Goal: Task Accomplishment & Management: Manage account settings

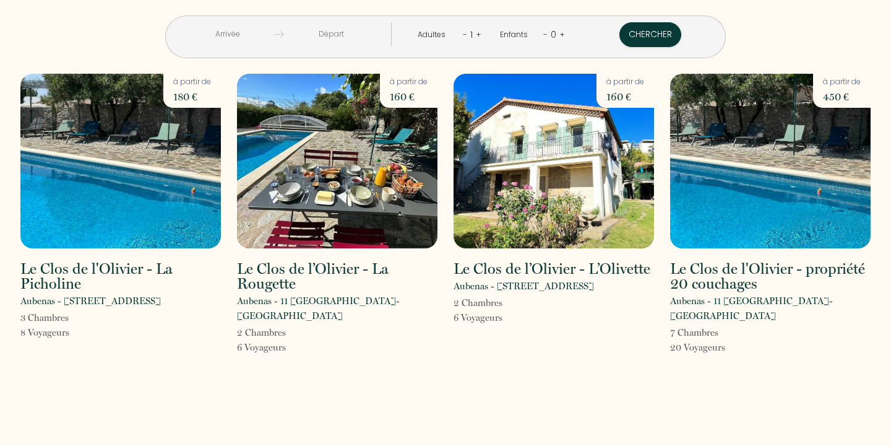
click at [361, 184] on img at bounding box center [337, 161] width 201 height 175
click at [303, 194] on img at bounding box center [337, 161] width 201 height 175
click at [834, 105] on div "à partir de 585 €" at bounding box center [842, 91] width 58 height 34
click at [773, 142] on img at bounding box center [770, 161] width 201 height 175
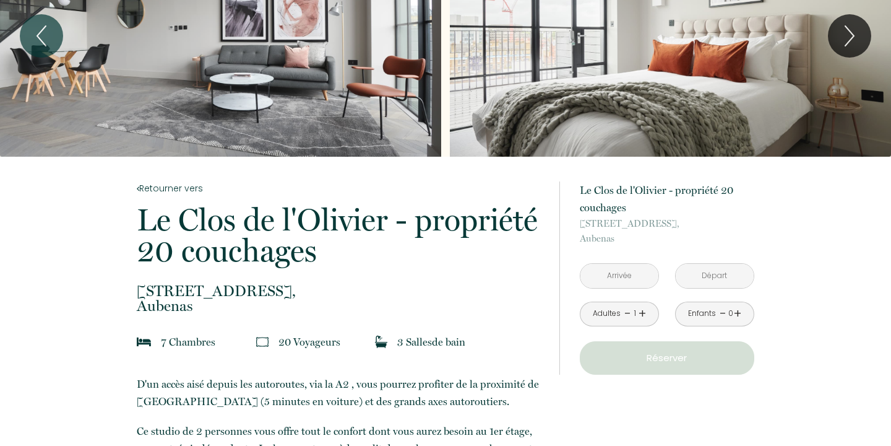
scroll to position [105, 0]
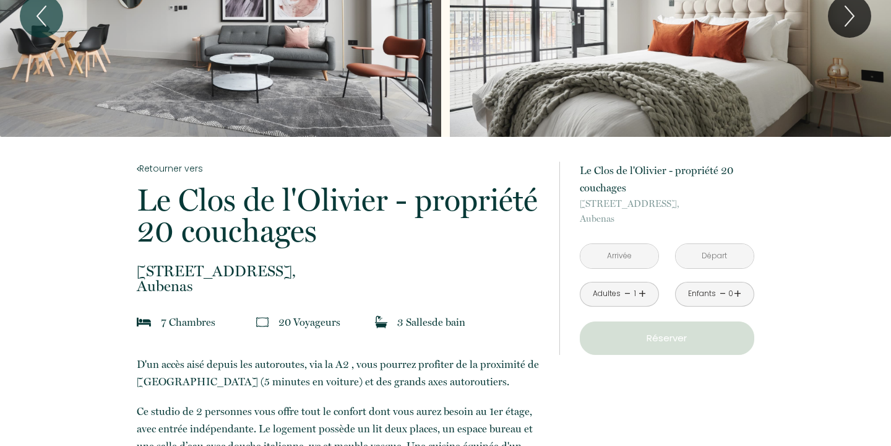
click at [613, 251] on input "text" at bounding box center [620, 256] width 78 height 24
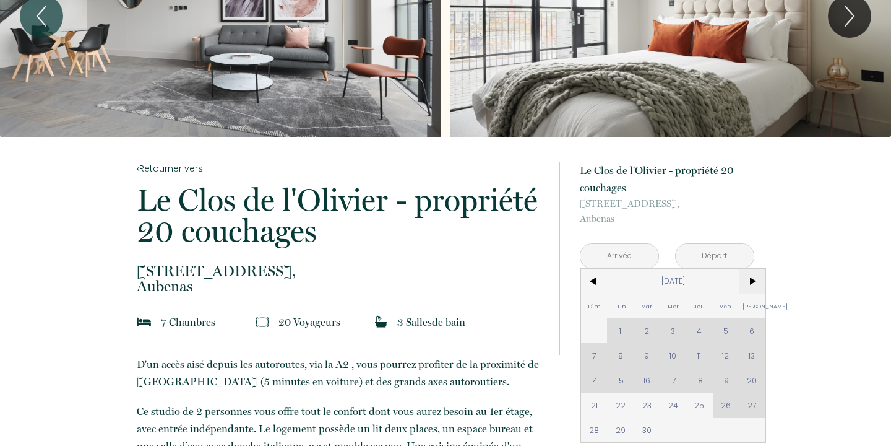
click at [751, 280] on span ">" at bounding box center [752, 281] width 27 height 25
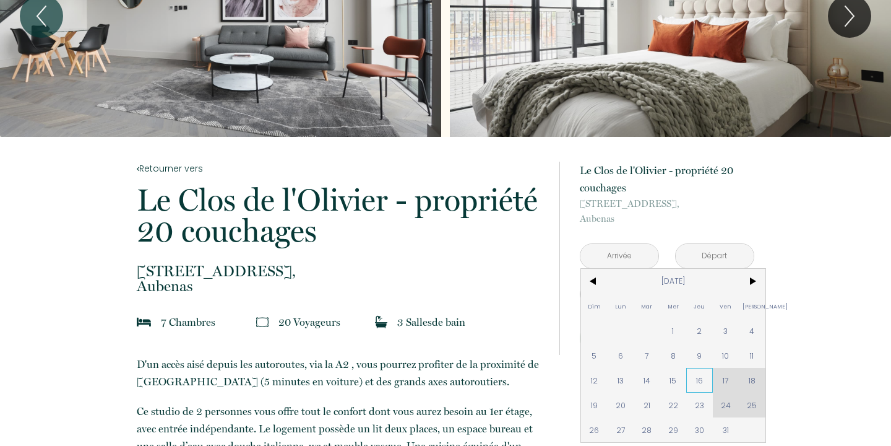
scroll to position [218, 0]
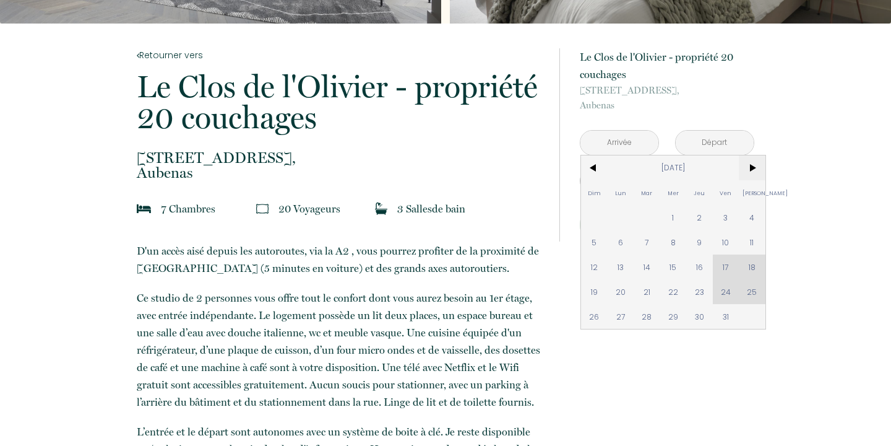
click at [754, 171] on span ">" at bounding box center [752, 167] width 27 height 25
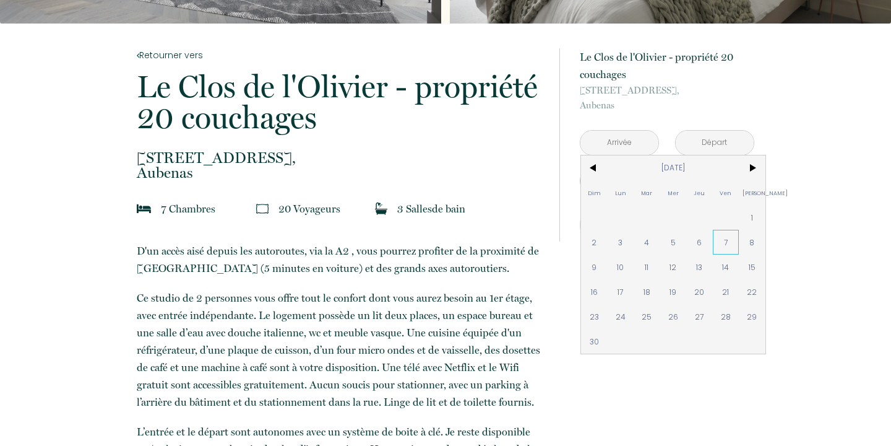
click at [728, 246] on span "7" at bounding box center [726, 242] width 27 height 25
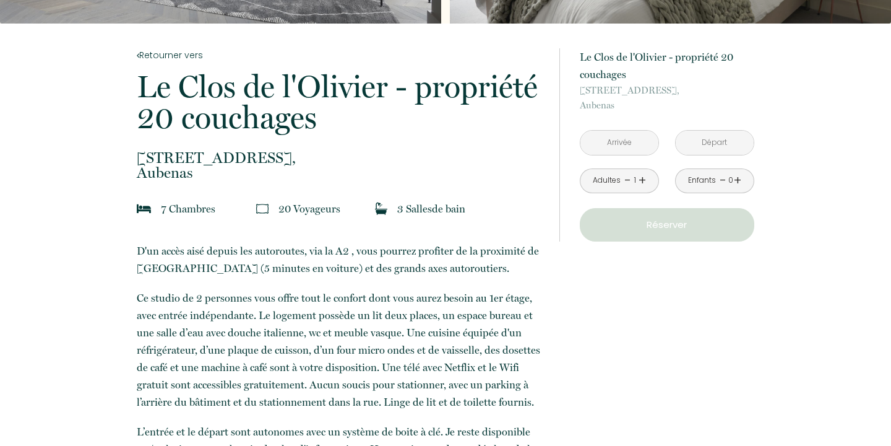
type input "Ven 07 Nov 2025"
type input "Sam 08 Nov 2025"
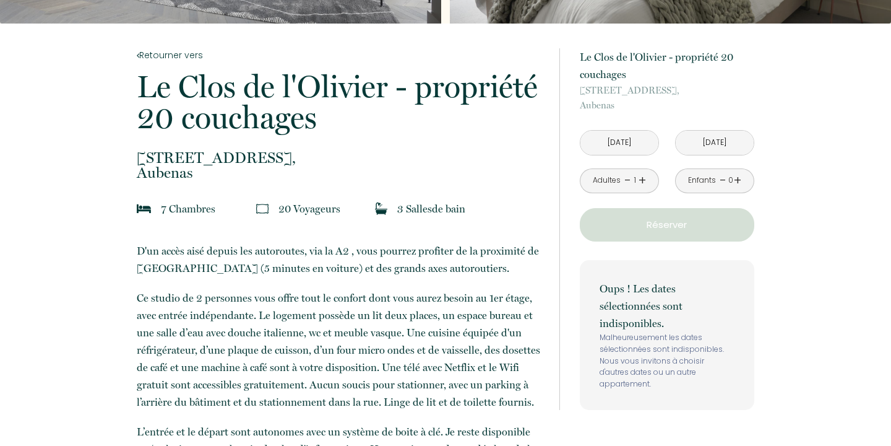
click at [620, 267] on div "Oups ! Les dates sélectionnées sont indisponibles. Malheureusement les dates sé…" at bounding box center [667, 335] width 175 height 150
click at [723, 138] on input "Sam 08 Nov 2025" at bounding box center [715, 143] width 78 height 24
click at [729, 145] on input "Sam 08 Nov 2025" at bounding box center [715, 143] width 78 height 24
click at [700, 146] on input "Sam 08 Nov 2025" at bounding box center [715, 143] width 78 height 24
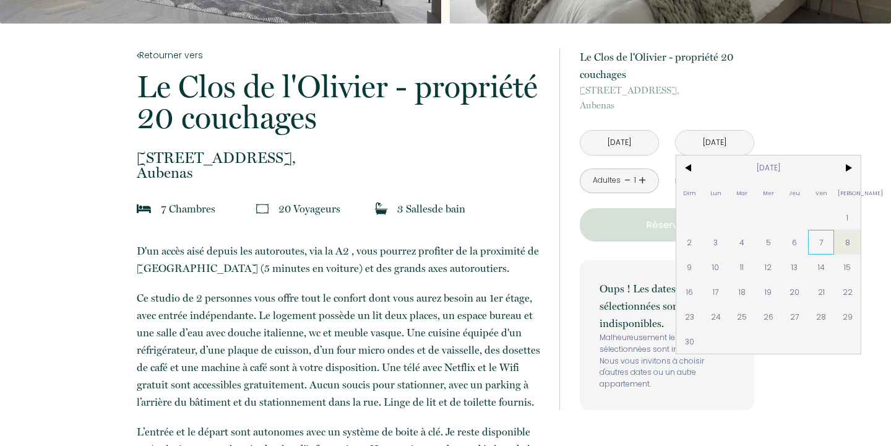
click at [819, 242] on span "7" at bounding box center [821, 242] width 27 height 25
type input "Jeu 06 Nov 2025"
type input "Ven 07 Nov 2025"
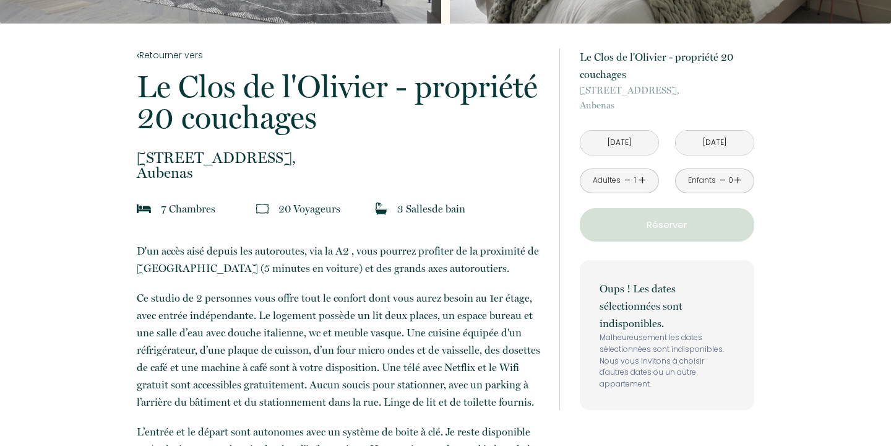
click at [631, 144] on input "Jeu 06 Nov 2025" at bounding box center [620, 143] width 78 height 24
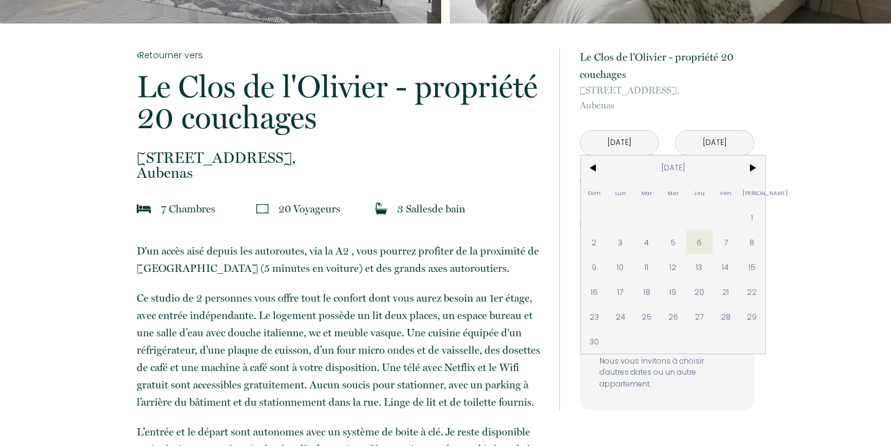
click at [630, 142] on input "Jeu 06 Nov 2025" at bounding box center [620, 143] width 78 height 24
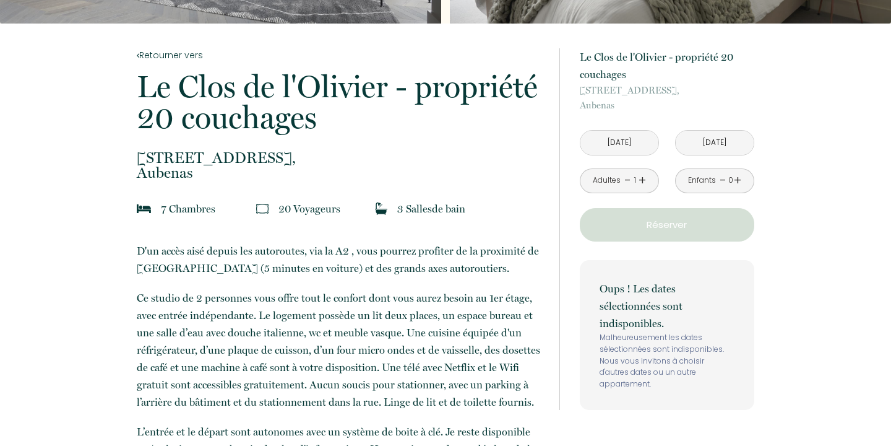
click at [630, 142] on input "Jeu 06 Nov 2025" at bounding box center [620, 143] width 78 height 24
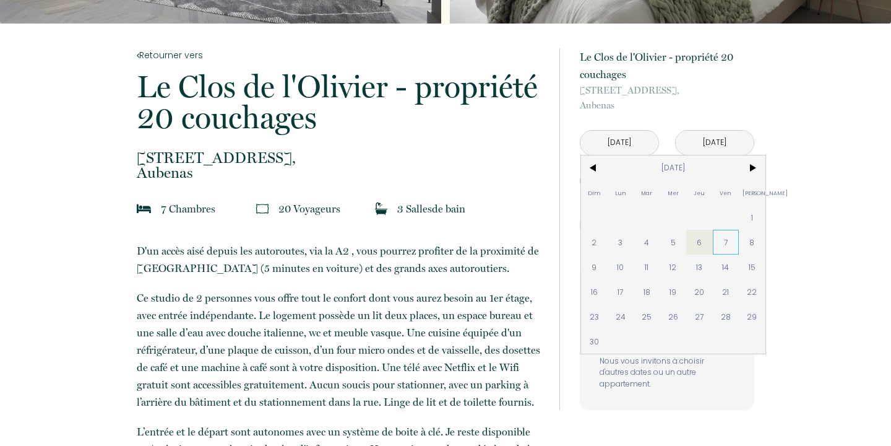
click at [725, 242] on span "7" at bounding box center [726, 242] width 27 height 25
type input "Ven 07 Nov 2025"
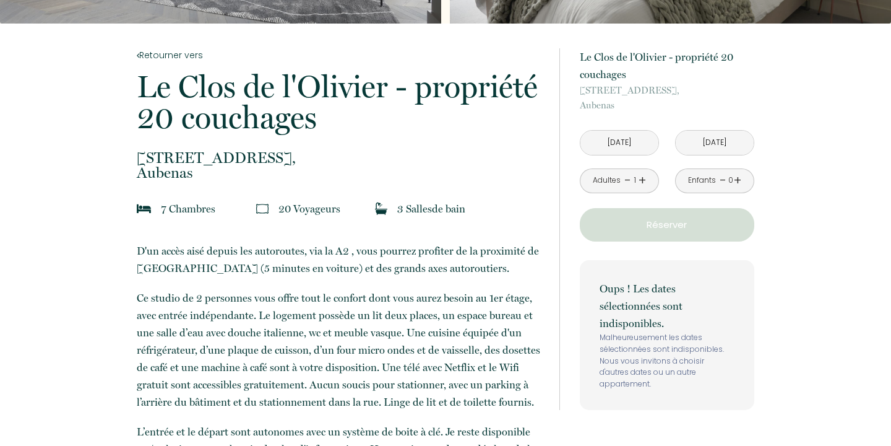
click at [725, 242] on div "à partir de 585 € Le Clos de l'Olivier - propriété 20 couchages 11 Chemin de Bo…" at bounding box center [667, 228] width 175 height 361
click at [721, 146] on input "Sam 08 Nov 2025" at bounding box center [715, 143] width 78 height 24
click at [725, 145] on input "Sam 08 Nov 2025" at bounding box center [715, 143] width 78 height 24
click at [726, 143] on input "Sam 08 Nov 2025" at bounding box center [715, 143] width 78 height 24
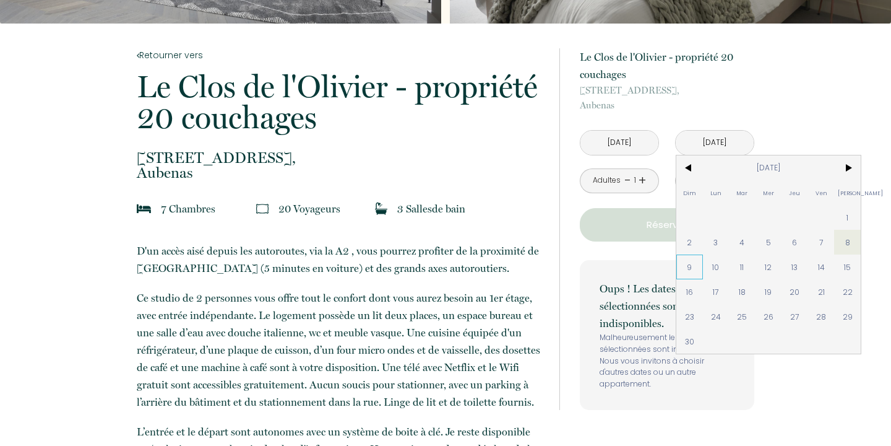
click at [691, 267] on span "9" at bounding box center [689, 266] width 27 height 25
type input "Dim 09 Nov 2025"
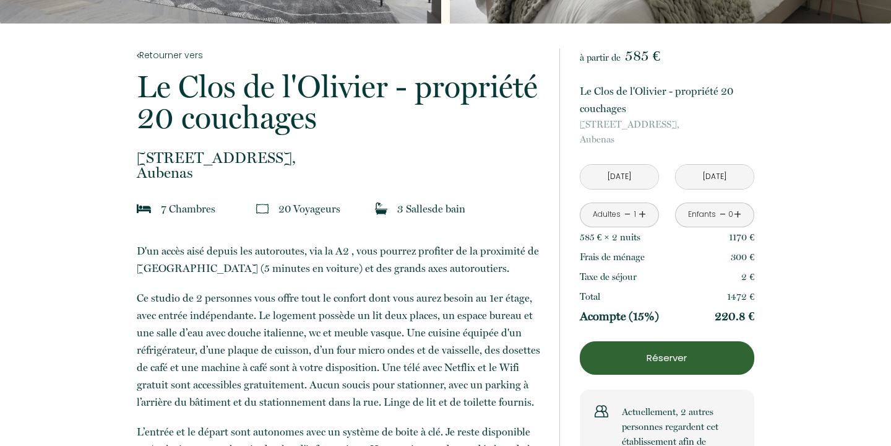
click at [644, 215] on link "+" at bounding box center [642, 214] width 7 height 19
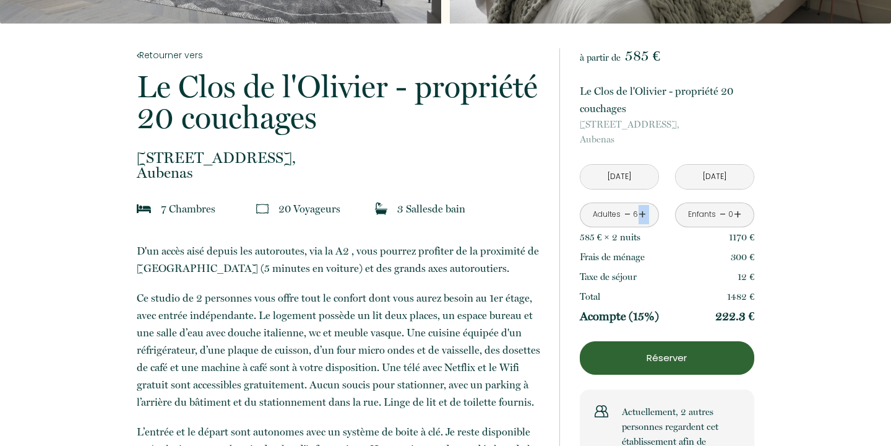
click at [644, 215] on link "+" at bounding box center [642, 214] width 7 height 19
click at [644, 214] on link "+" at bounding box center [642, 214] width 7 height 19
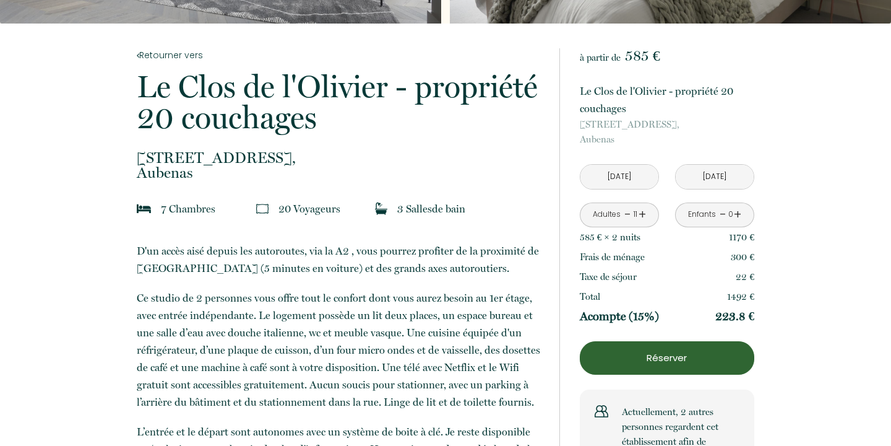
click at [736, 214] on link "+" at bounding box center [737, 214] width 7 height 19
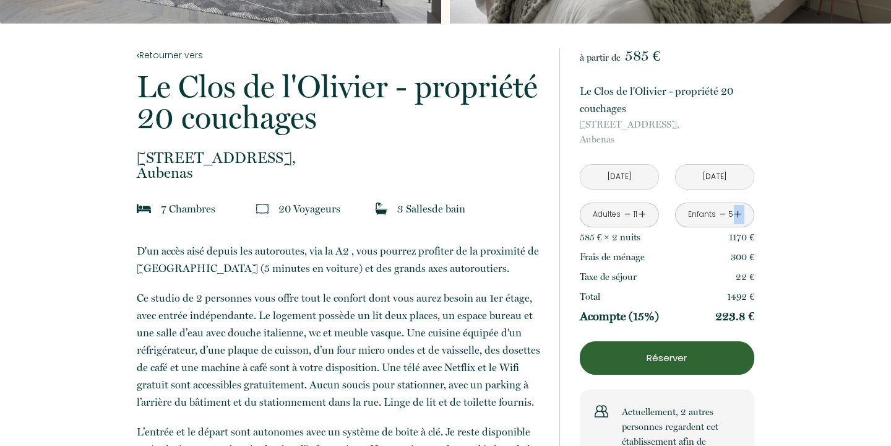
click at [736, 214] on link "+" at bounding box center [737, 214] width 7 height 19
click at [722, 214] on link "-" at bounding box center [723, 214] width 7 height 19
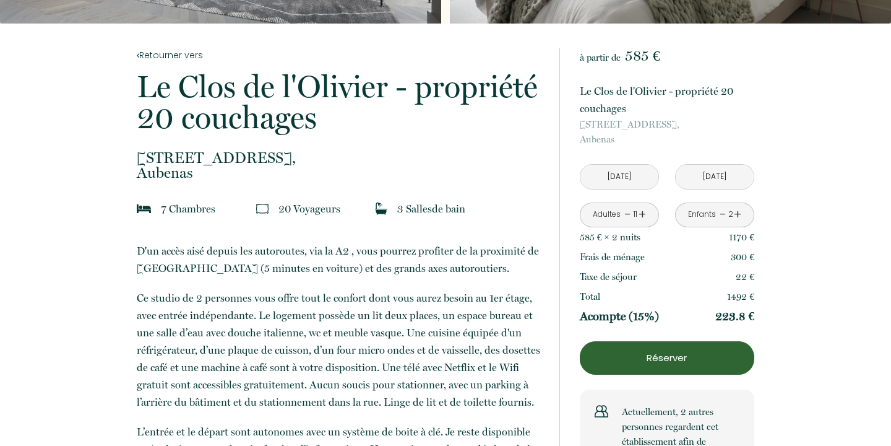
click at [643, 214] on link "+" at bounding box center [642, 214] width 7 height 19
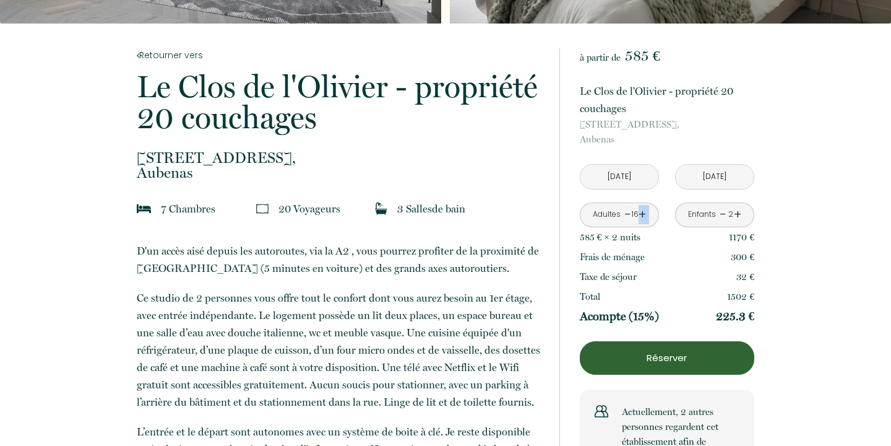
click at [643, 215] on link "+" at bounding box center [642, 214] width 7 height 19
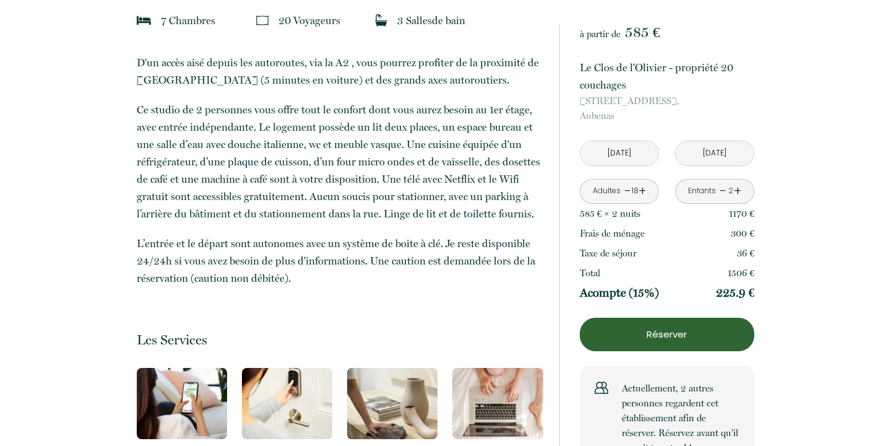
scroll to position [126, 0]
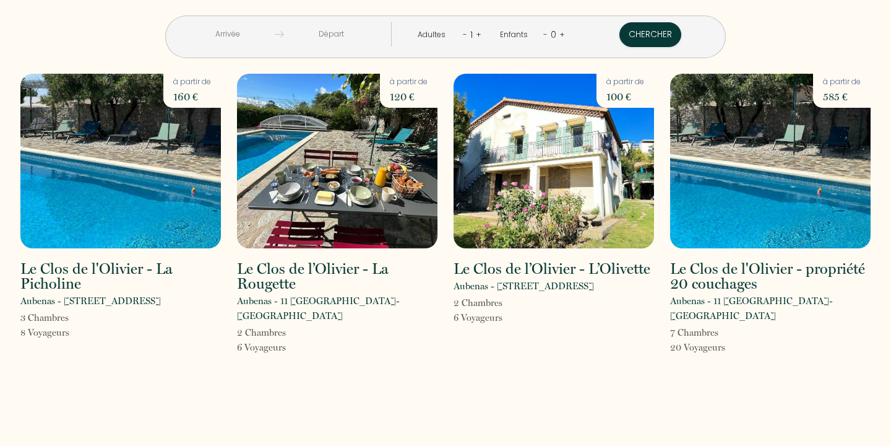
click at [546, 163] on img at bounding box center [554, 161] width 201 height 175
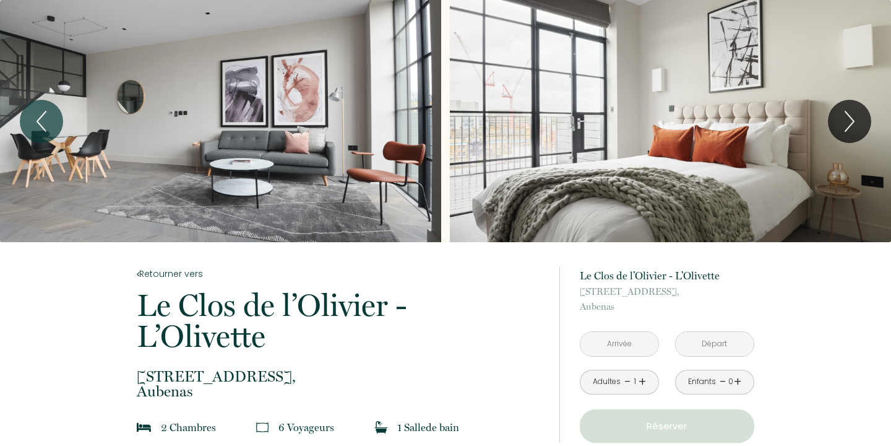
scroll to position [103, 0]
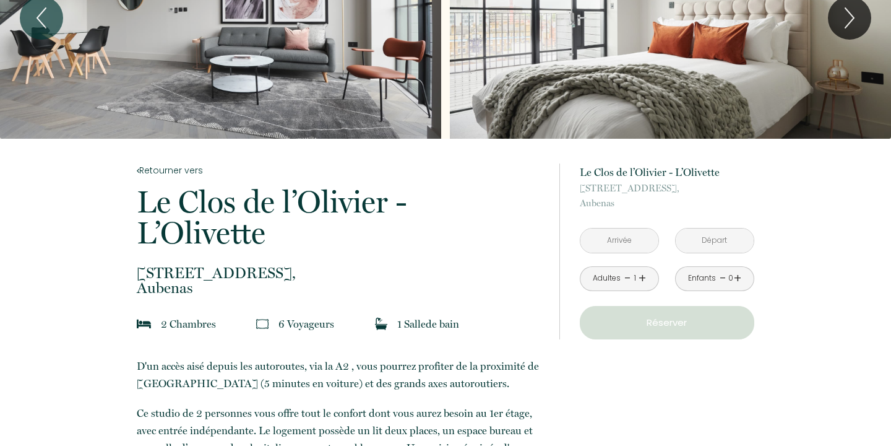
click at [621, 238] on input "text" at bounding box center [620, 240] width 78 height 24
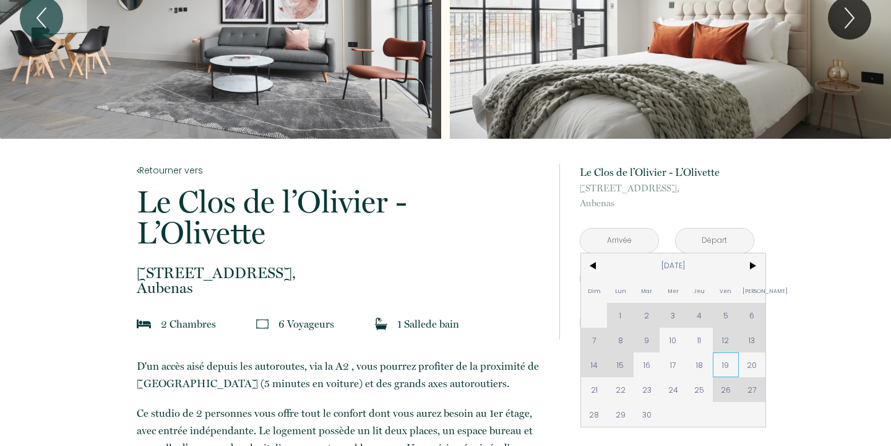
click at [725, 366] on span "19" at bounding box center [726, 364] width 27 height 25
type input "Ven 19 Sep 2025"
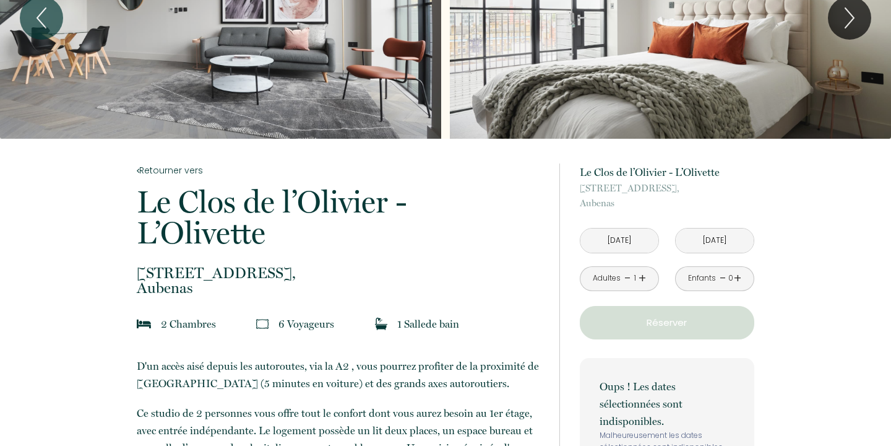
click at [723, 236] on input "Sam 20 Sep 2025" at bounding box center [715, 240] width 78 height 24
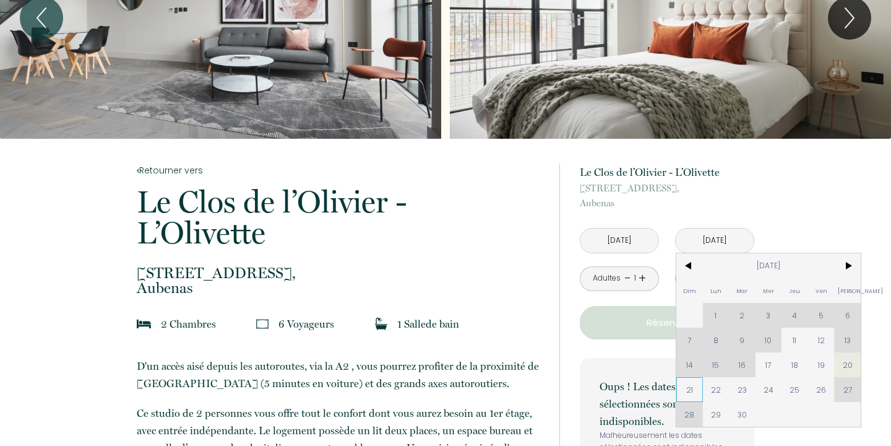
click at [689, 384] on span "21" at bounding box center [689, 389] width 27 height 25
type input "Dim 21 Sep 2025"
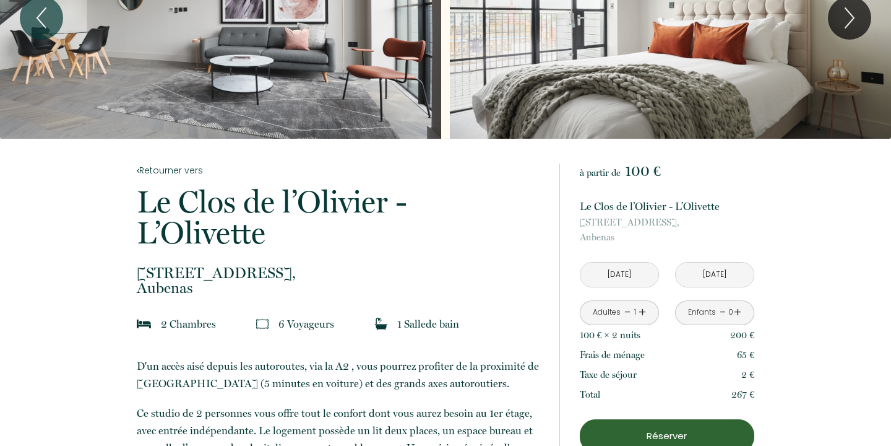
click at [642, 277] on input "Ven 19 Sep 2025" at bounding box center [620, 274] width 78 height 24
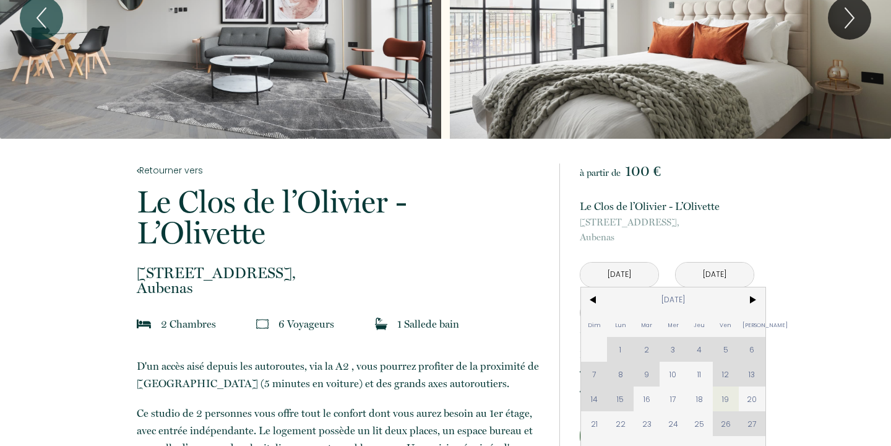
click at [642, 277] on input "Ven 19 Sep 2025" at bounding box center [620, 274] width 78 height 24
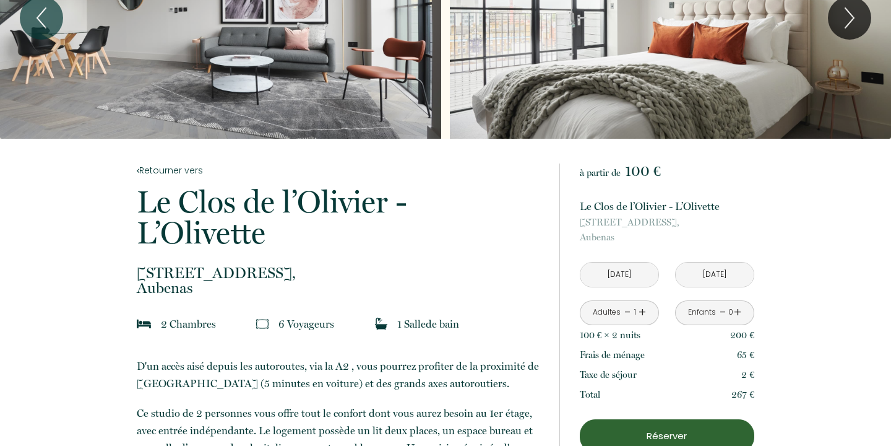
click at [752, 240] on p "13 Chemin de Bois-Vignal, Aubenas" at bounding box center [667, 230] width 175 height 30
click at [642, 313] on link "+" at bounding box center [642, 312] width 7 height 19
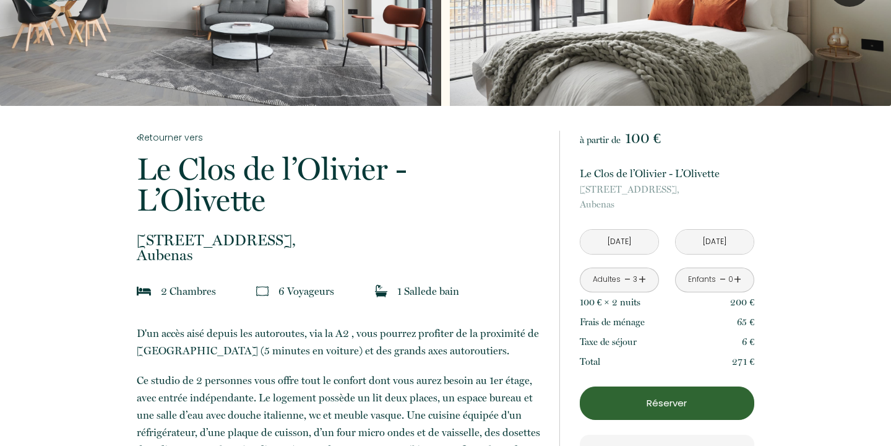
scroll to position [156, 0]
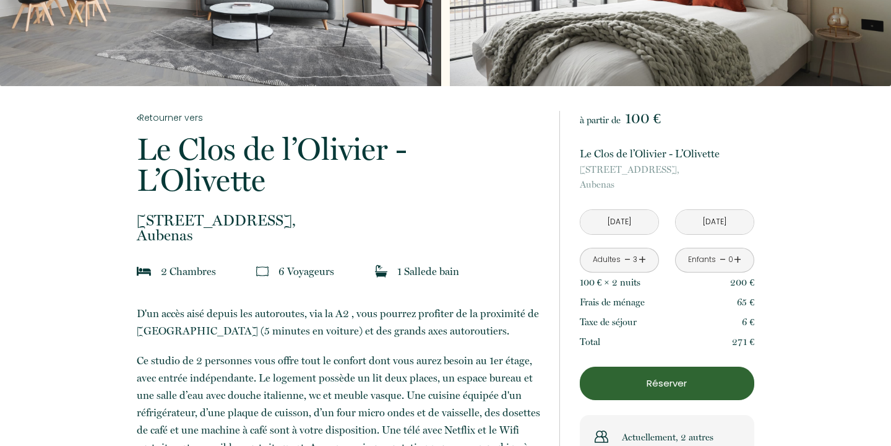
drag, startPoint x: 267, startPoint y: 220, endPoint x: 277, endPoint y: 225, distance: 11.1
click at [267, 220] on span "13 Chemin de Bois-Vignal," at bounding box center [340, 220] width 406 height 15
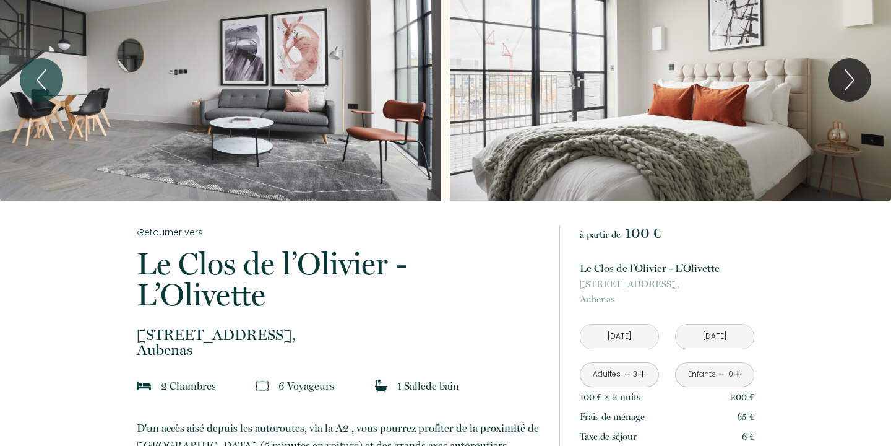
scroll to position [0, 0]
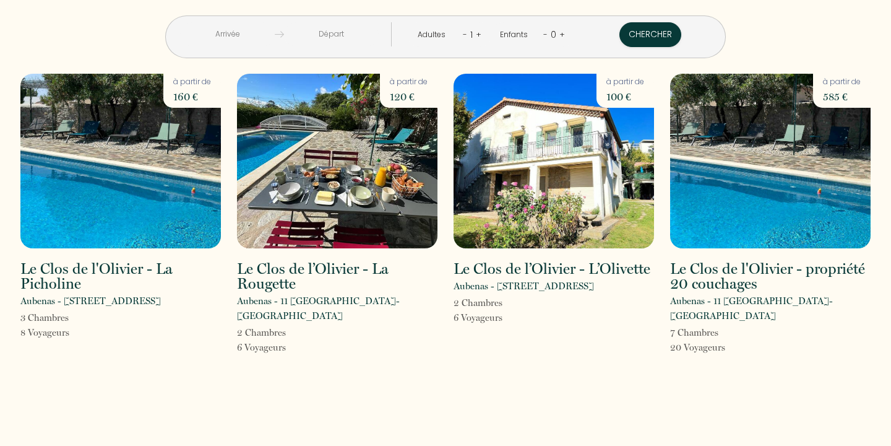
click at [538, 198] on img at bounding box center [554, 161] width 201 height 175
click at [100, 191] on img at bounding box center [120, 161] width 201 height 175
click at [101, 177] on img at bounding box center [120, 161] width 201 height 175
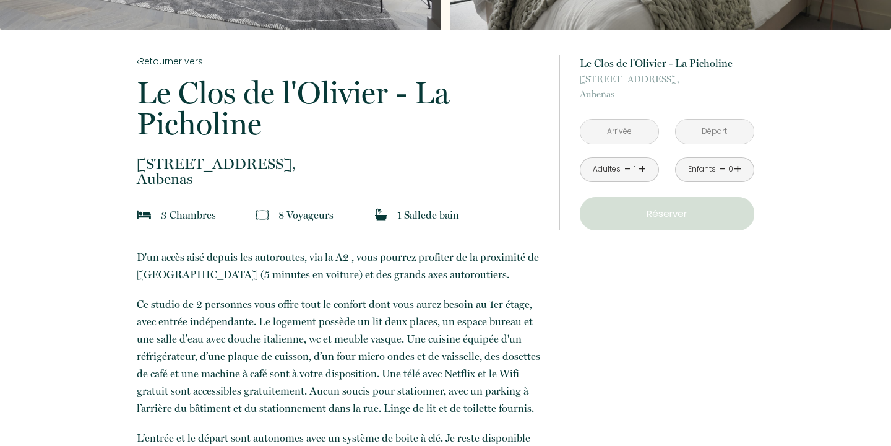
scroll to position [196, 0]
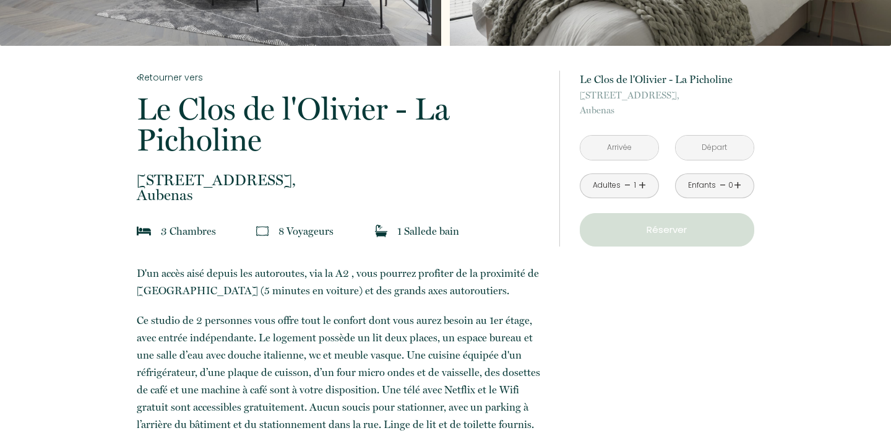
click at [614, 142] on input "text" at bounding box center [620, 148] width 78 height 24
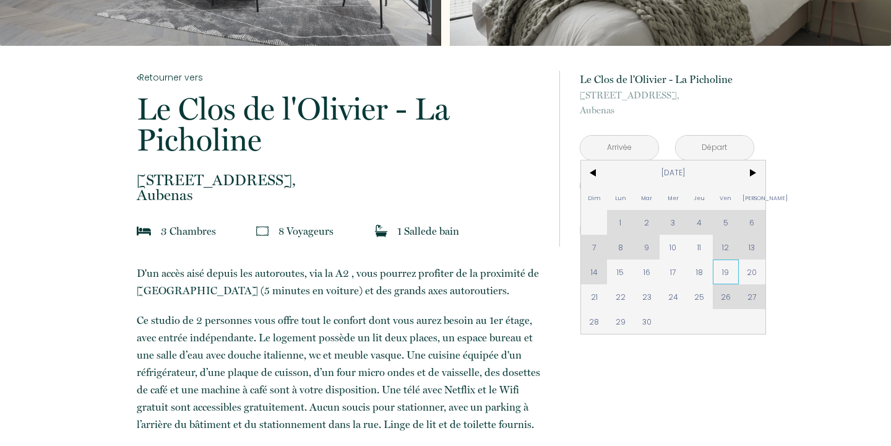
click at [721, 272] on span "19" at bounding box center [726, 271] width 27 height 25
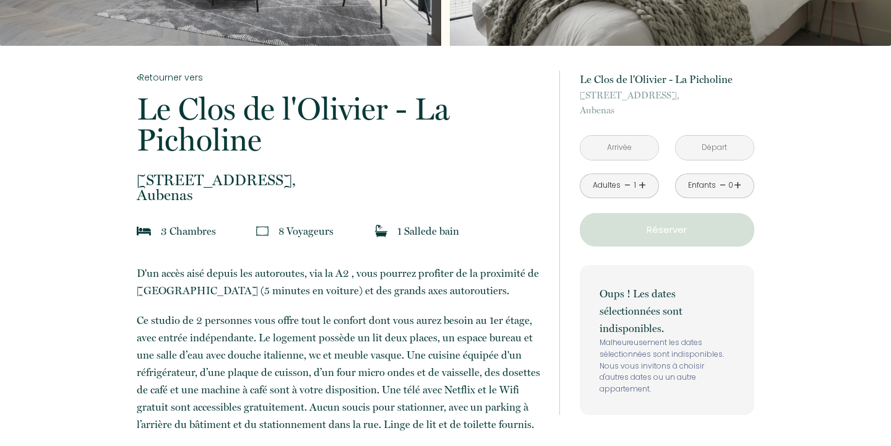
type input "Ven 19 Sep 2025"
click at [723, 142] on input "Sam 20 Sep 2025" at bounding box center [715, 148] width 78 height 24
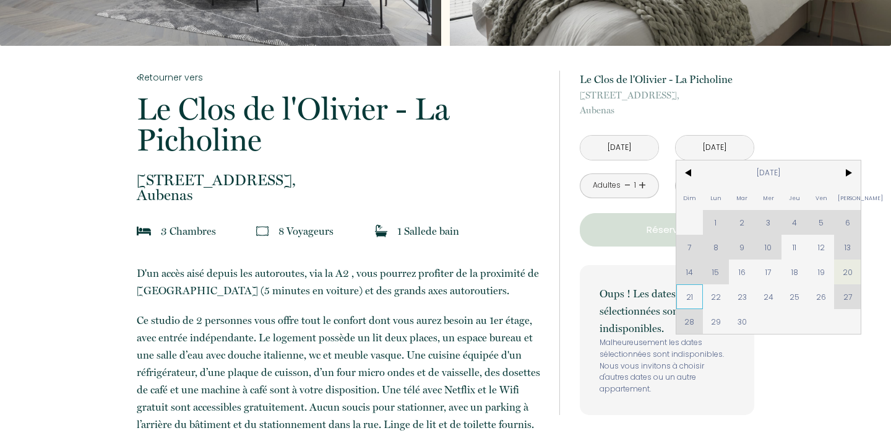
click at [689, 294] on span "21" at bounding box center [689, 296] width 27 height 25
type input "Dim 21 Sep 2025"
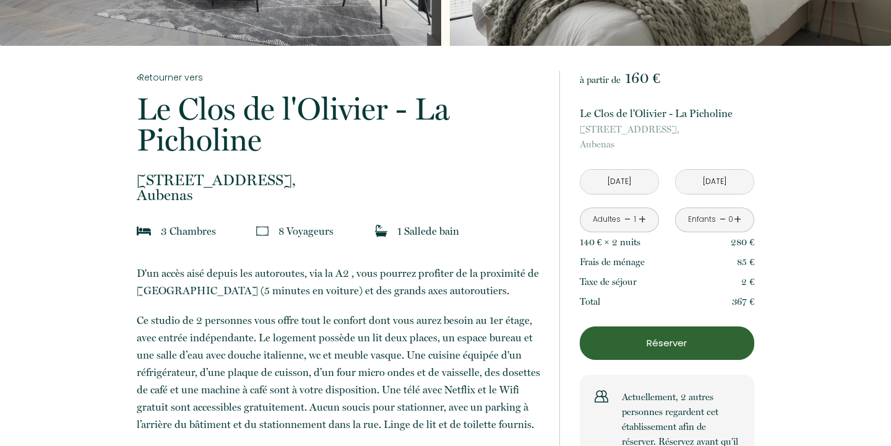
click at [641, 183] on input "Ven 19 Sep 2025" at bounding box center [620, 182] width 78 height 24
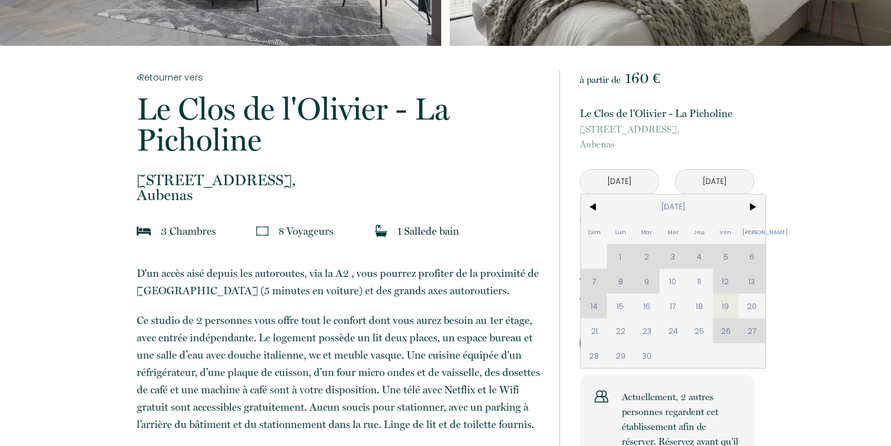
click at [641, 183] on input "Ven 19 Sep 2025" at bounding box center [620, 182] width 78 height 24
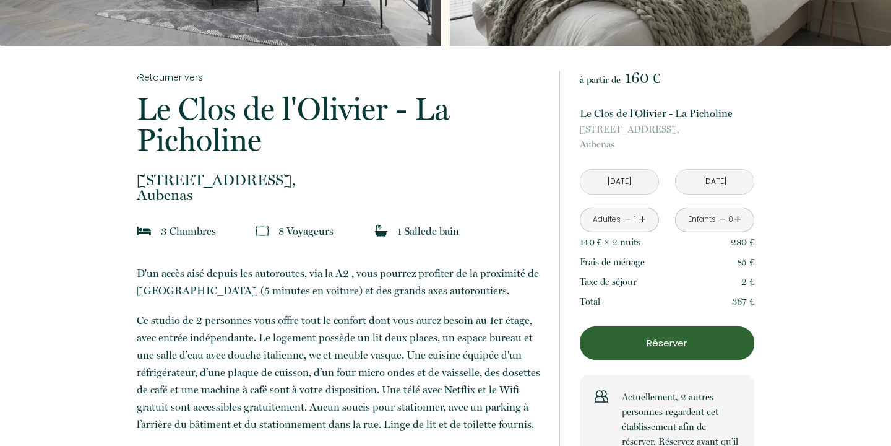
click at [642, 219] on link "+" at bounding box center [642, 219] width 7 height 19
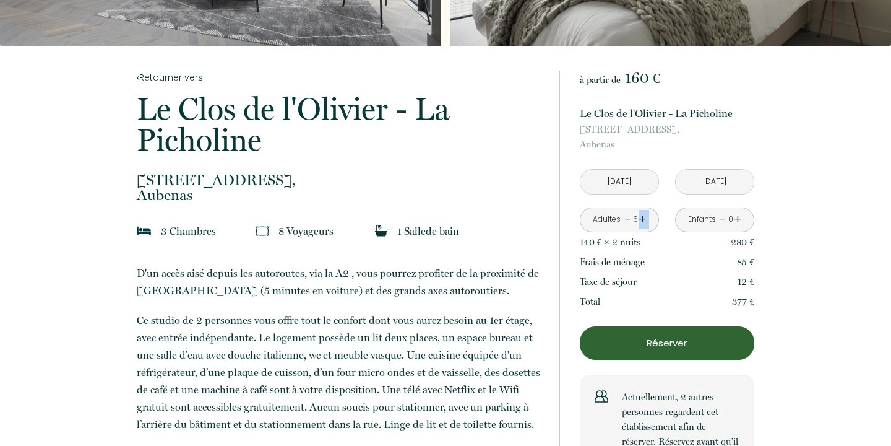
click at [642, 219] on link "+" at bounding box center [642, 219] width 7 height 19
click at [642, 218] on link "+" at bounding box center [642, 219] width 7 height 19
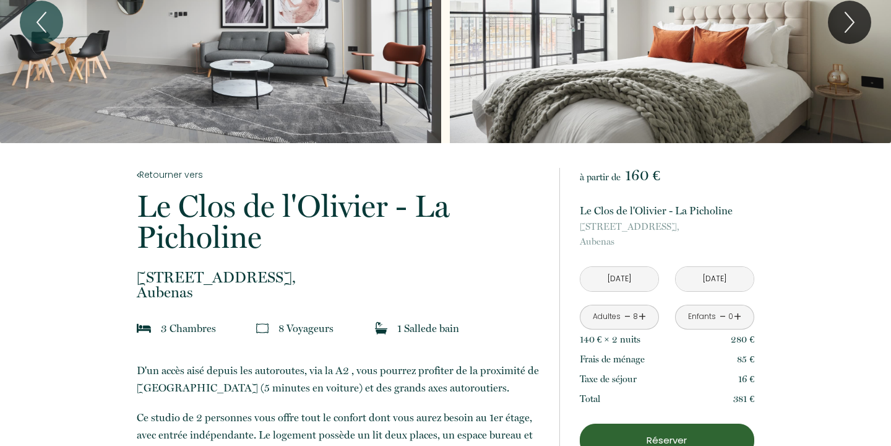
scroll to position [72, 0]
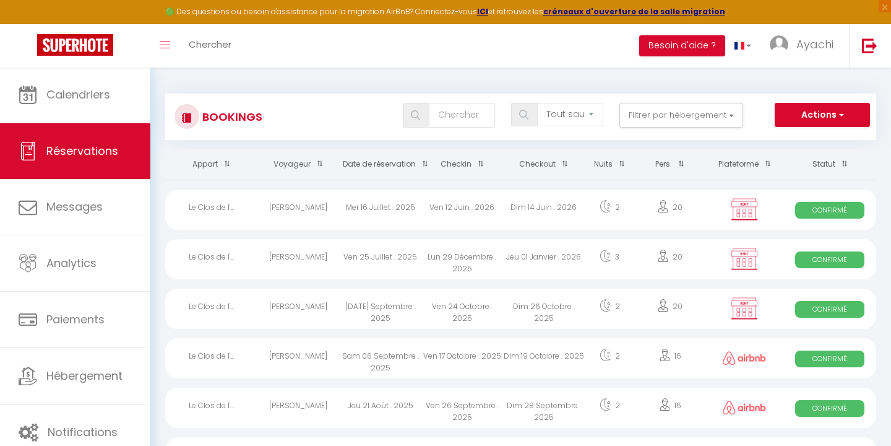
select select "not_cancelled"
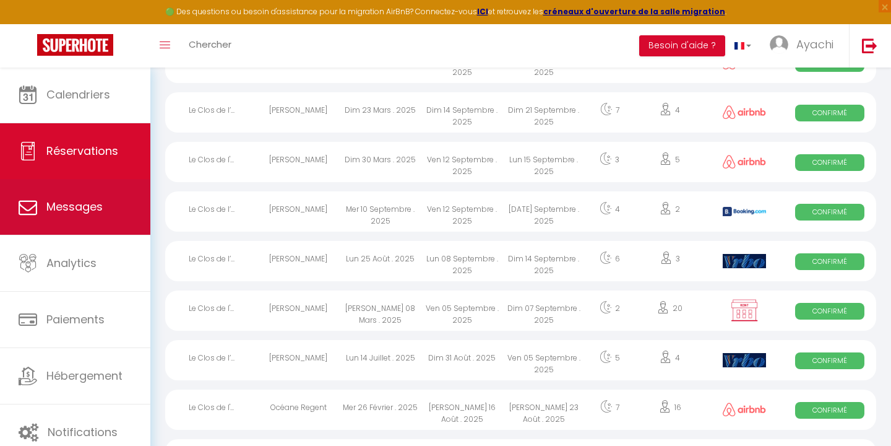
scroll to position [123, 0]
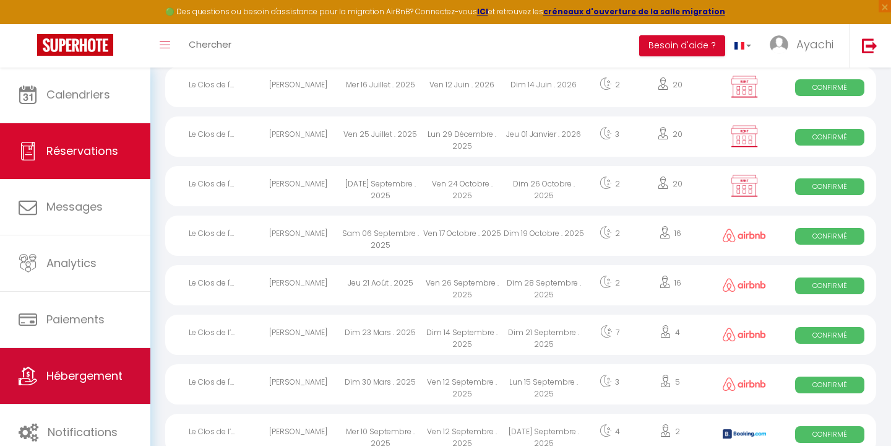
click at [79, 380] on span "Hébergement" at bounding box center [84, 375] width 76 height 15
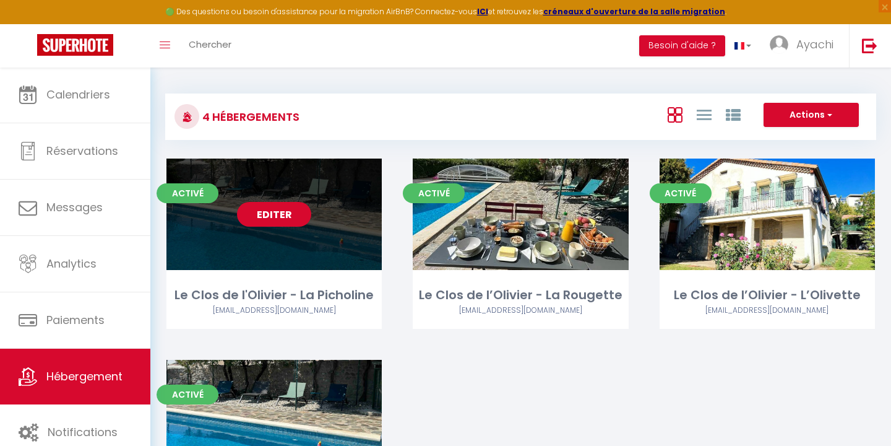
click at [289, 212] on link "Editer" at bounding box center [274, 214] width 74 height 25
select select "3"
select select "2"
select select "1"
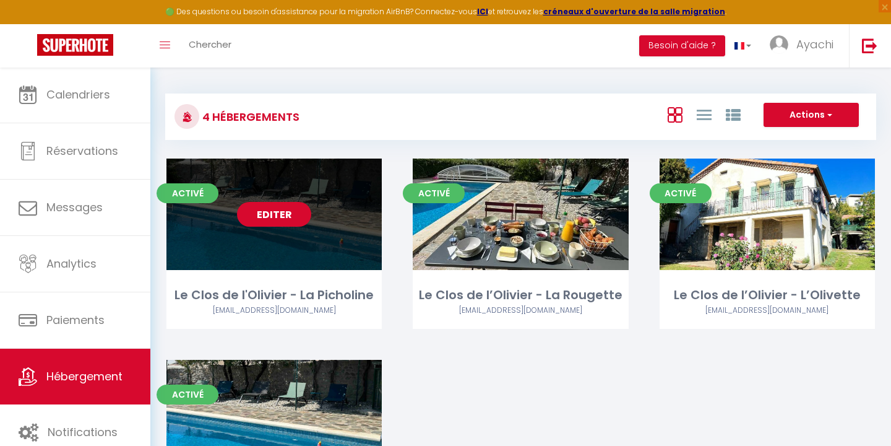
select select "28"
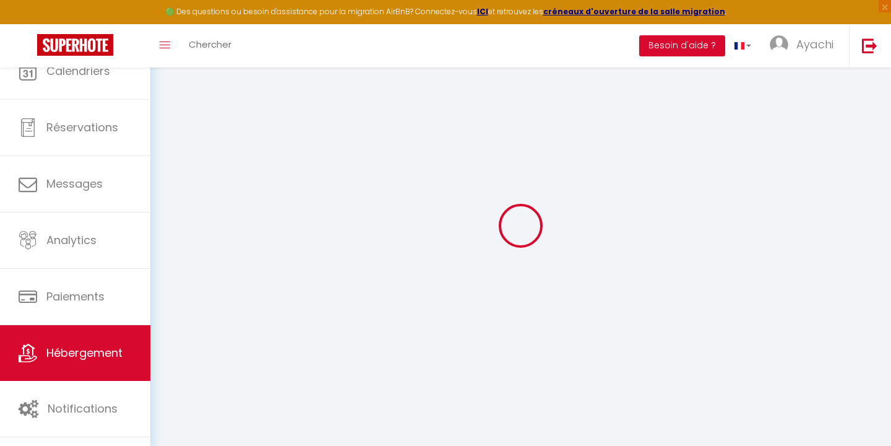
select select
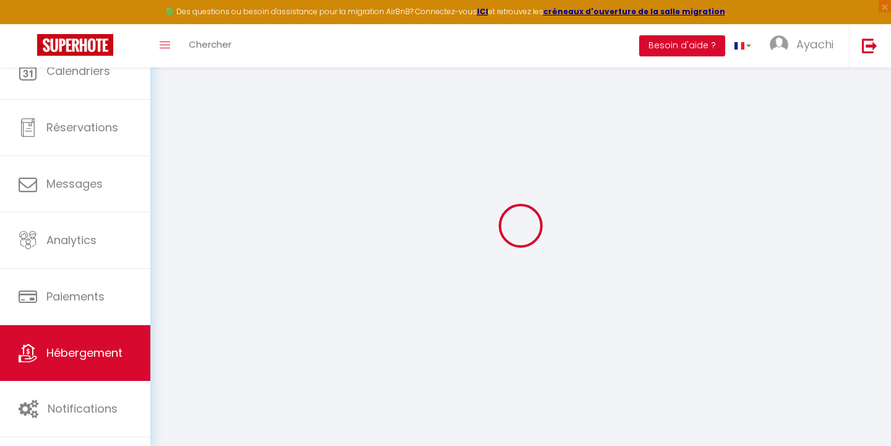
select select
checkbox input "false"
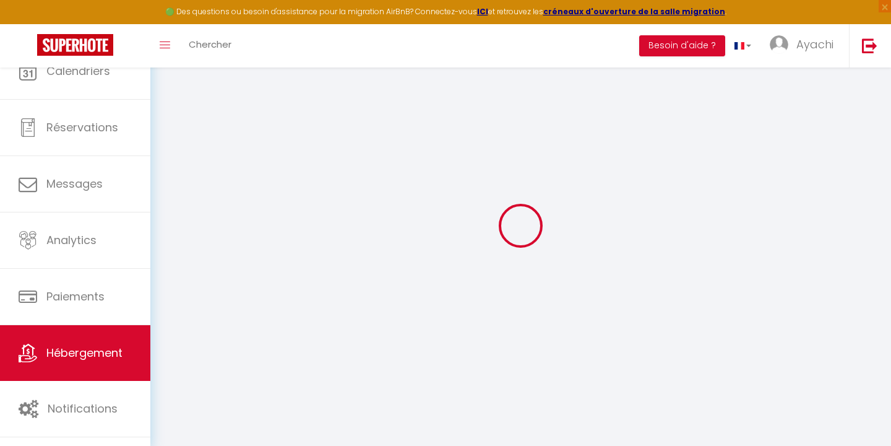
select select
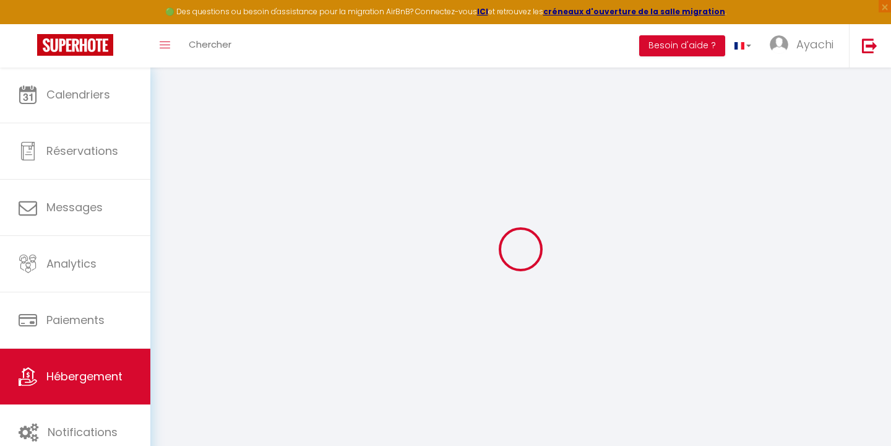
select select
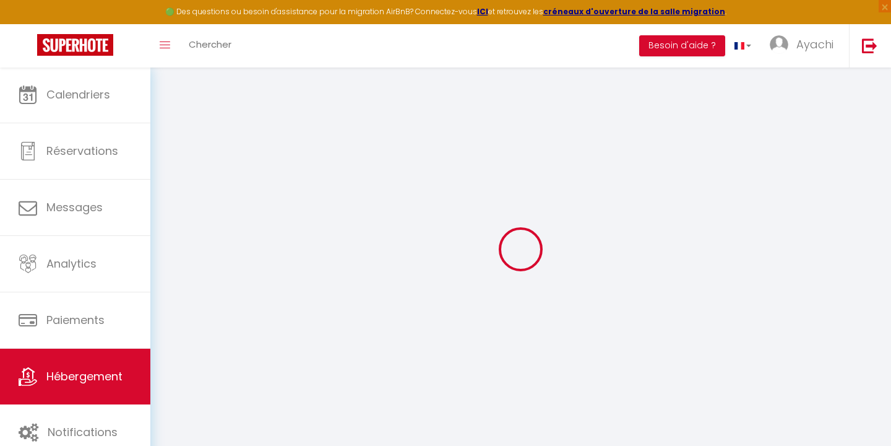
select select
checkbox input "false"
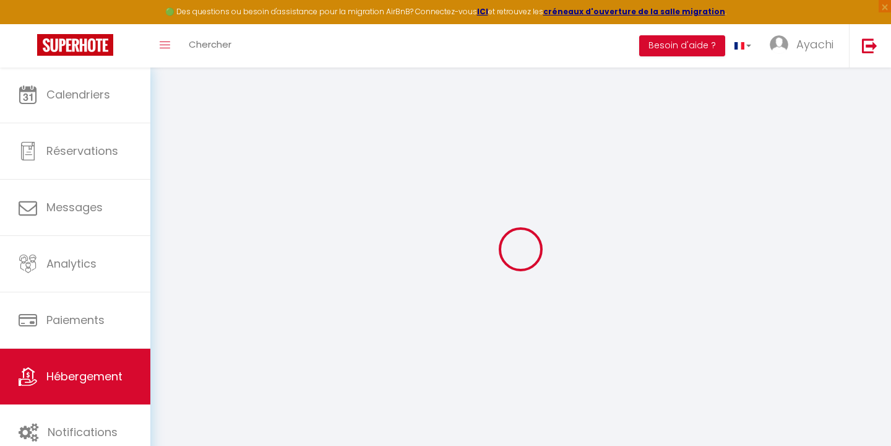
select select
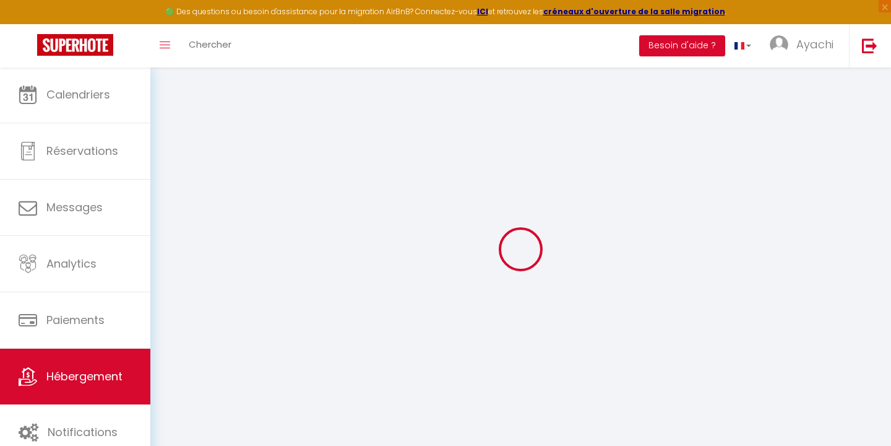
select select
checkbox input "false"
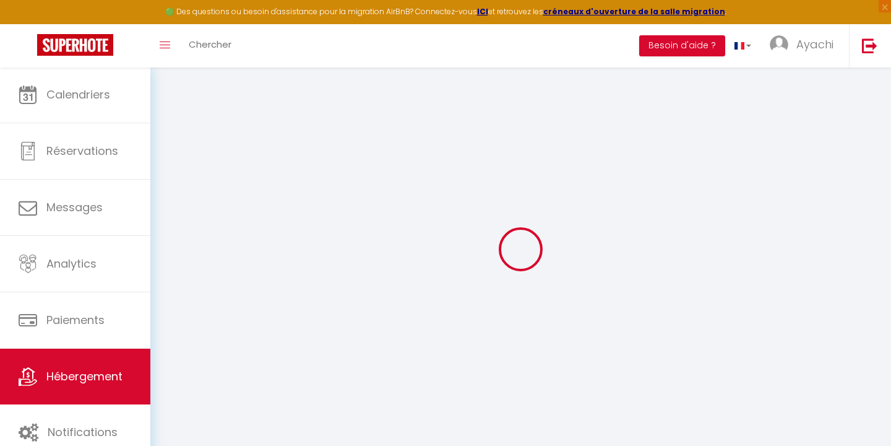
checkbox input "false"
select select
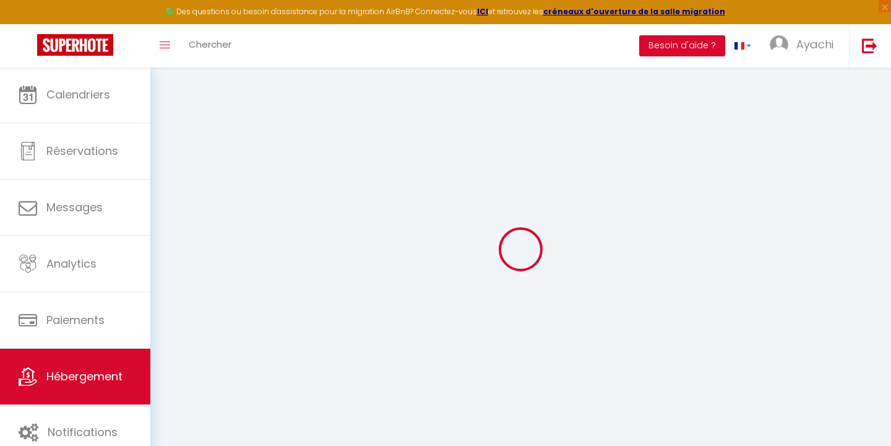
select select
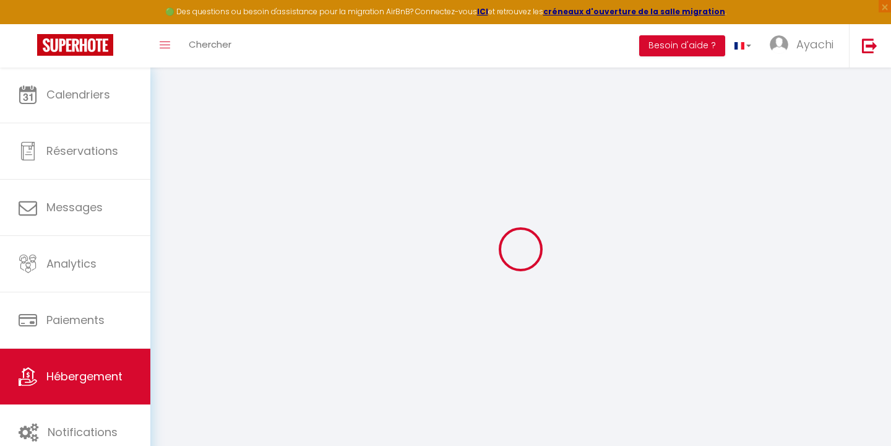
checkbox input "false"
select select
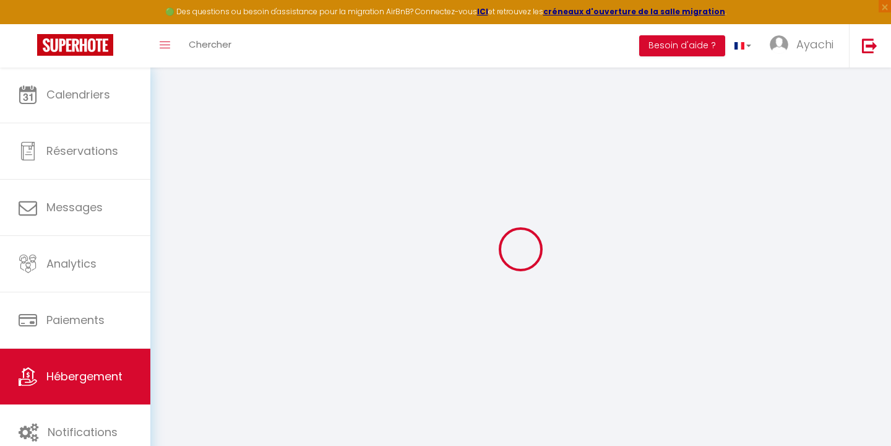
select select
type input "Le Clos de l'Olivier - La Picholine"
type input "Ayachi"
type input "GHALKAOUI"
type input "11 Chemin de Boisvignal"
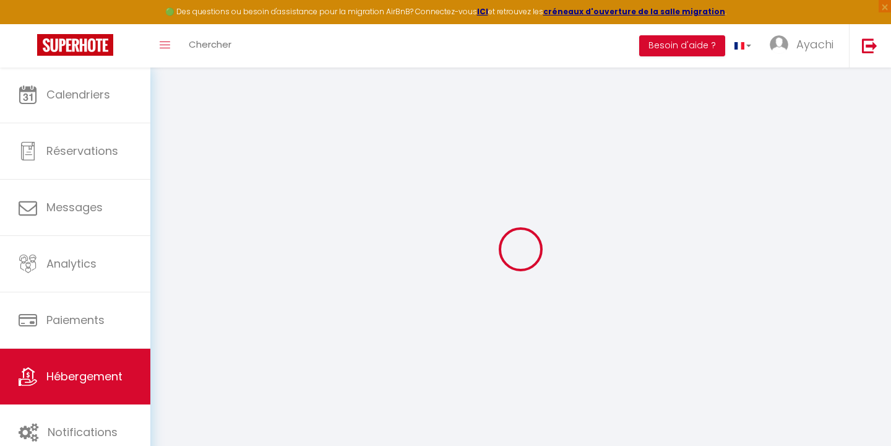
type input "07200"
type input "Aubenas"
select select "houses"
select select "8"
select select "3"
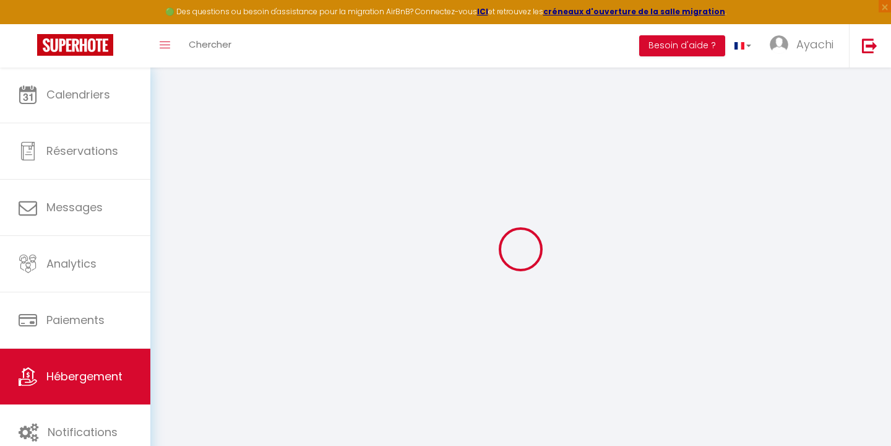
type input "180"
type input "140"
select select
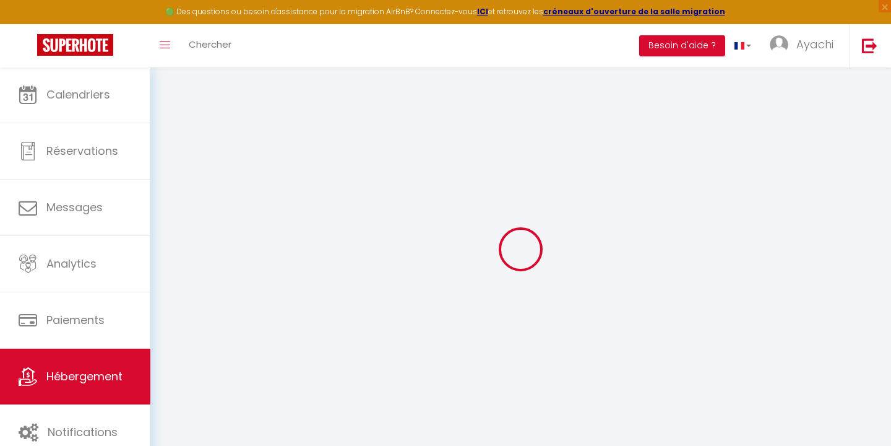
select select
type input "[STREET_ADDRESS]"
type input "07200"
type input "Aubenas"
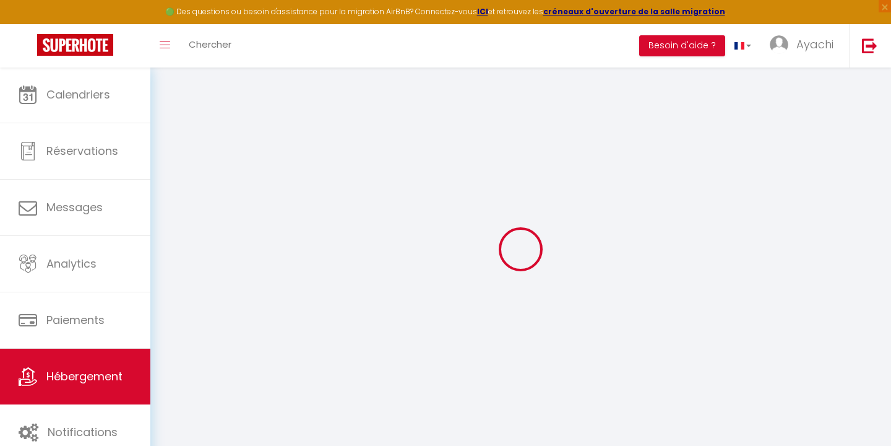
type input "[EMAIL_ADDRESS][DOMAIN_NAME]"
select select
checkbox input "false"
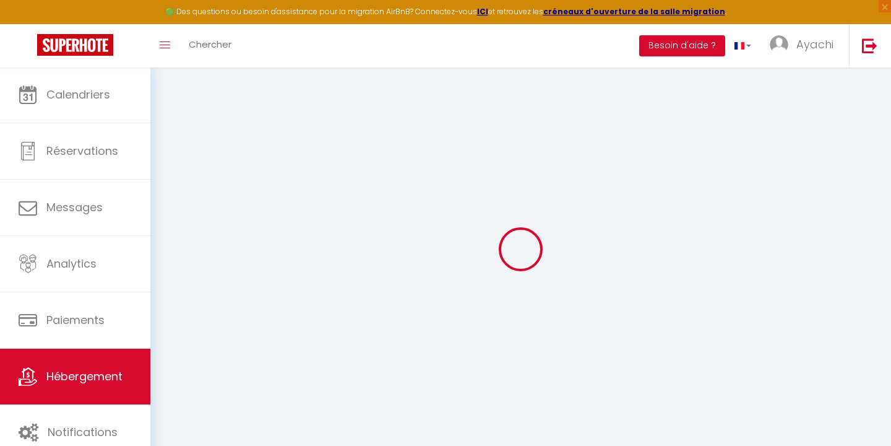
checkbox input "false"
select select
type input "0"
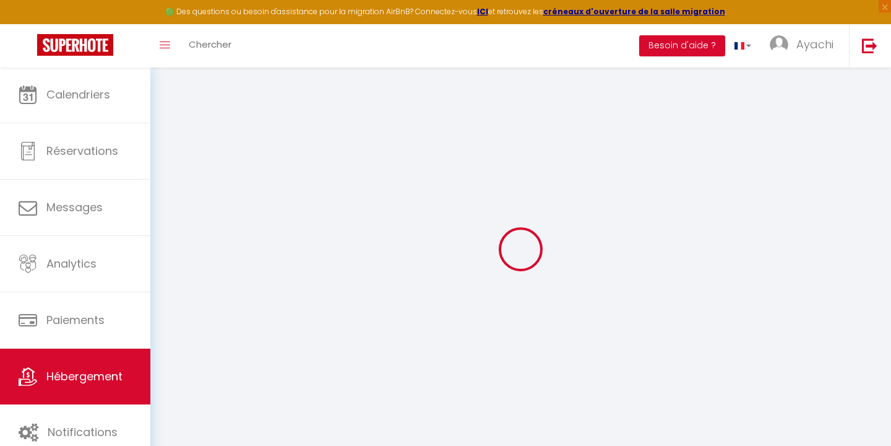
type input "0"
select select "villa"
select select
checkbox input "false"
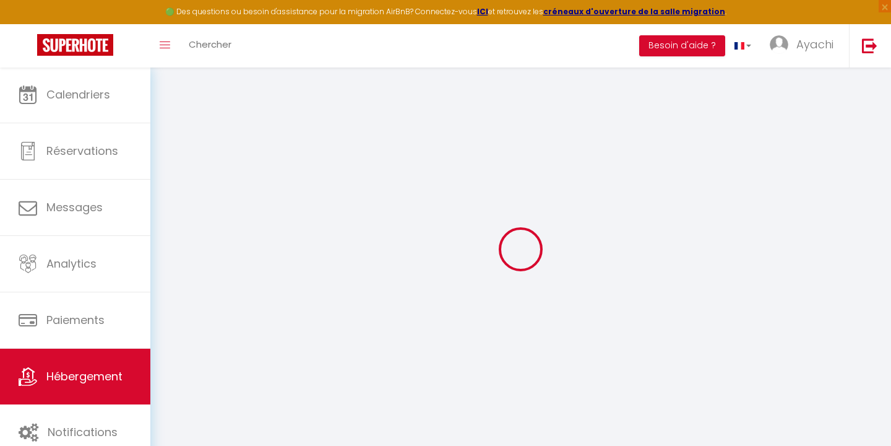
checkbox input "false"
select select "16:00"
select select "21:00"
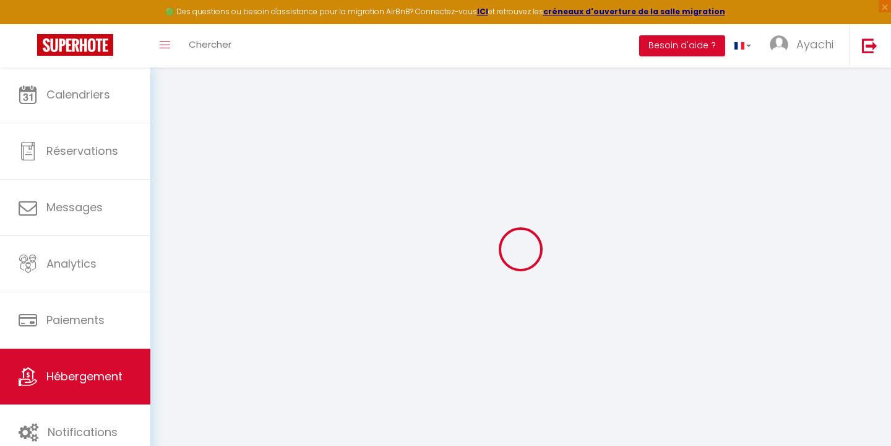
select select "10:00"
select select "30"
select select "120"
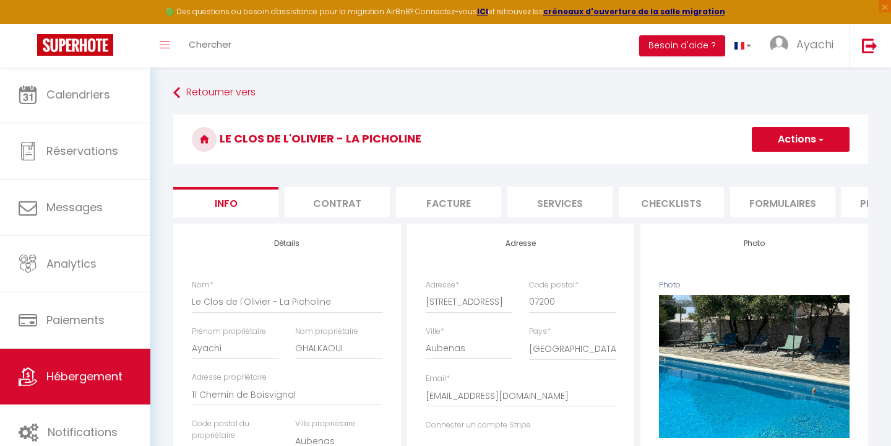
select select
checkbox input "false"
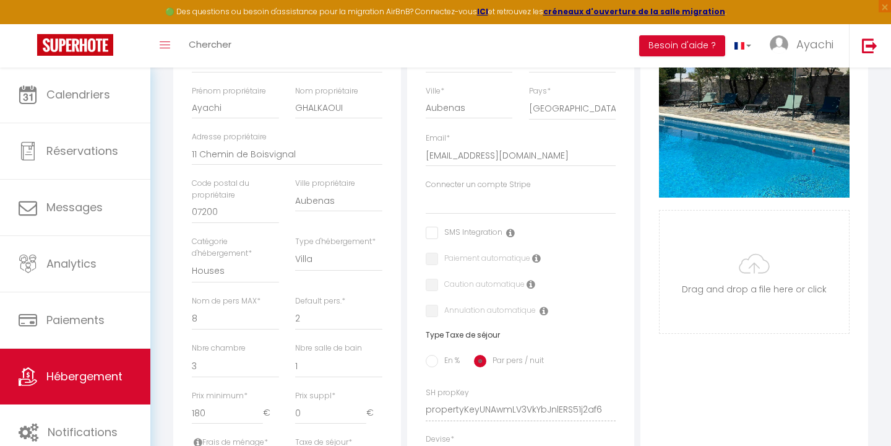
scroll to position [220, 0]
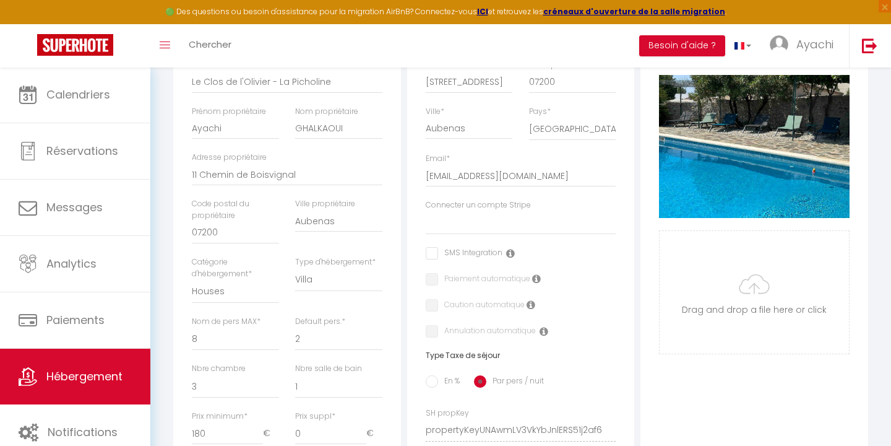
click at [90, 378] on span "Hébergement" at bounding box center [84, 375] width 76 height 15
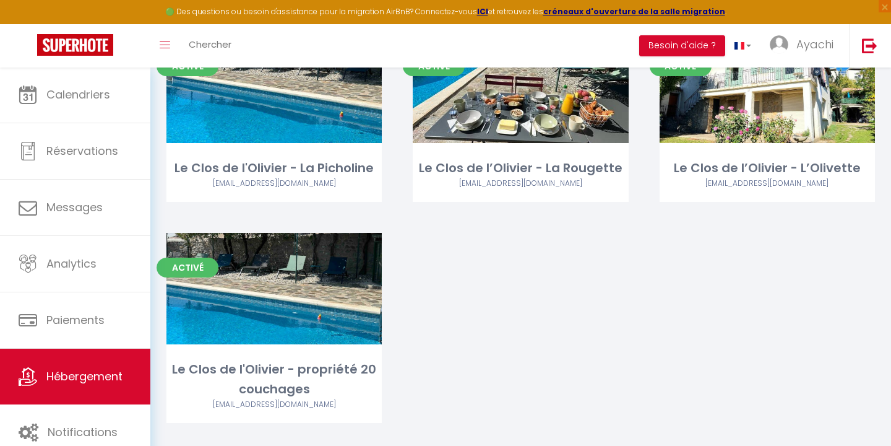
scroll to position [147, 0]
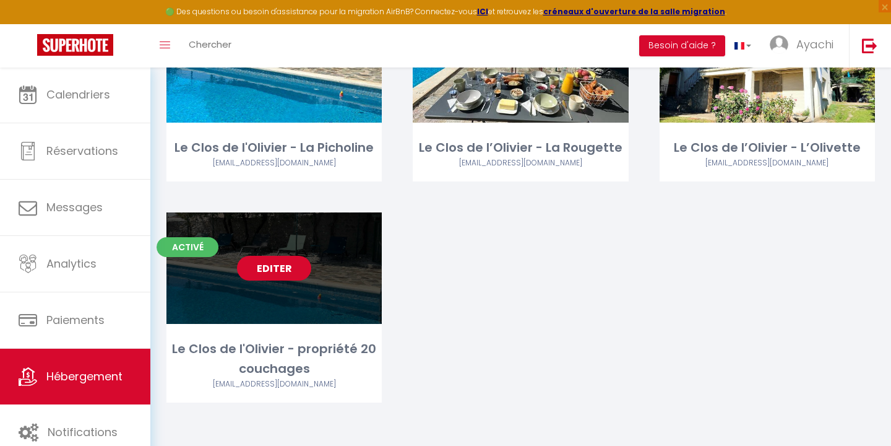
click at [276, 272] on link "Editer" at bounding box center [274, 268] width 74 height 25
select select "3"
select select "2"
select select "1"
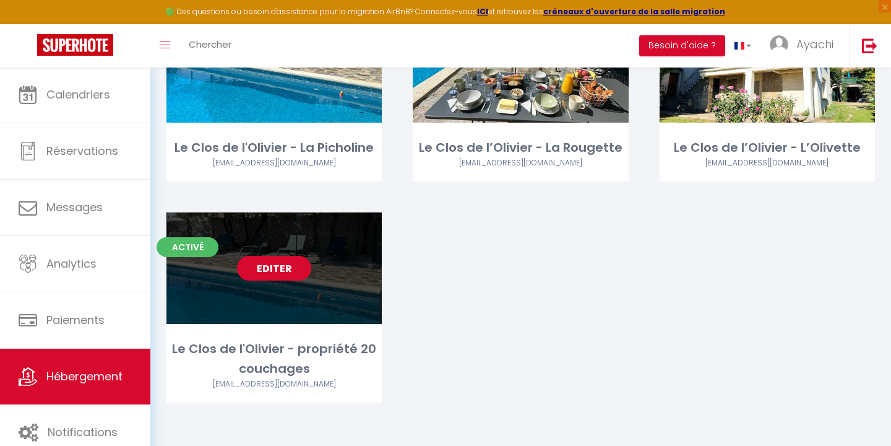
select select "28"
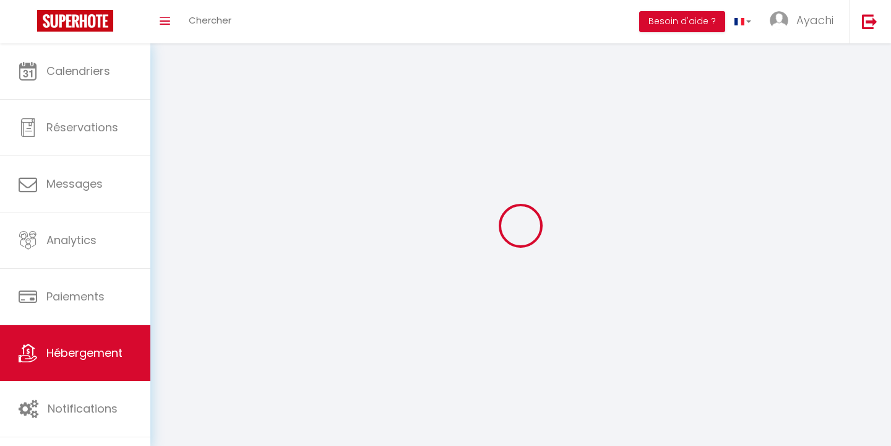
select select
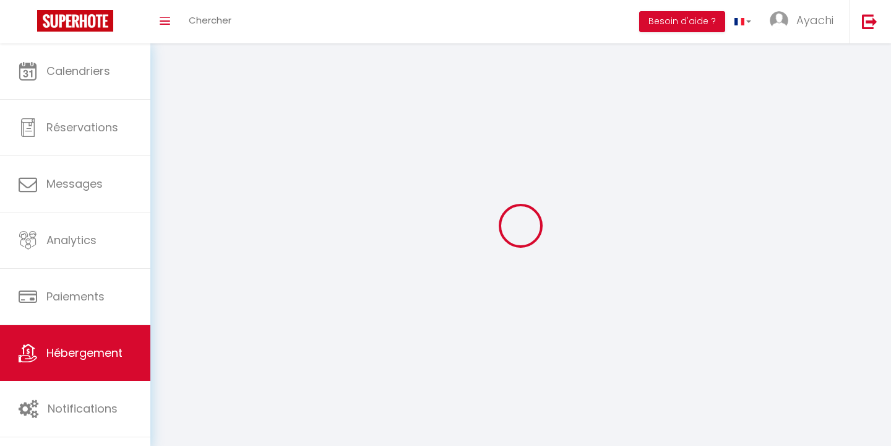
select select
checkbox input "false"
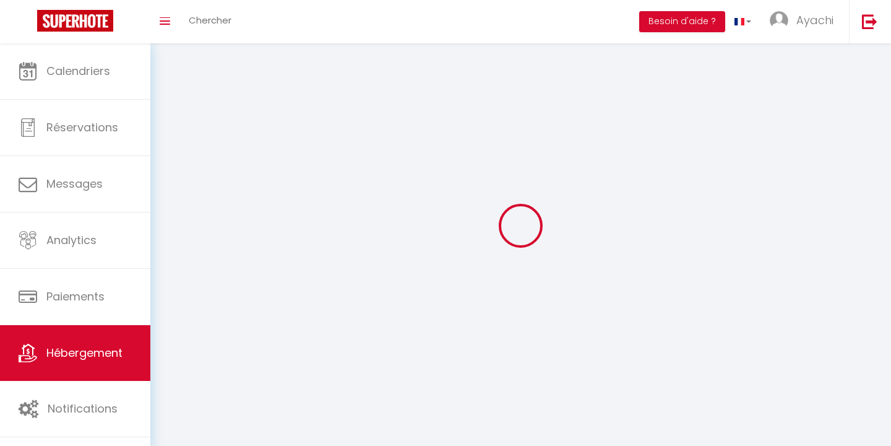
select select
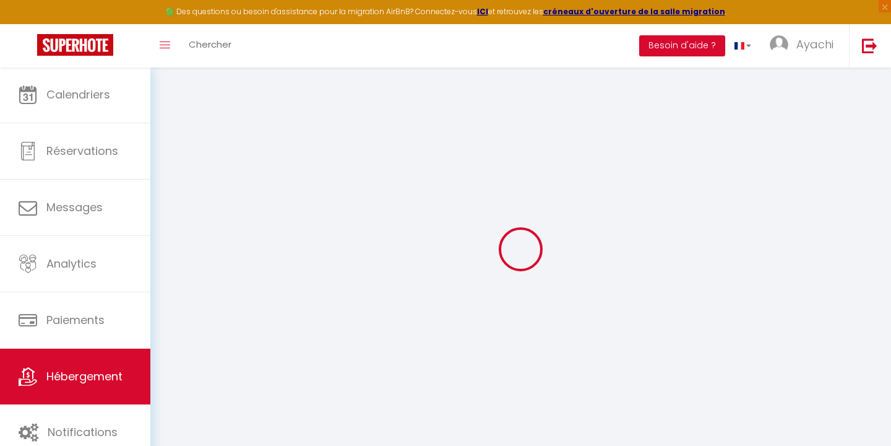
select select
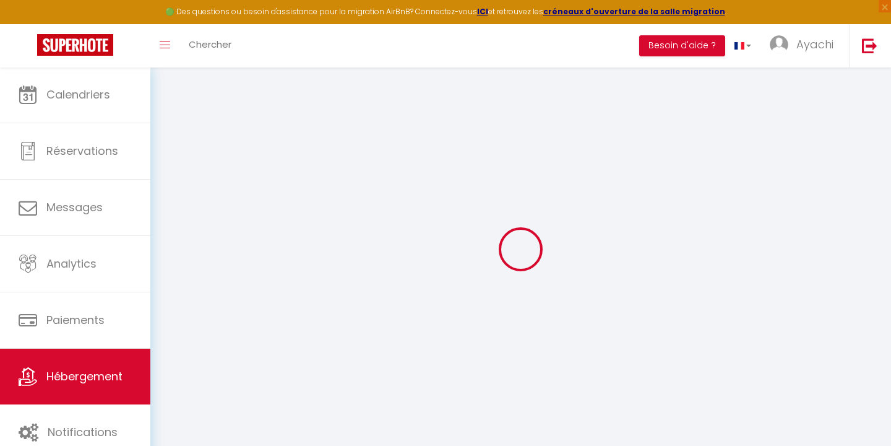
select select
checkbox input "false"
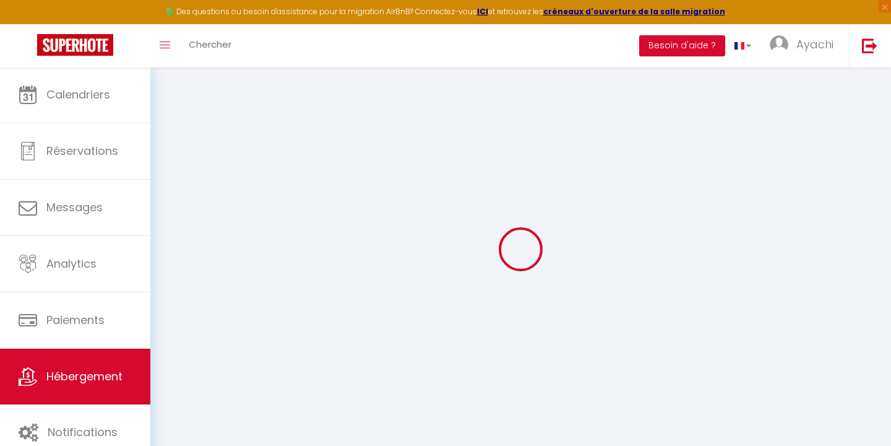
select select
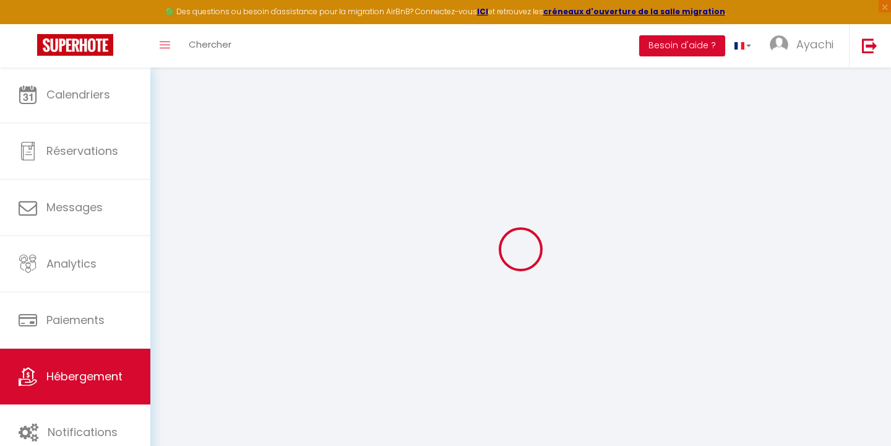
select select
checkbox input "false"
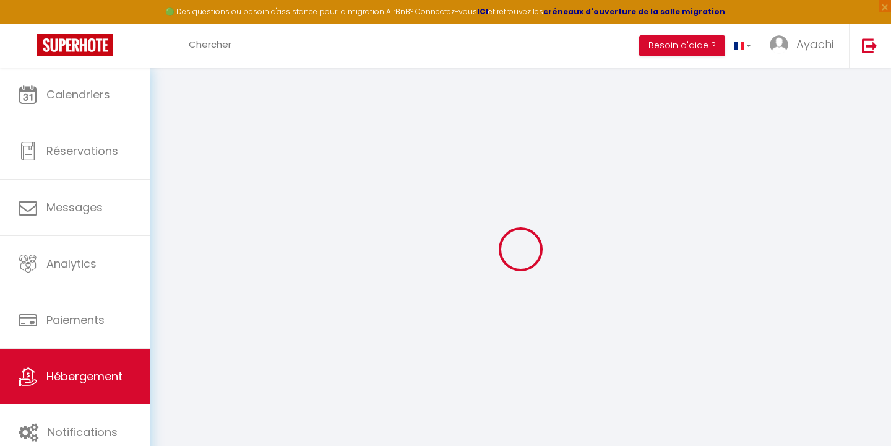
checkbox input "false"
select select
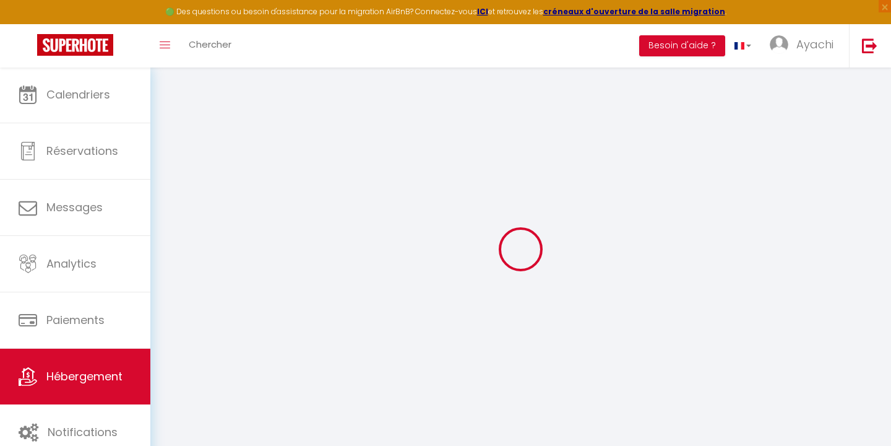
select select
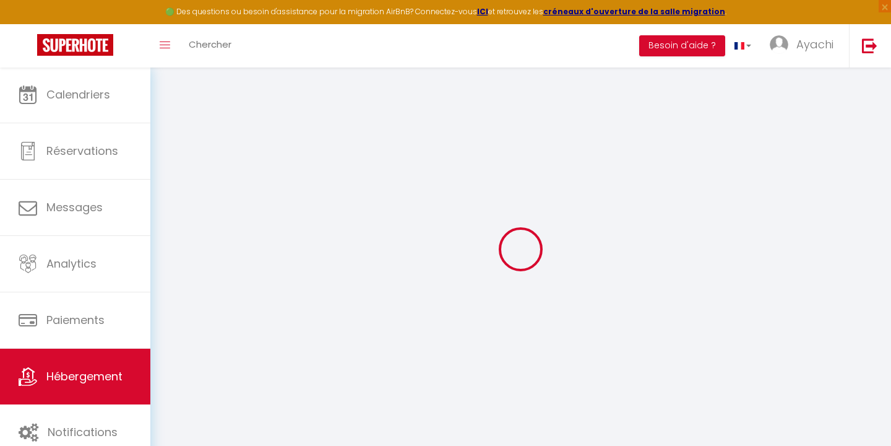
checkbox input "false"
select select
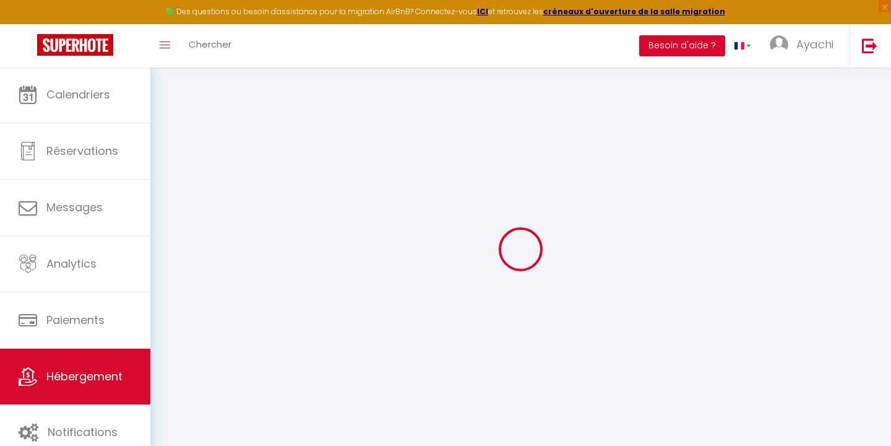
select select
type input "Le Clos de l'Olivier - propriété 20 couchages"
type input "Ayachi"
type input "GHALKAOUI"
type input "11 Chemin de Boisvignal"
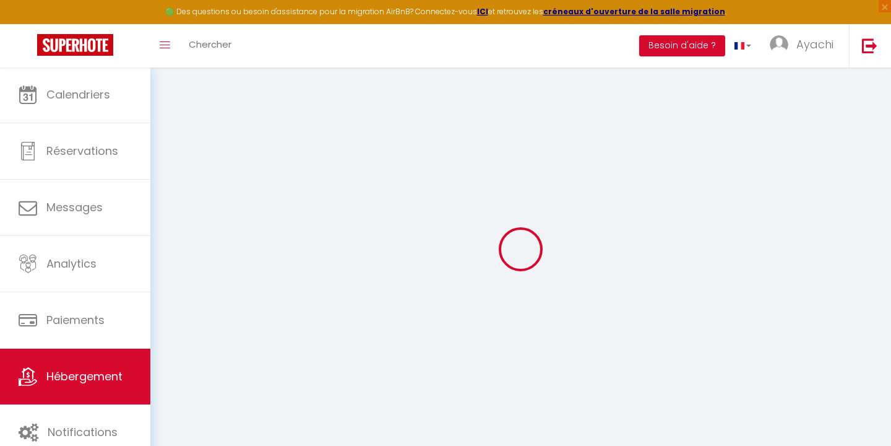
type input "07200"
type input "Aubenas"
select select "houses"
select select "20"
select select "7"
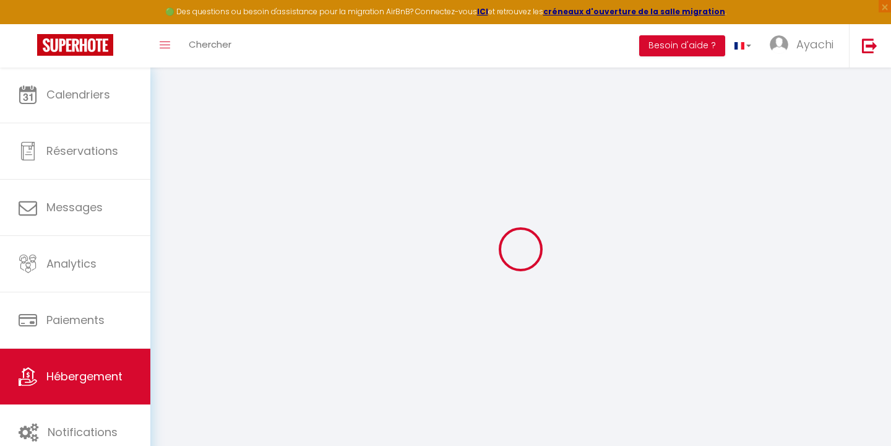
select select "3"
type input "450"
type input "300"
select select
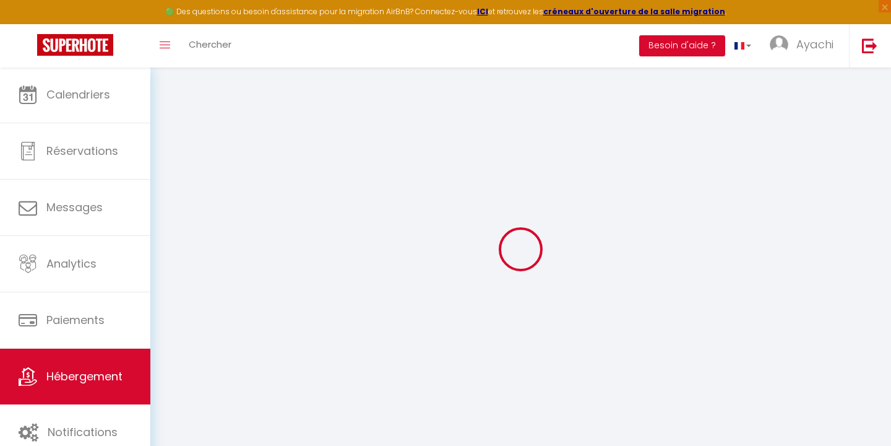
select select
type input "11 [GEOGRAPHIC_DATA]-Vignal"
type input "07200"
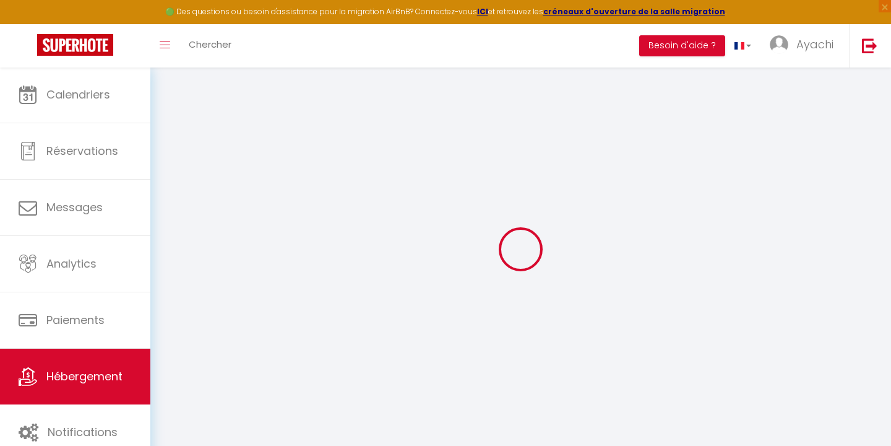
type input "Aubenas"
type input "[EMAIL_ADDRESS][DOMAIN_NAME]"
select select
checkbox input "false"
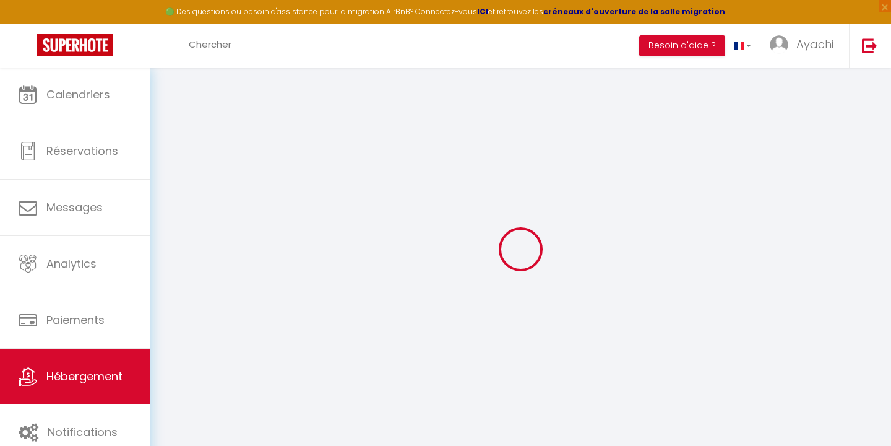
checkbox input "false"
select select
type input "0"
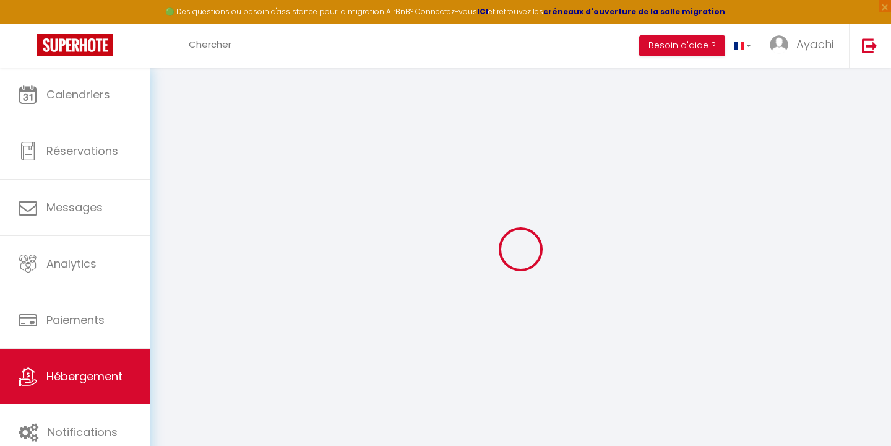
type input "0"
select select
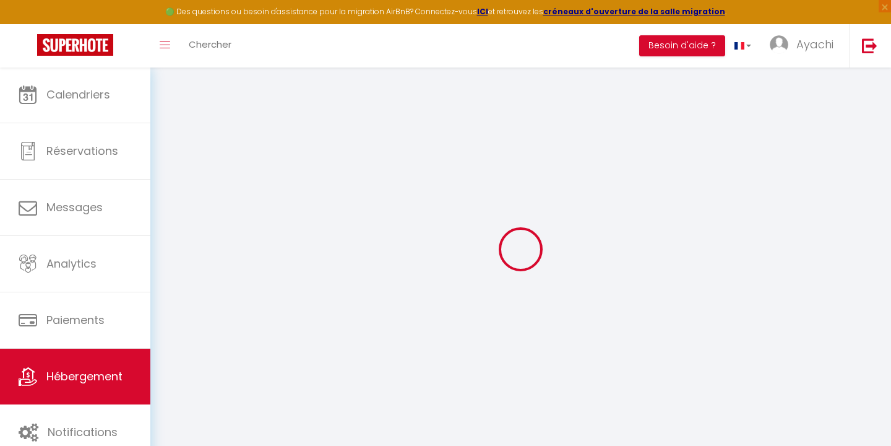
select select
checkbox input "false"
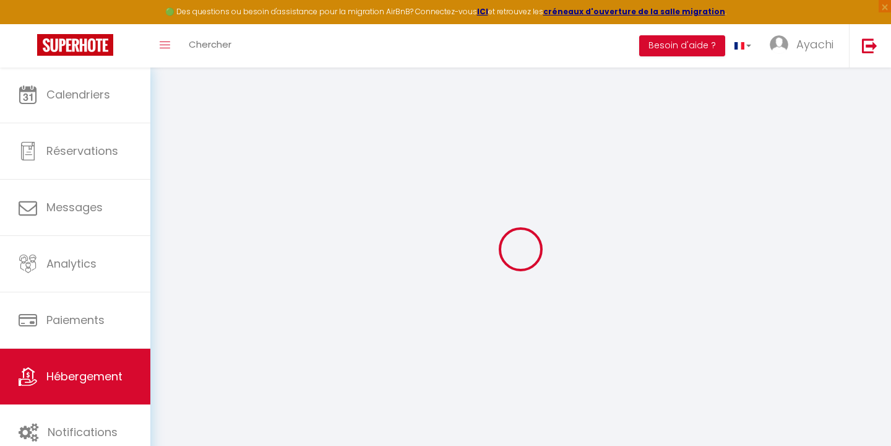
checkbox input "false"
select select
checkbox input "false"
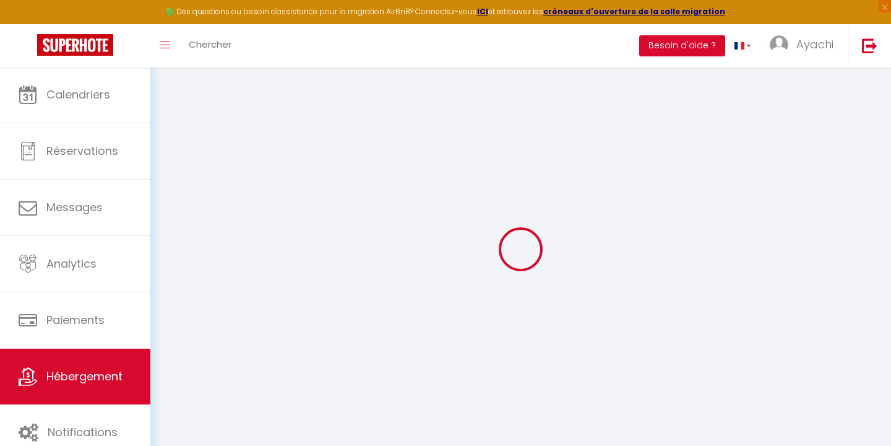
checkbox input "false"
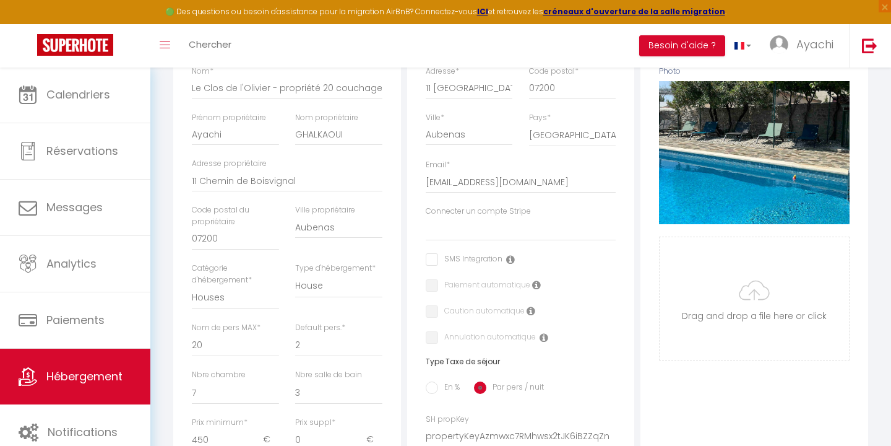
scroll to position [429, 0]
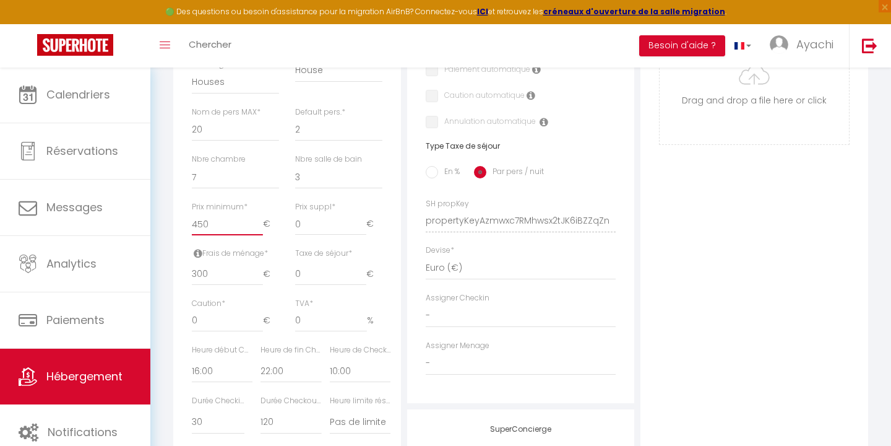
click at [221, 215] on input "450" at bounding box center [227, 224] width 71 height 22
click at [715, 246] on div "Photo Photo Supprimer Drag and drop a file here or click Ooops, something wrong…" at bounding box center [755, 212] width 228 height 835
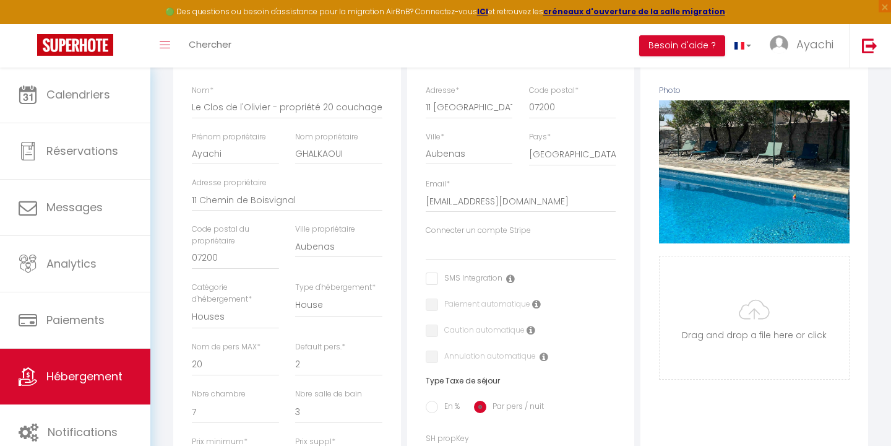
scroll to position [0, 0]
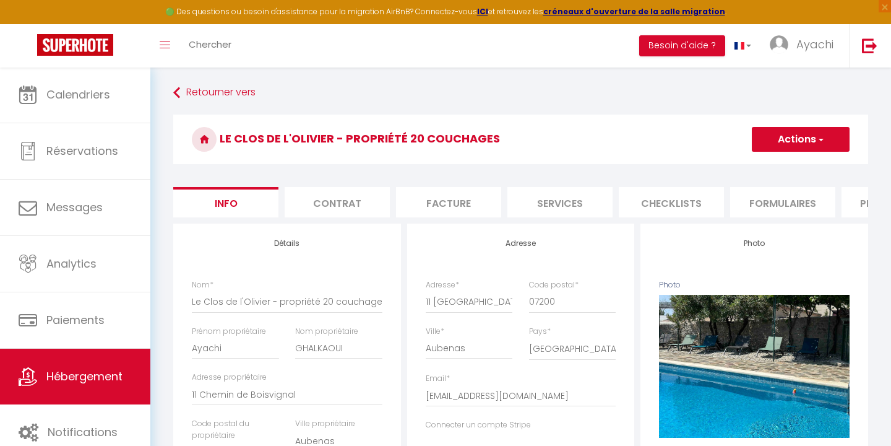
click at [823, 139] on span "button" at bounding box center [820, 139] width 8 height 12
click at [749, 168] on input "Enregistrer" at bounding box center [752, 166] width 46 height 12
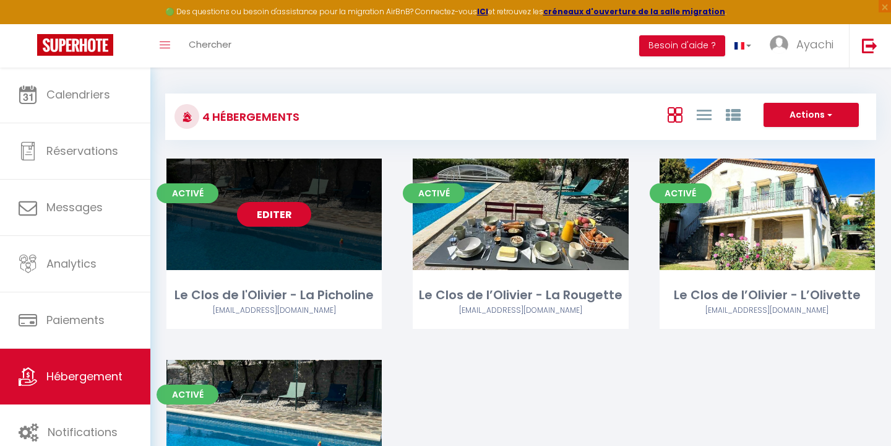
click at [277, 211] on link "Editer" at bounding box center [274, 214] width 74 height 25
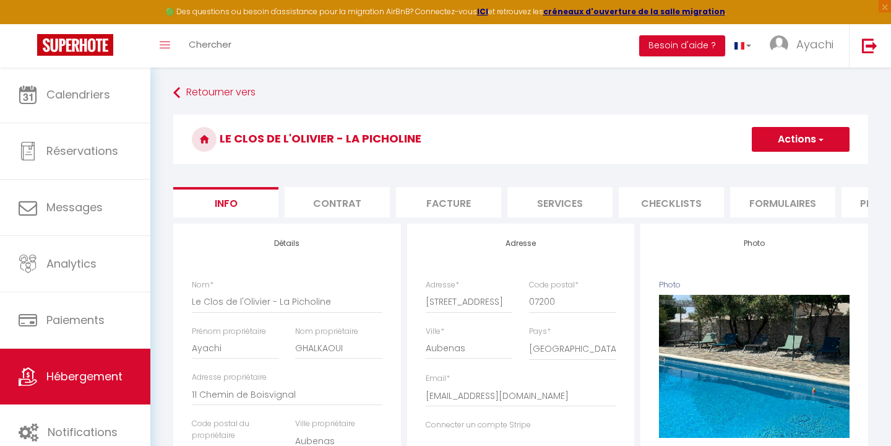
scroll to position [407, 0]
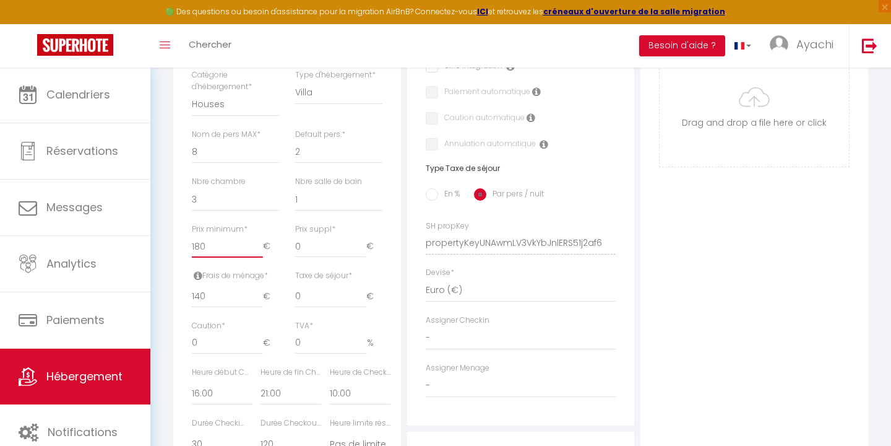
click at [212, 241] on input "180" at bounding box center [227, 246] width 71 height 22
click at [212, 293] on input "140" at bounding box center [227, 296] width 71 height 22
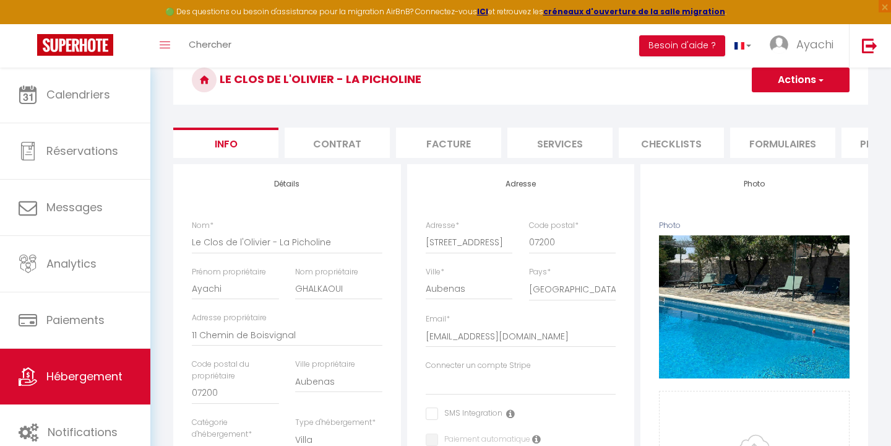
scroll to position [51, 0]
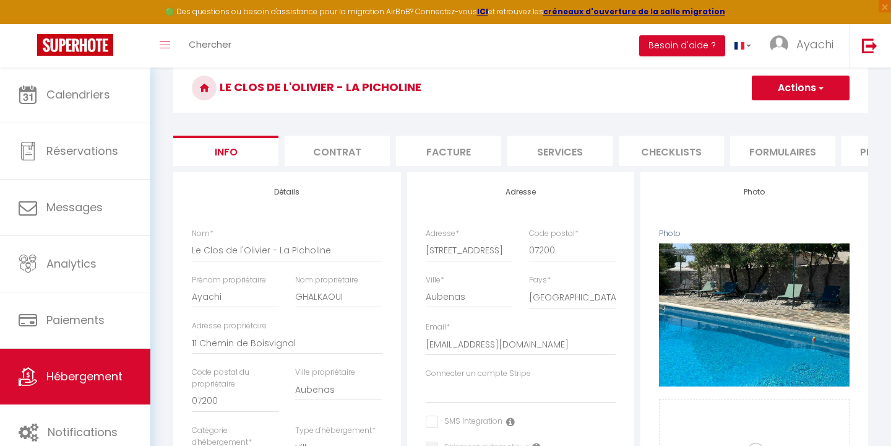
click at [822, 89] on span "button" at bounding box center [820, 88] width 8 height 12
click at [755, 118] on input "Enregistrer" at bounding box center [752, 115] width 46 height 12
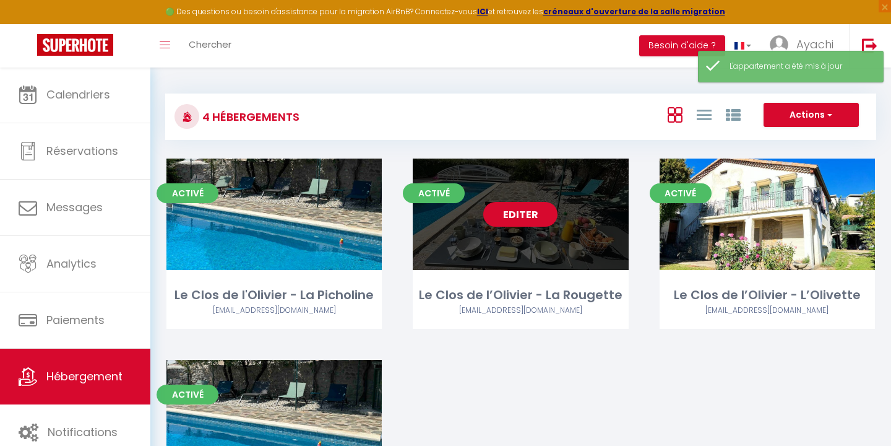
click at [537, 210] on link "Editer" at bounding box center [520, 214] width 74 height 25
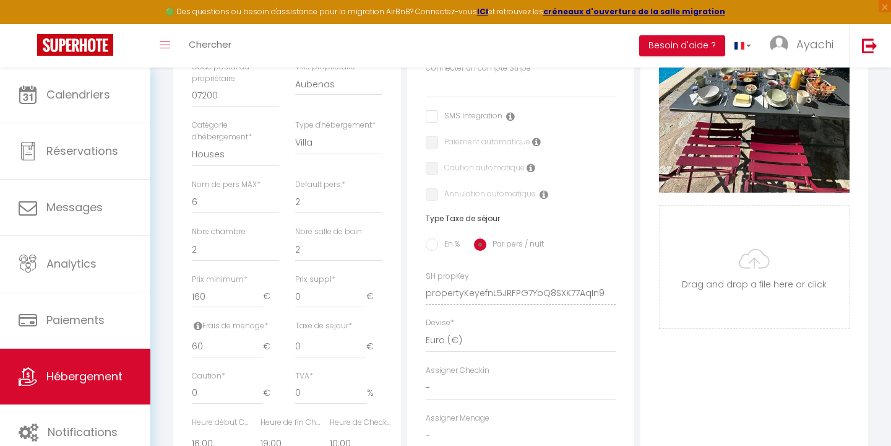
scroll to position [368, 0]
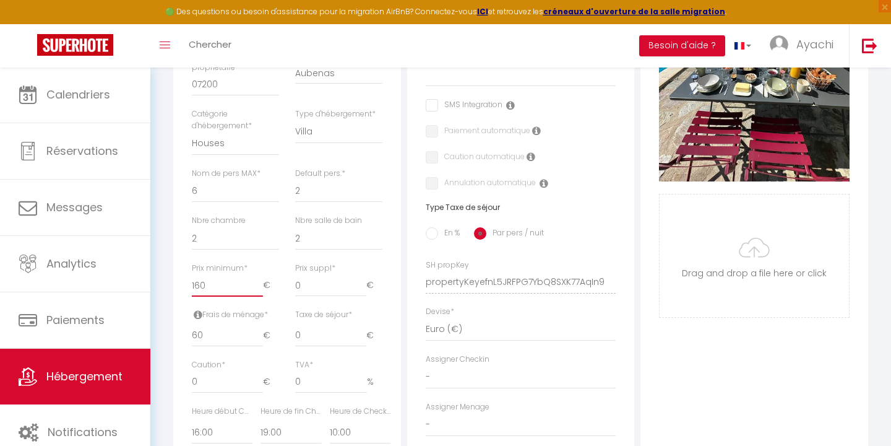
click at [210, 279] on input "160" at bounding box center [227, 285] width 71 height 22
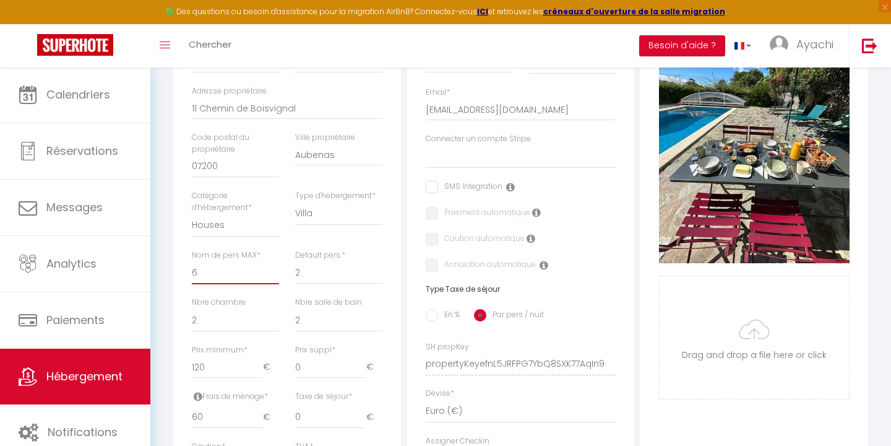
scroll to position [300, 0]
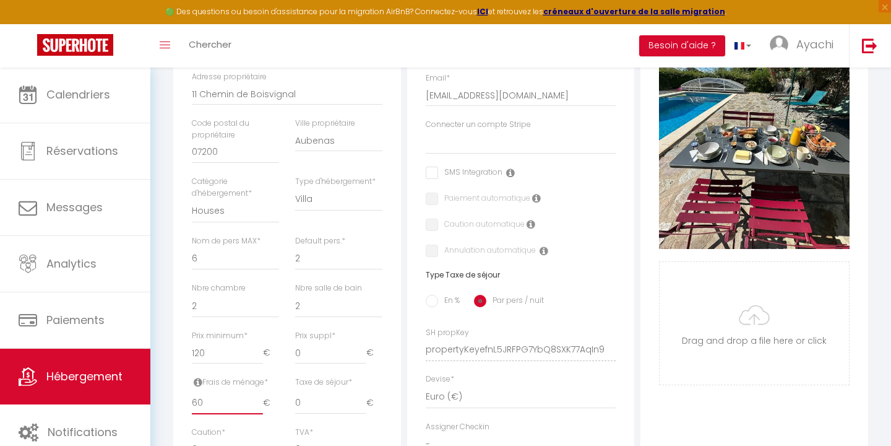
click at [212, 399] on input "60" at bounding box center [227, 403] width 71 height 22
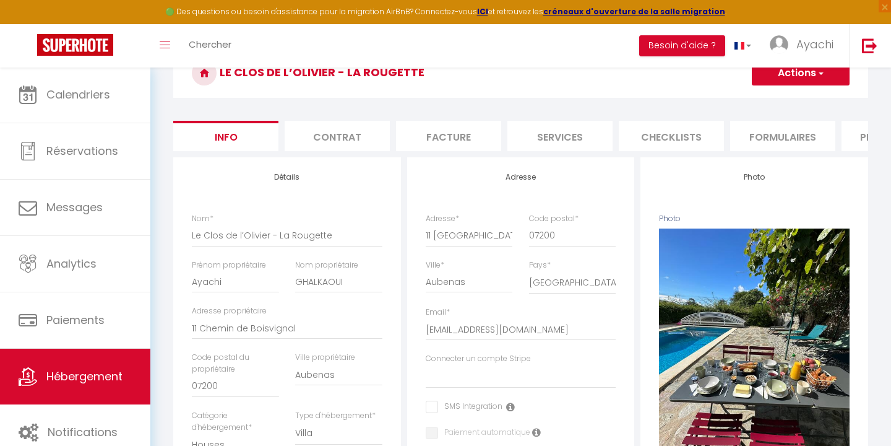
click at [824, 74] on span "button" at bounding box center [820, 73] width 8 height 12
click at [751, 103] on input "Enregistrer" at bounding box center [752, 100] width 46 height 12
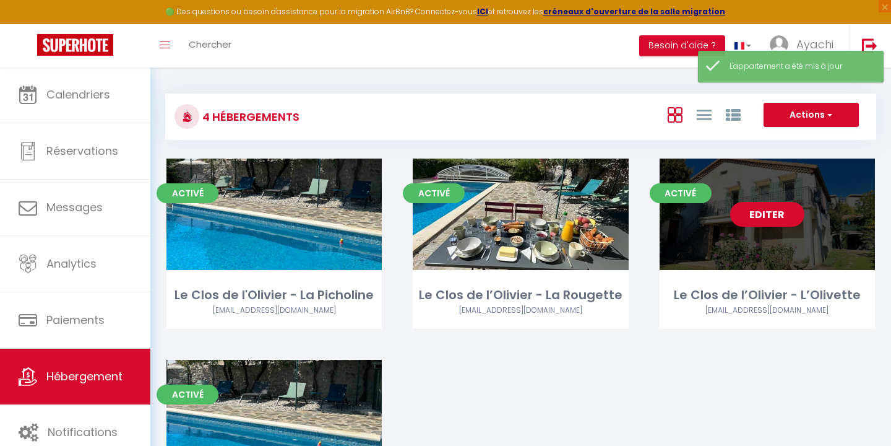
click at [775, 214] on link "Editer" at bounding box center [767, 214] width 74 height 25
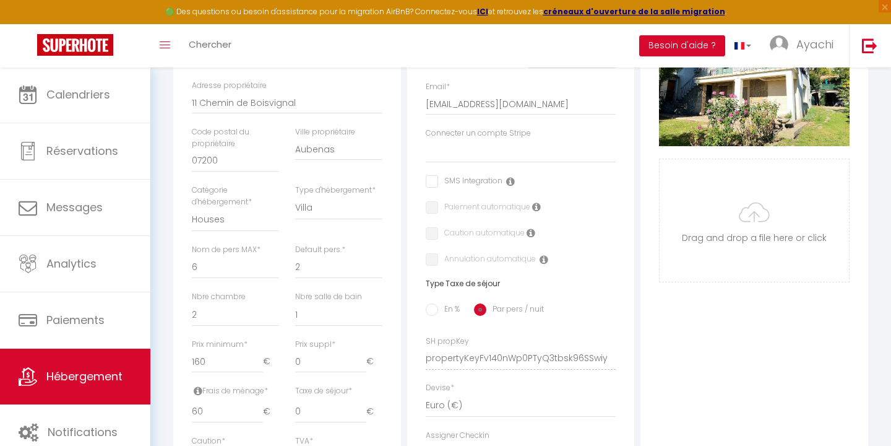
scroll to position [294, 0]
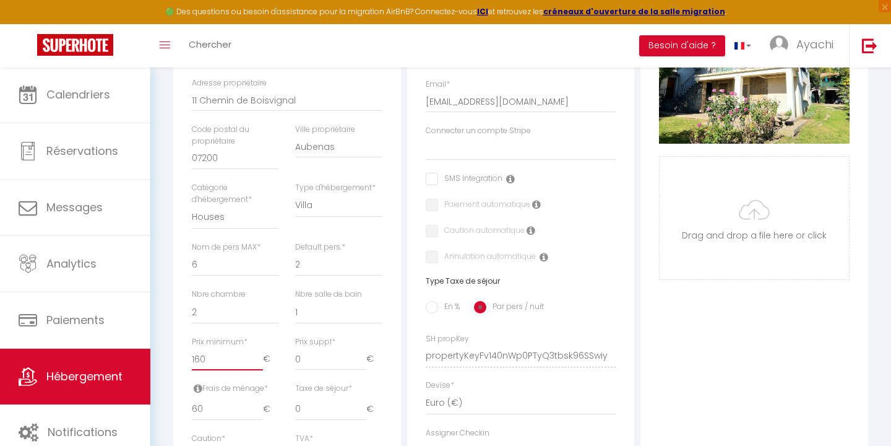
click at [216, 352] on input "160" at bounding box center [227, 359] width 71 height 22
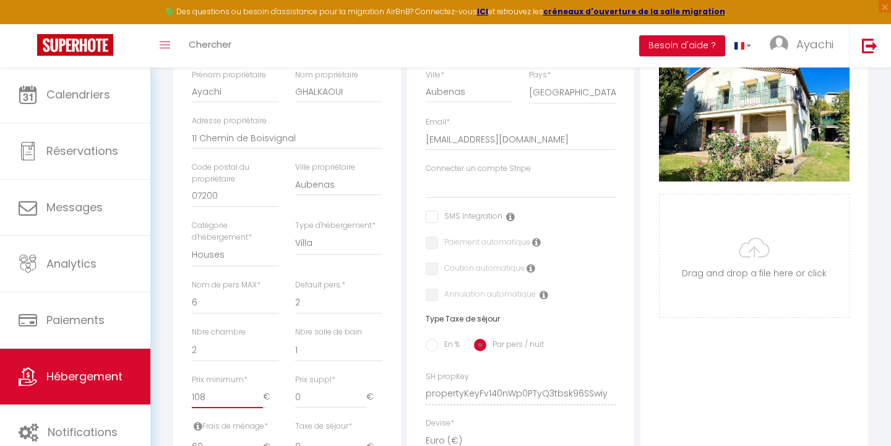
scroll to position [302, 0]
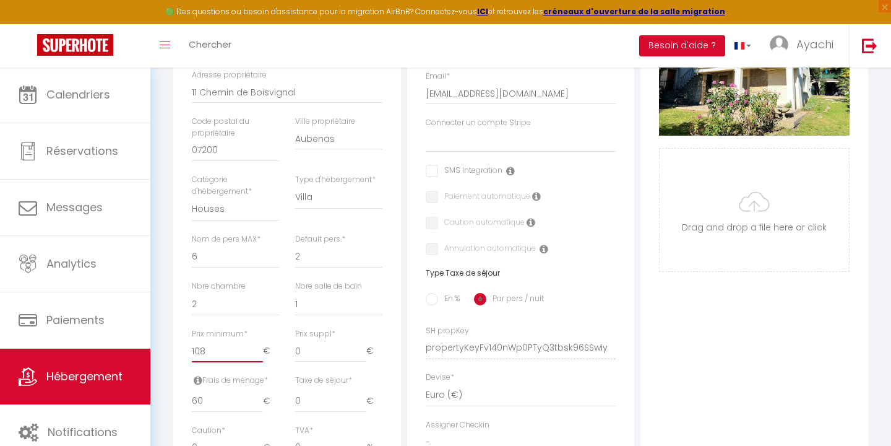
click at [216, 347] on input "108" at bounding box center [227, 351] width 71 height 22
click at [725, 341] on div "Photo Photo Supprimer Drag and drop a file here or click Ooops, something wrong…" at bounding box center [755, 338] width 228 height 835
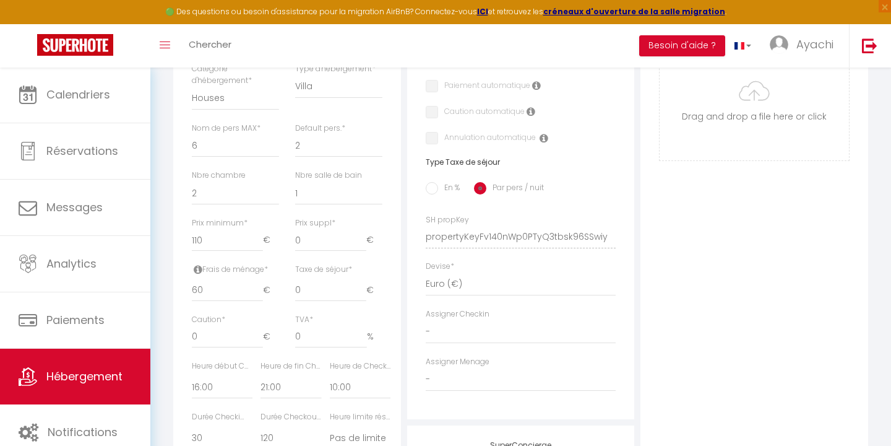
scroll to position [342, 0]
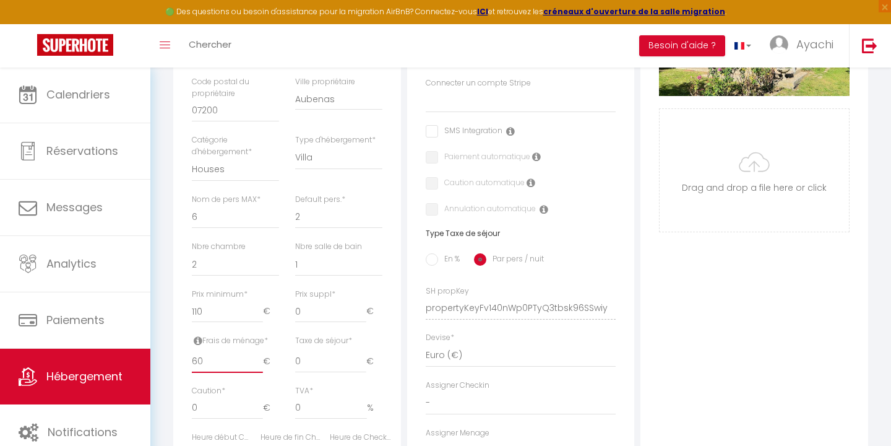
click at [214, 353] on input "60" at bounding box center [227, 361] width 71 height 22
click at [700, 325] on div "Photo Photo Supprimer Drag and drop a file here or click Ooops, something wrong…" at bounding box center [755, 299] width 228 height 835
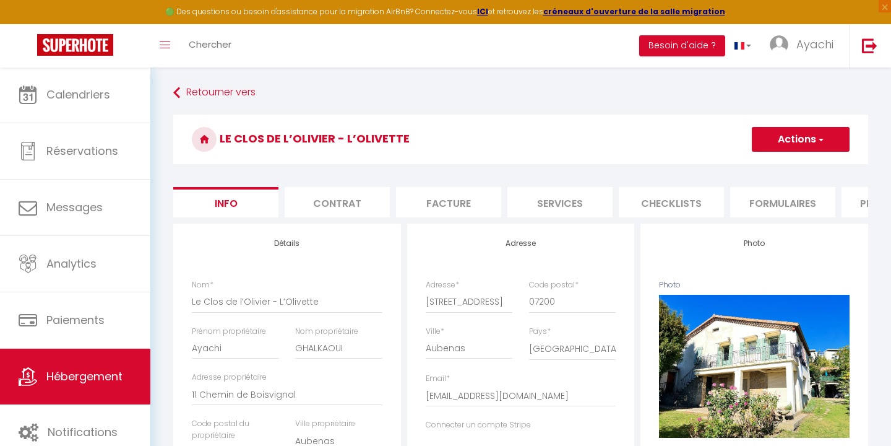
click at [818, 140] on span "button" at bounding box center [820, 139] width 8 height 12
click at [754, 165] on input "Enregistrer" at bounding box center [752, 166] width 46 height 12
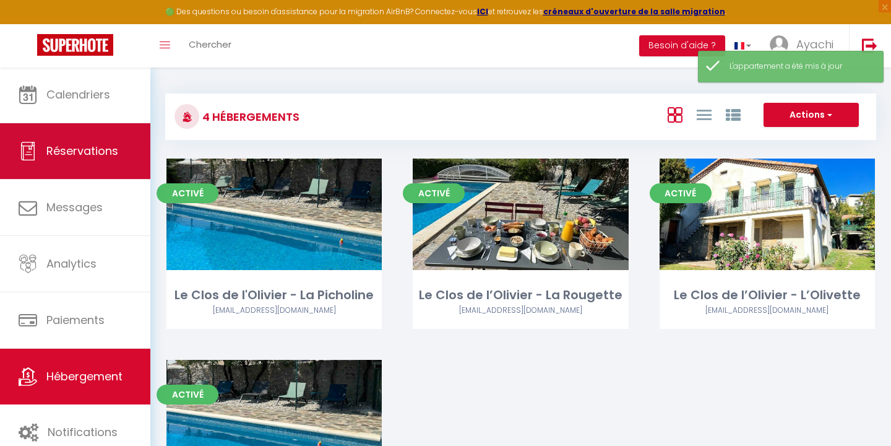
click at [98, 156] on span "Réservations" at bounding box center [82, 150] width 72 height 15
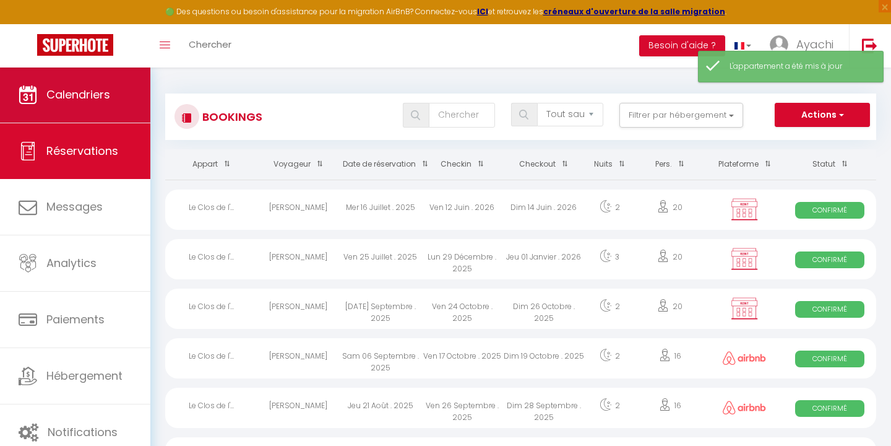
click at [73, 92] on span "Calendriers" at bounding box center [78, 94] width 64 height 15
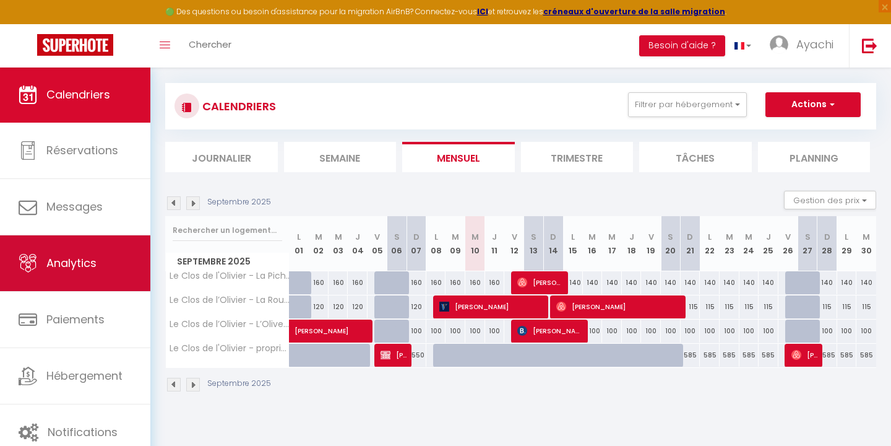
scroll to position [67, 0]
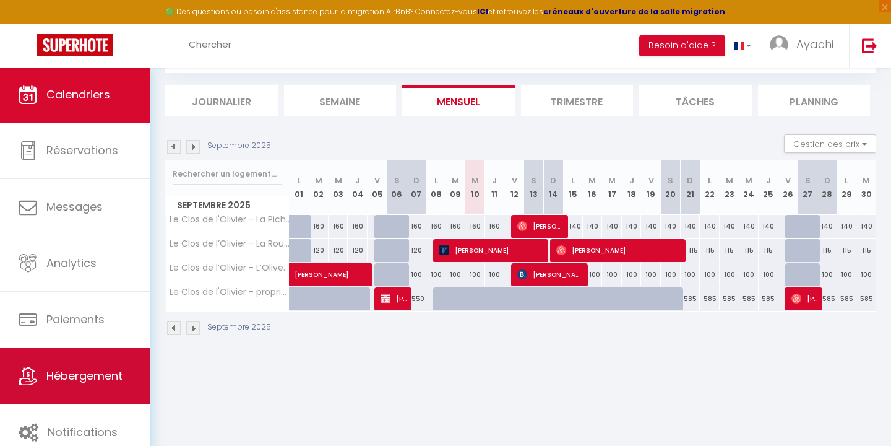
click at [75, 382] on span "Hébergement" at bounding box center [84, 375] width 76 height 15
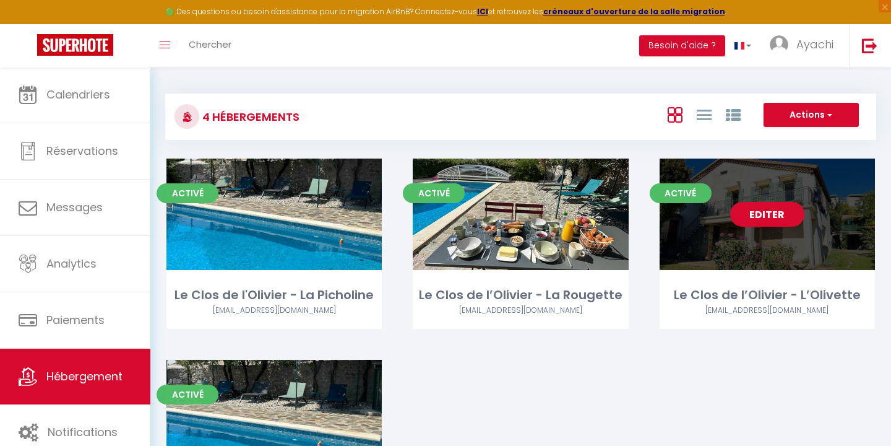
click at [775, 213] on link "Editer" at bounding box center [767, 214] width 74 height 25
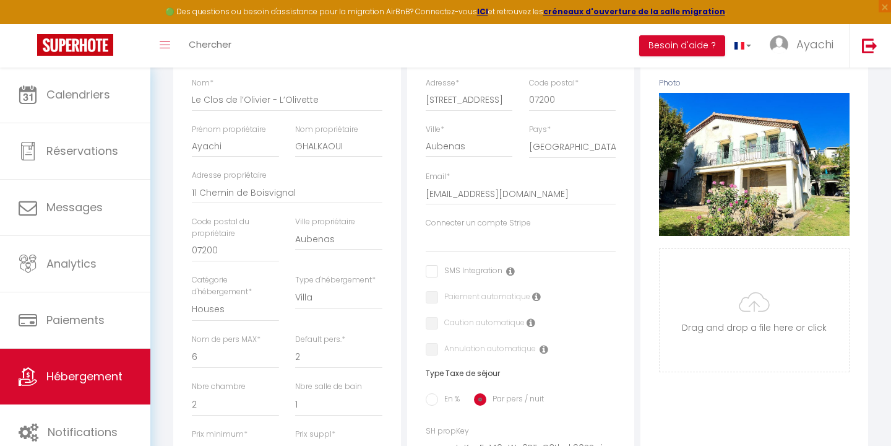
scroll to position [292, 0]
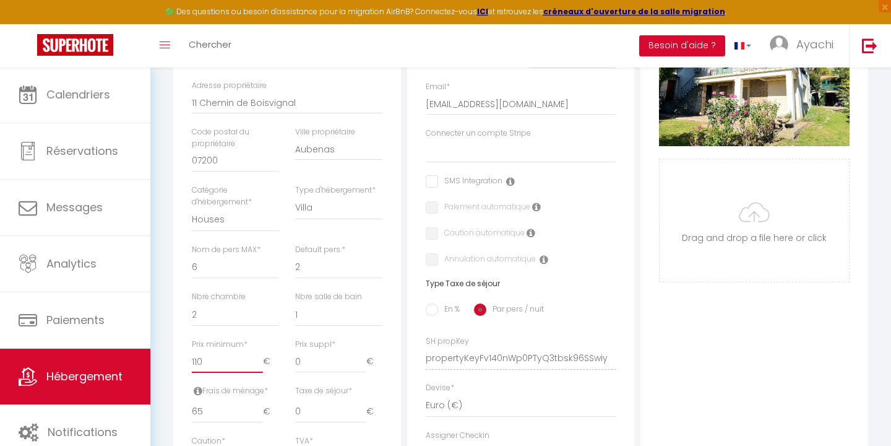
click at [212, 355] on input "110" at bounding box center [227, 361] width 71 height 22
click at [722, 345] on div "Photo Photo Supprimer Drag and drop a file here or click Ooops, something wrong…" at bounding box center [755, 349] width 228 height 835
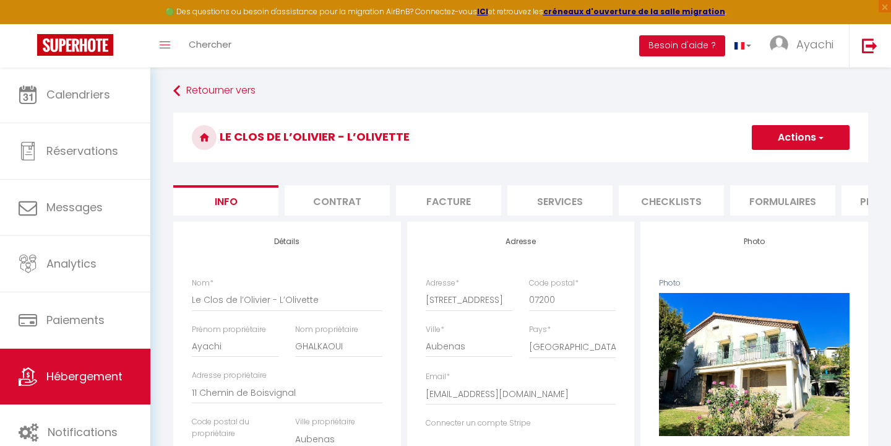
scroll to position [0, 0]
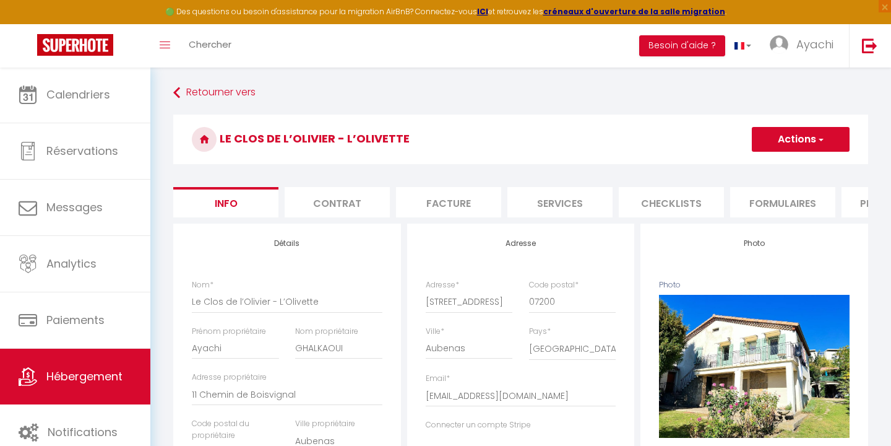
click at [824, 141] on button "Actions" at bounding box center [801, 139] width 98 height 25
click at [758, 163] on input "Enregistrer" at bounding box center [752, 166] width 46 height 12
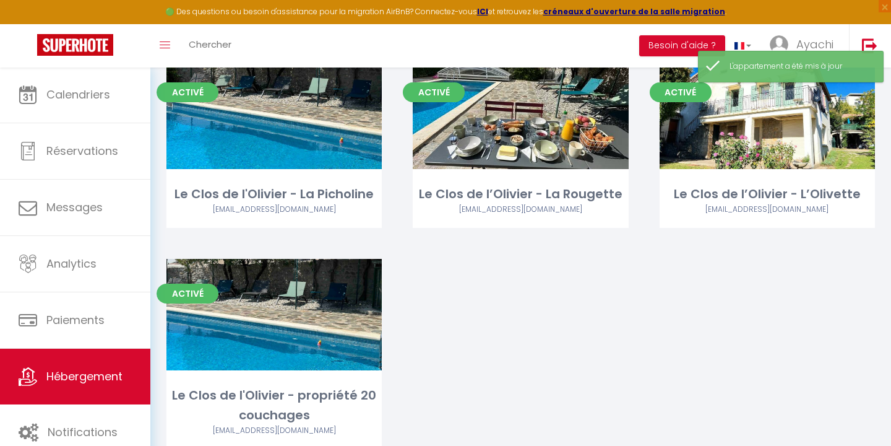
scroll to position [147, 0]
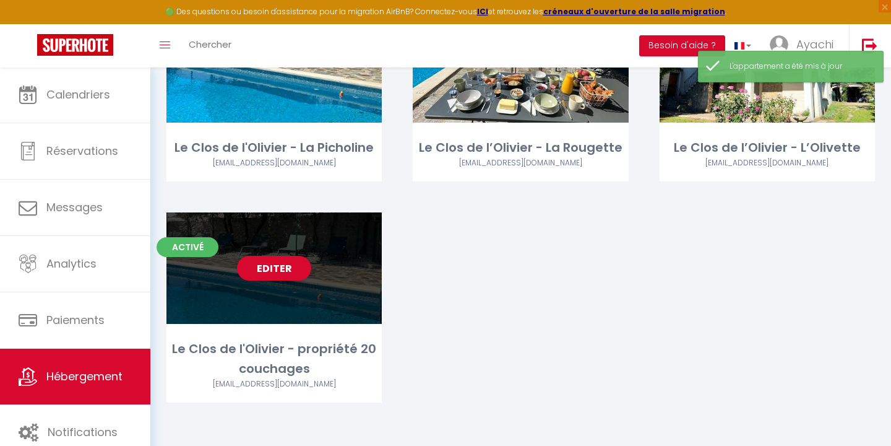
click at [316, 270] on div "Editer" at bounding box center [273, 267] width 215 height 111
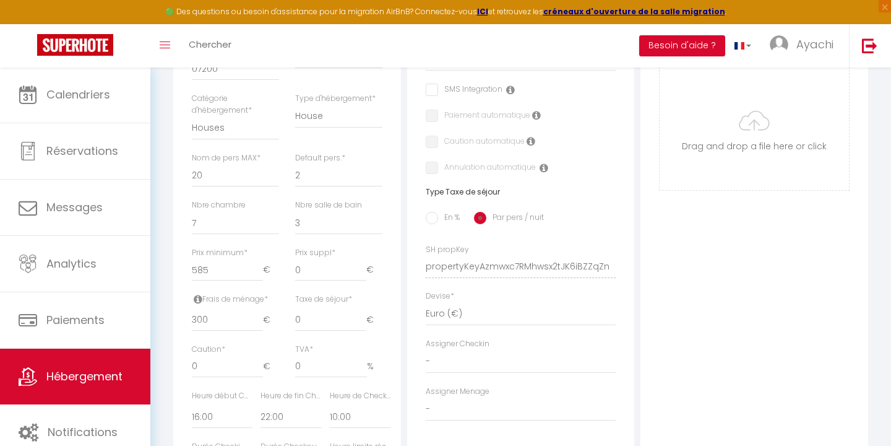
scroll to position [407, 0]
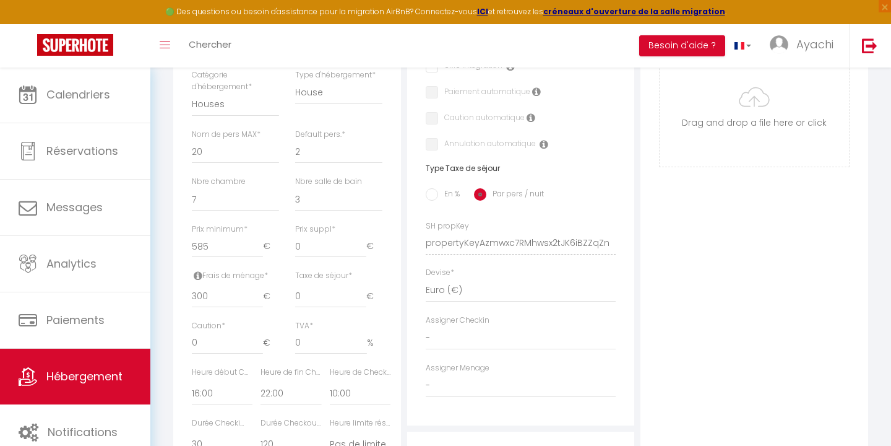
click at [749, 286] on div "Photo Photo Supprimer Drag and drop a file here or click Ooops, something wrong…" at bounding box center [755, 234] width 228 height 835
click at [330, 287] on input "0" at bounding box center [330, 296] width 71 height 22
click at [363, 292] on input "0" at bounding box center [330, 296] width 71 height 22
click at [313, 291] on input "0" at bounding box center [330, 296] width 71 height 22
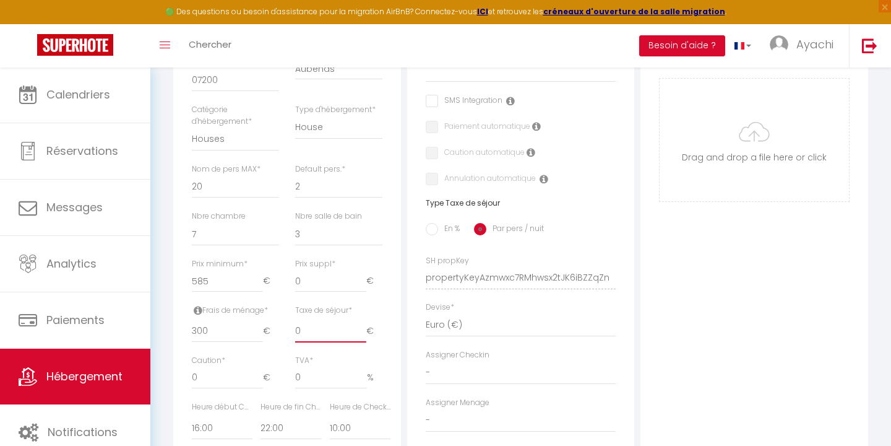
scroll to position [489, 0]
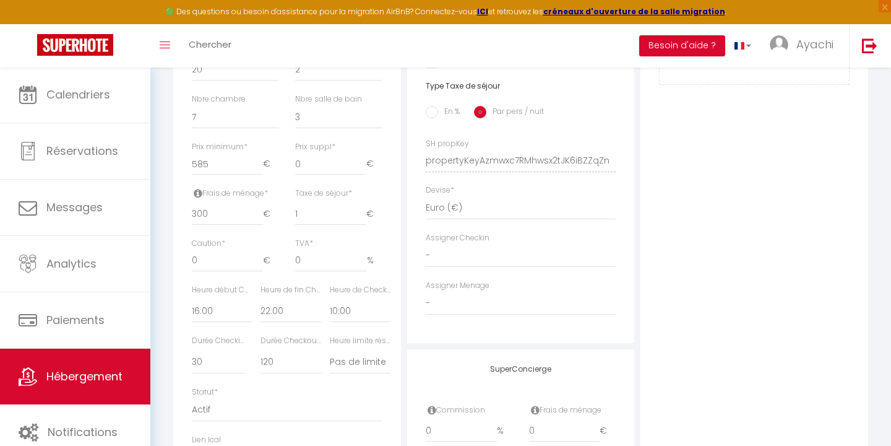
click at [384, 226] on div "Taxe de séjour * 1 €" at bounding box center [338, 213] width 103 height 50
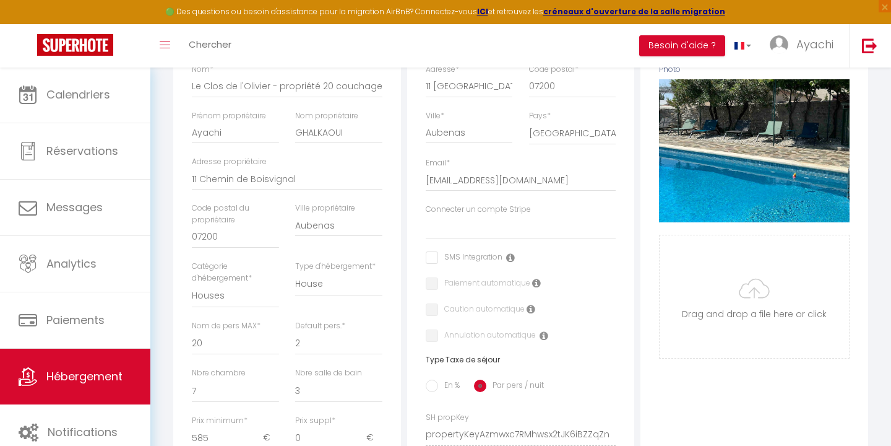
scroll to position [0, 0]
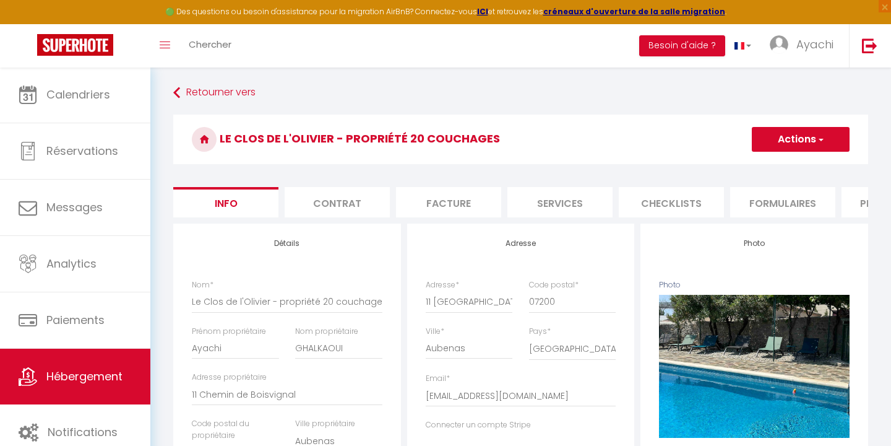
click at [823, 140] on span "button" at bounding box center [820, 139] width 8 height 12
click at [749, 165] on input "Enregistrer" at bounding box center [752, 166] width 46 height 12
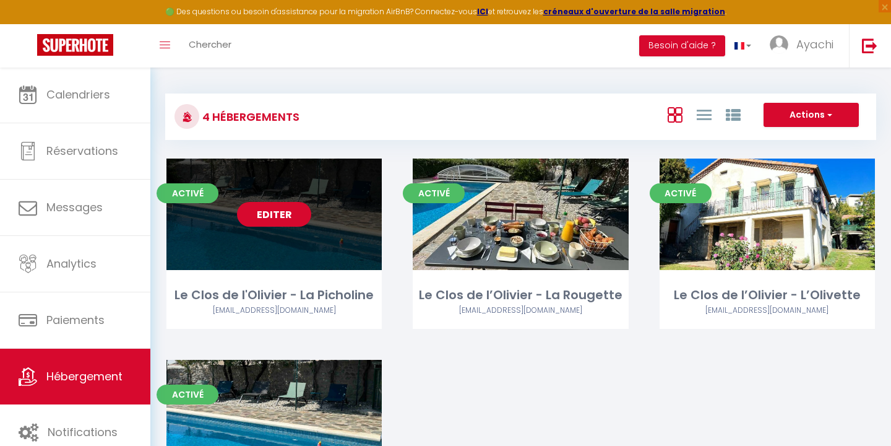
click at [269, 214] on link "Editer" at bounding box center [274, 214] width 74 height 25
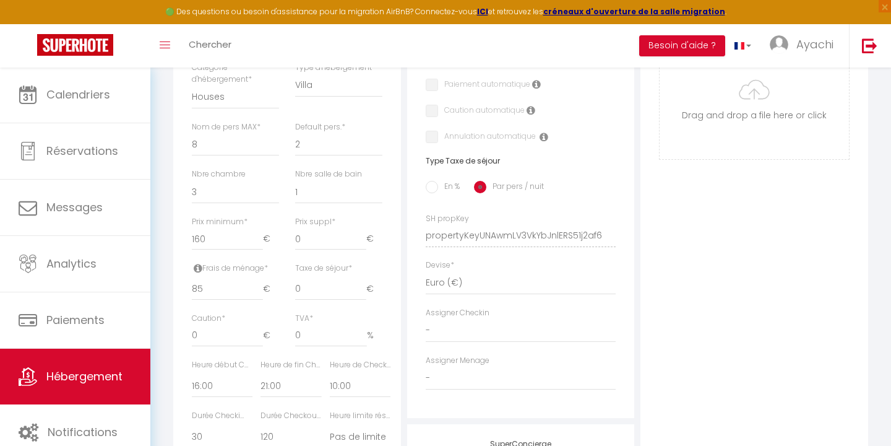
scroll to position [417, 0]
click at [363, 278] on input "0.01" at bounding box center [330, 286] width 71 height 22
click at [363, 280] on input "0.01" at bounding box center [330, 286] width 71 height 22
click at [343, 282] on input "0" at bounding box center [330, 286] width 71 height 22
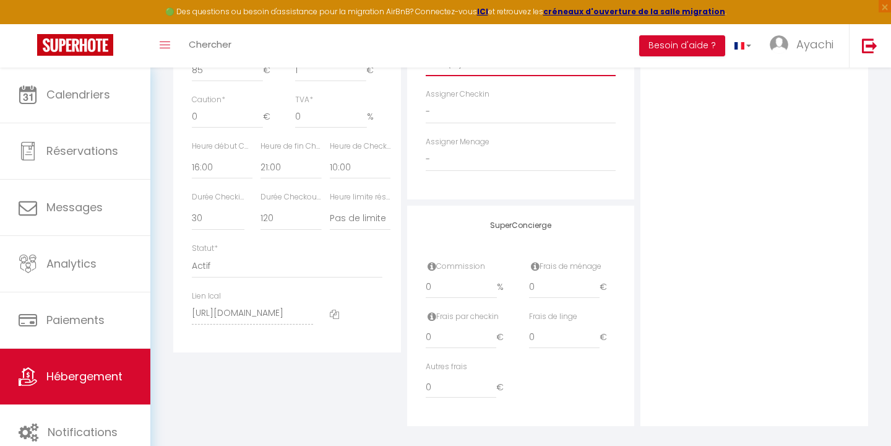
scroll to position [28, 0]
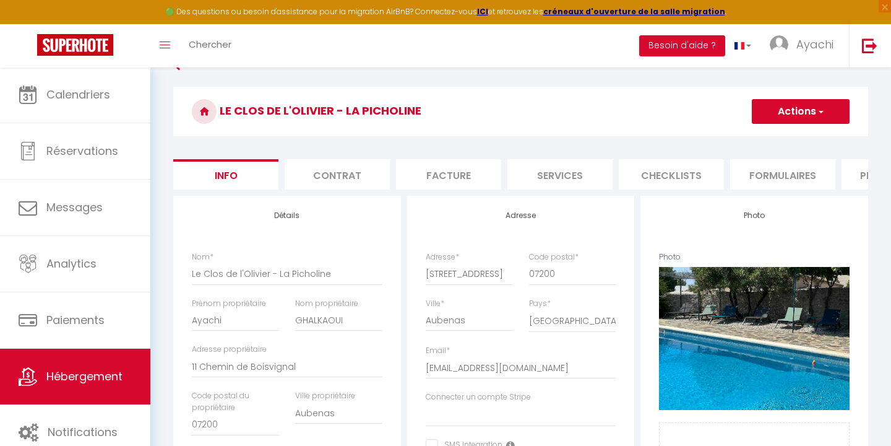
click at [821, 113] on span "button" at bounding box center [820, 111] width 8 height 12
click at [755, 137] on input "Enregistrer" at bounding box center [752, 138] width 46 height 12
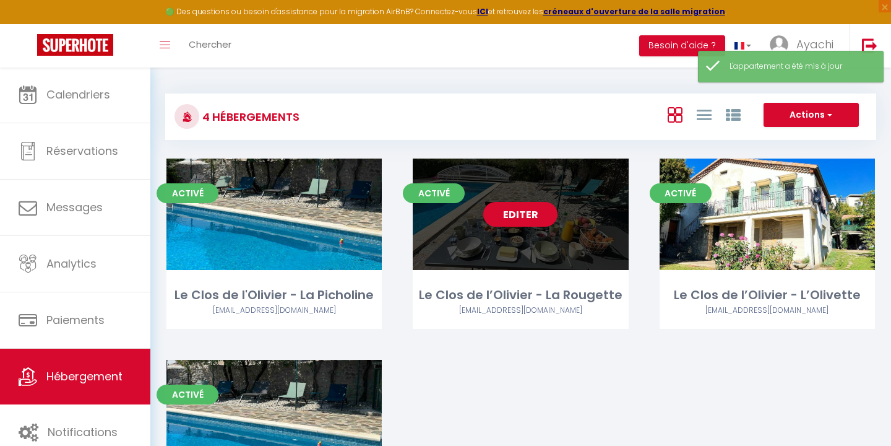
click at [530, 213] on link "Editer" at bounding box center [520, 214] width 74 height 25
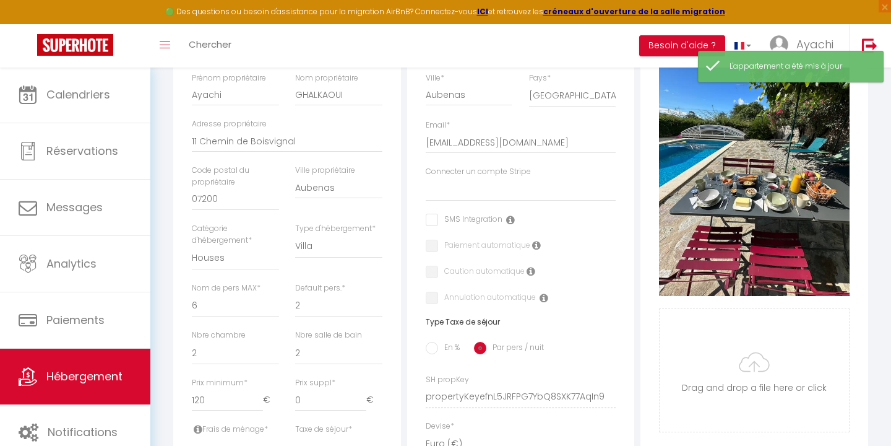
scroll to position [373, 0]
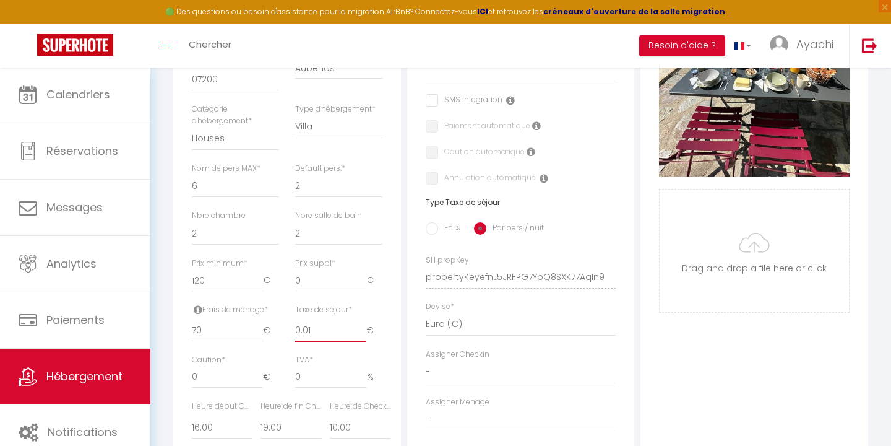
click at [362, 321] on input "0.01" at bounding box center [330, 330] width 71 height 22
click at [345, 326] on input "0" at bounding box center [330, 330] width 71 height 22
click at [315, 324] on input "0" at bounding box center [330, 330] width 71 height 22
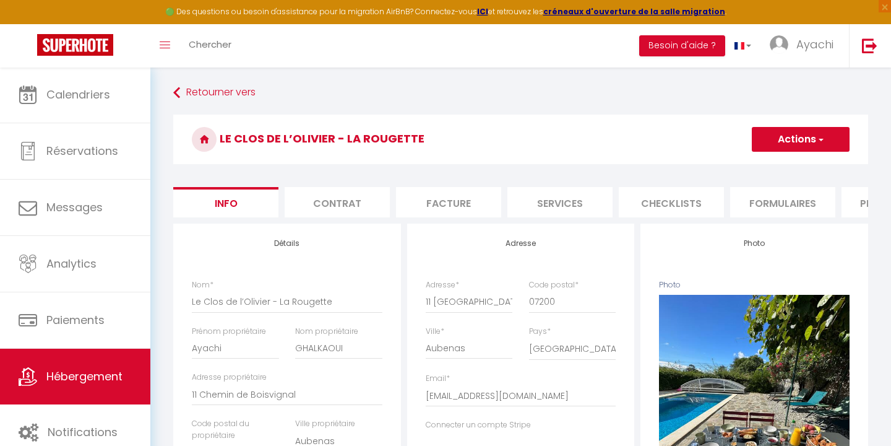
click at [822, 139] on span "button" at bounding box center [820, 139] width 8 height 12
click at [759, 166] on input "Enregistrer" at bounding box center [752, 166] width 46 height 12
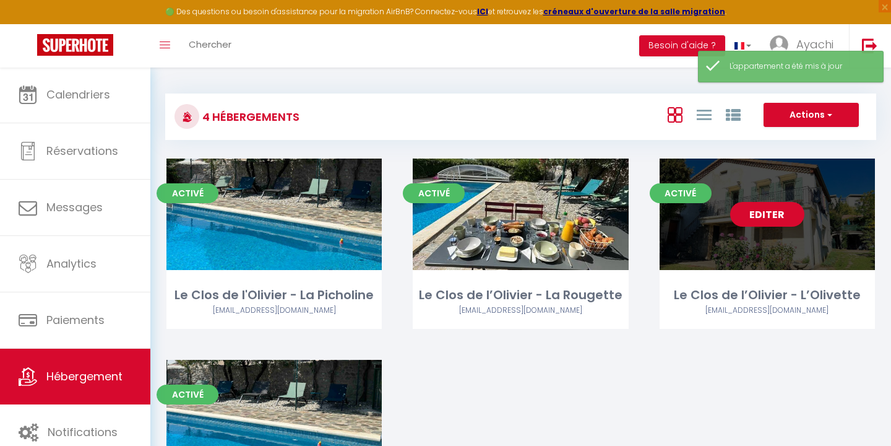
click at [764, 212] on link "Editer" at bounding box center [767, 214] width 74 height 25
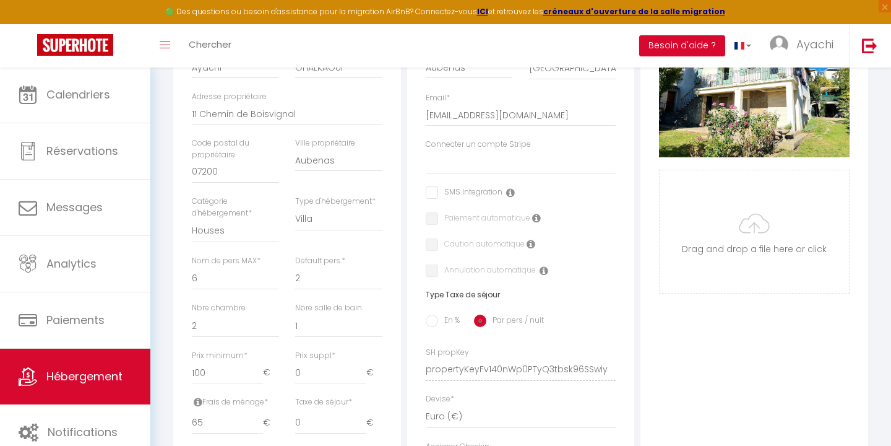
scroll to position [285, 0]
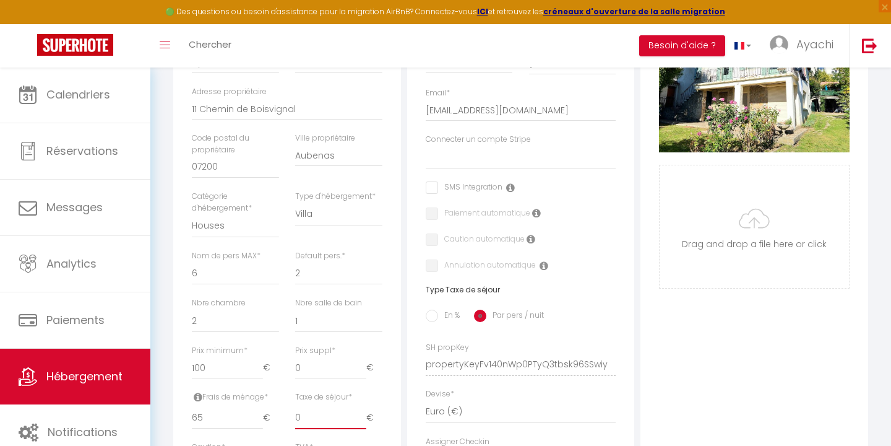
click at [305, 410] on input "0" at bounding box center [330, 418] width 71 height 22
drag, startPoint x: 683, startPoint y: 306, endPoint x: 664, endPoint y: 307, distance: 19.2
click at [683, 306] on div "Photo Photo Supprimer Drag and drop a file here or click Ooops, something wrong…" at bounding box center [755, 355] width 228 height 835
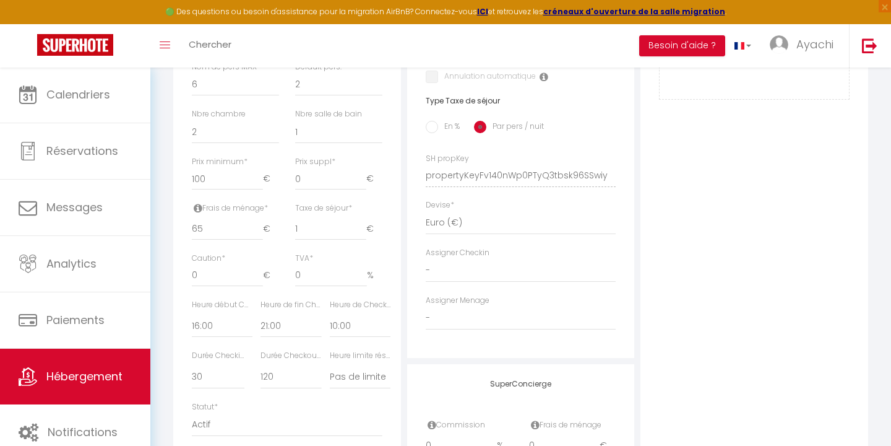
scroll to position [259, 0]
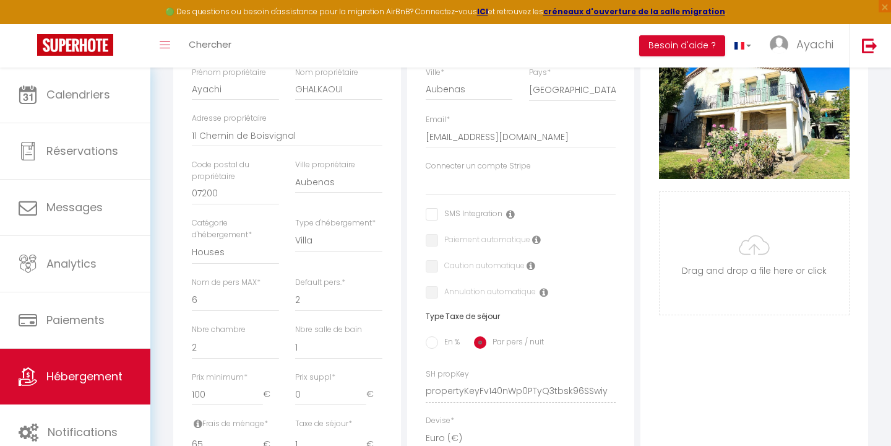
click at [446, 163] on label "Connecter un compte Stripe" at bounding box center [478, 166] width 105 height 12
click at [446, 172] on select "Connecter un compte Stripe" at bounding box center [521, 184] width 191 height 24
click at [438, 260] on label "Caution automatique" at bounding box center [481, 267] width 87 height 14
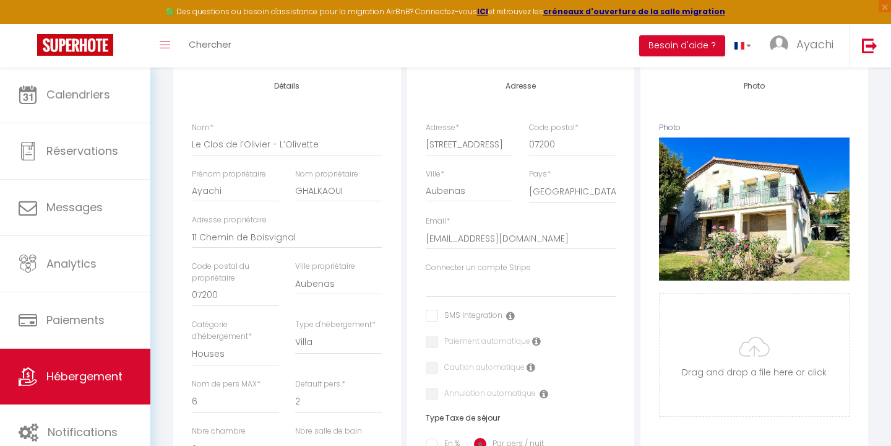
scroll to position [0, 0]
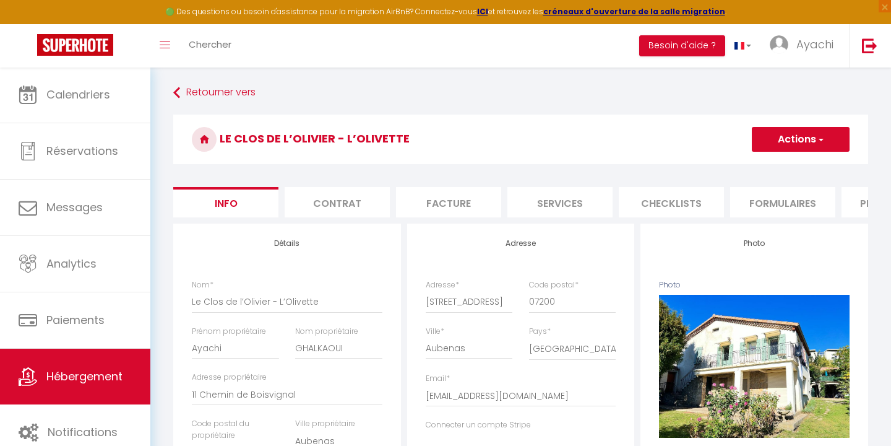
click at [819, 140] on span "button" at bounding box center [820, 139] width 8 height 12
click at [752, 168] on input "Enregistrer" at bounding box center [752, 166] width 46 height 12
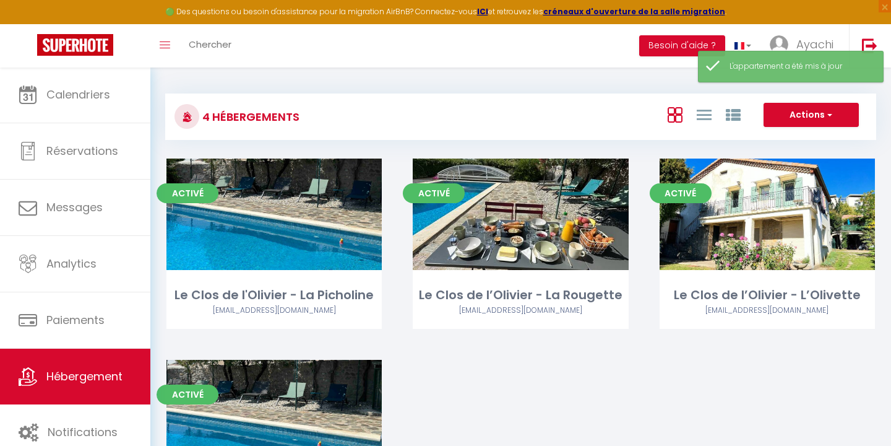
scroll to position [147, 0]
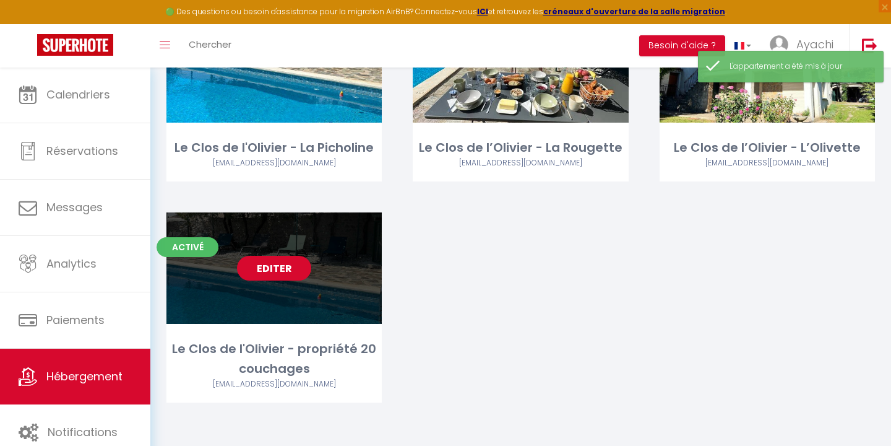
click at [271, 266] on link "Editer" at bounding box center [274, 268] width 74 height 25
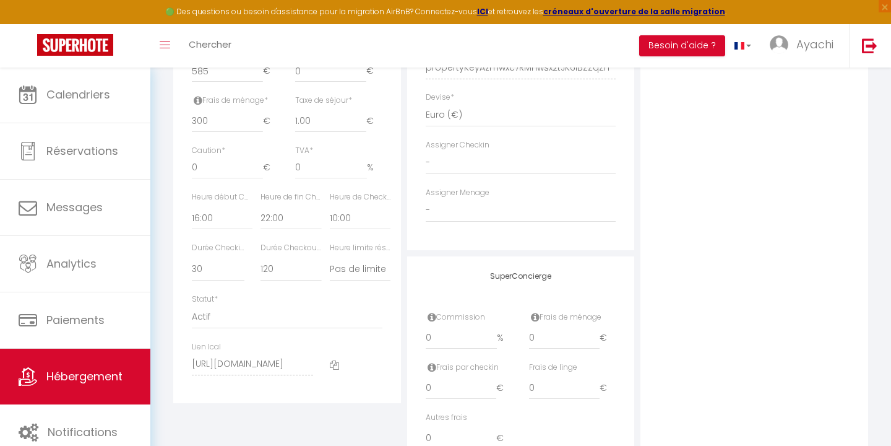
scroll to position [579, 0]
click at [712, 269] on div "Photo Photo Supprimer Drag and drop a file here or click Ooops, something wrong…" at bounding box center [755, 61] width 228 height 835
click at [231, 244] on label "Durée Checkin (min)" at bounding box center [218, 250] width 53 height 12
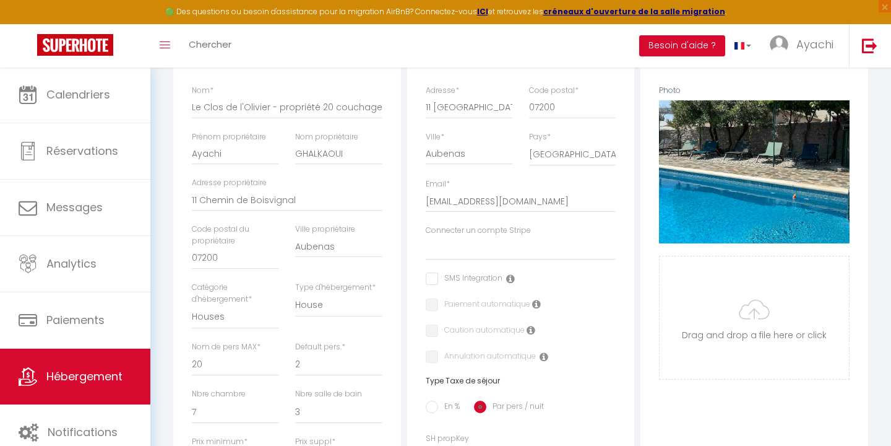
scroll to position [184, 0]
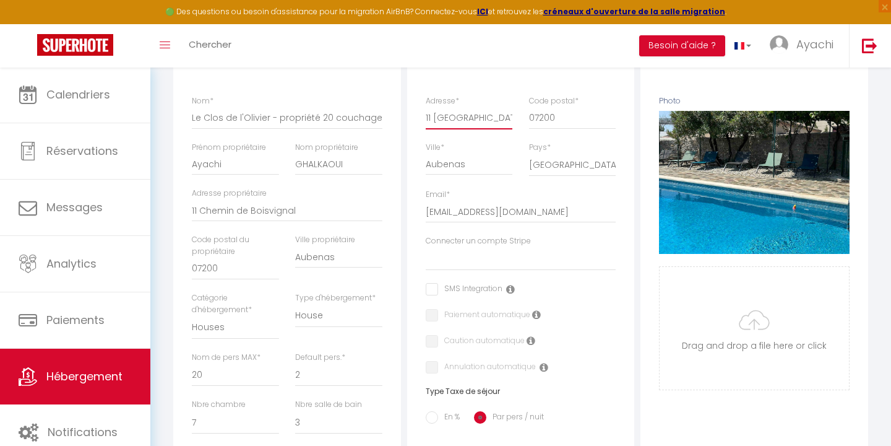
click at [452, 116] on input "11 [GEOGRAPHIC_DATA]-Vignal" at bounding box center [469, 117] width 87 height 22
click at [605, 224] on div "Email * [EMAIL_ADDRESS][DOMAIN_NAME]" at bounding box center [521, 212] width 207 height 46
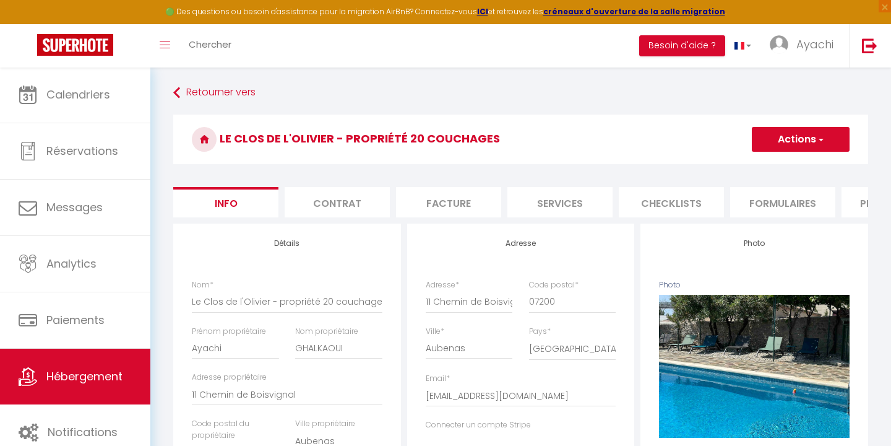
click at [824, 139] on span "button" at bounding box center [820, 139] width 8 height 12
click at [757, 164] on input "Enregistrer" at bounding box center [752, 166] width 46 height 12
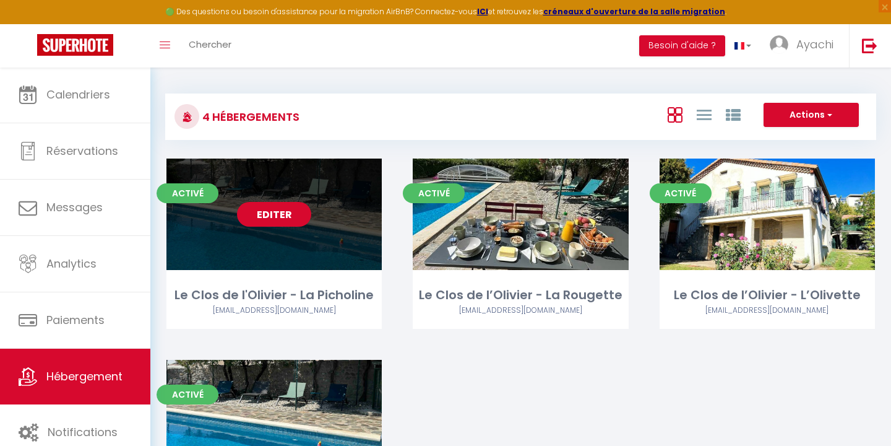
click at [276, 215] on link "Editer" at bounding box center [274, 214] width 74 height 25
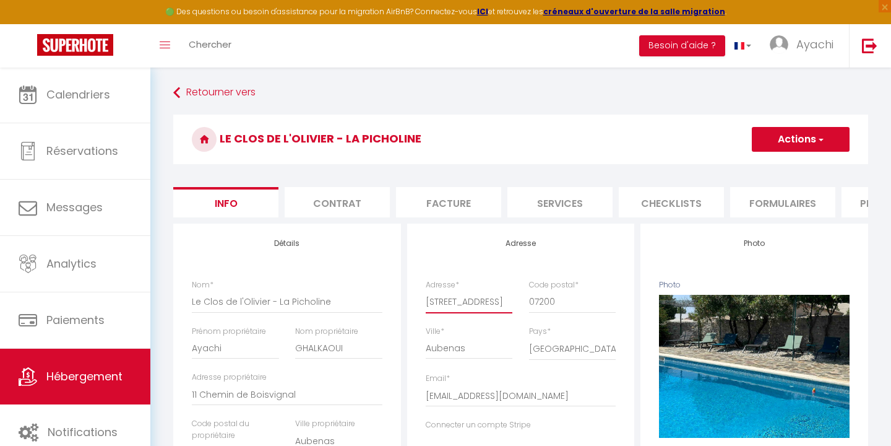
click at [474, 302] on input "[STREET_ADDRESS]" at bounding box center [469, 301] width 87 height 22
click at [824, 140] on span "button" at bounding box center [820, 139] width 8 height 12
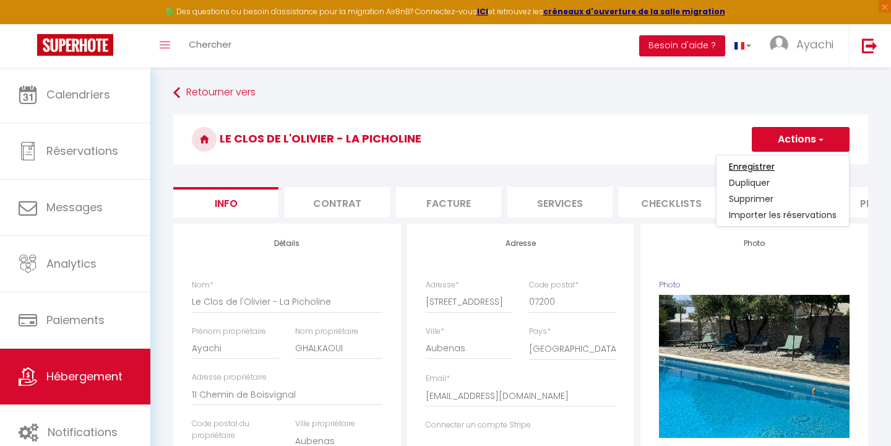
click at [754, 166] on input "Enregistrer" at bounding box center [752, 166] width 46 height 12
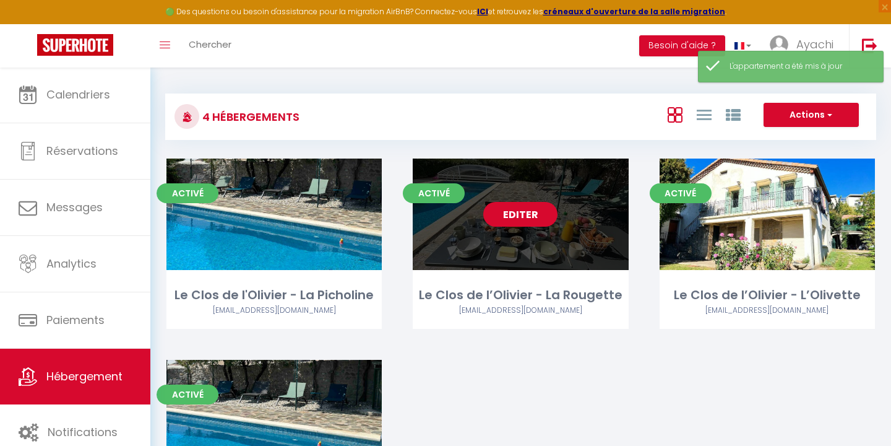
click at [517, 215] on link "Editer" at bounding box center [520, 214] width 74 height 25
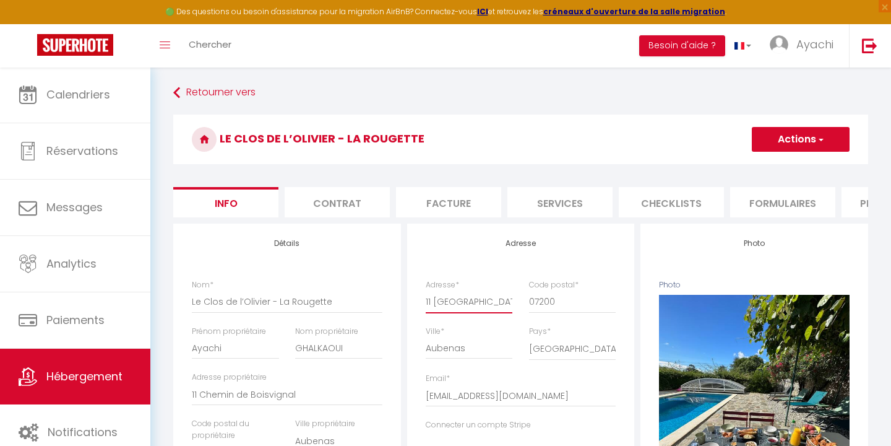
click at [473, 303] on input "11 [GEOGRAPHIC_DATA]-Vignal" at bounding box center [469, 301] width 87 height 22
click at [821, 141] on span "button" at bounding box center [820, 139] width 8 height 12
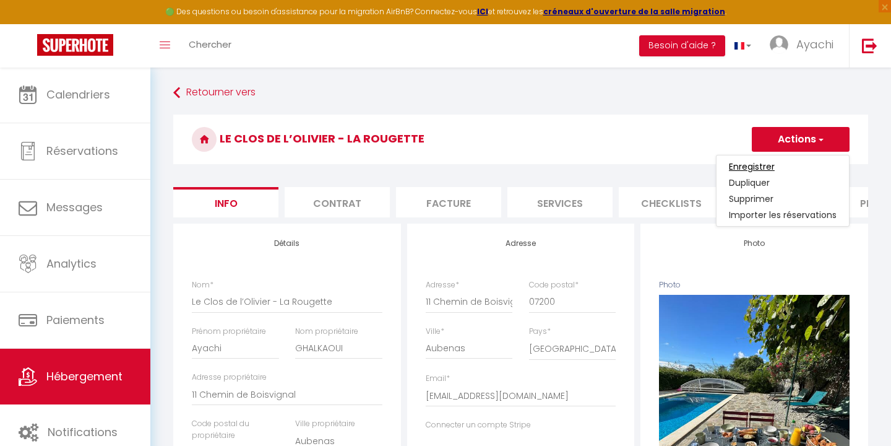
click at [762, 165] on input "Enregistrer" at bounding box center [752, 166] width 46 height 12
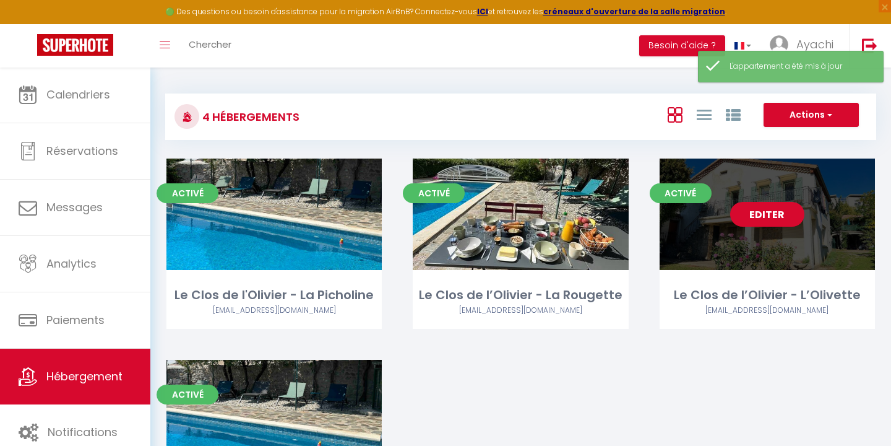
click at [762, 214] on link "Editer" at bounding box center [767, 214] width 74 height 25
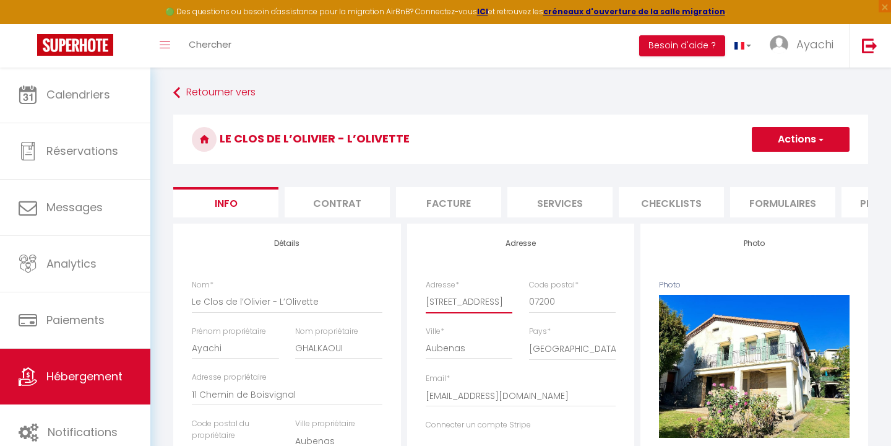
click at [473, 301] on input "[STREET_ADDRESS]" at bounding box center [469, 301] width 87 height 22
click at [821, 139] on span "button" at bounding box center [820, 139] width 8 height 12
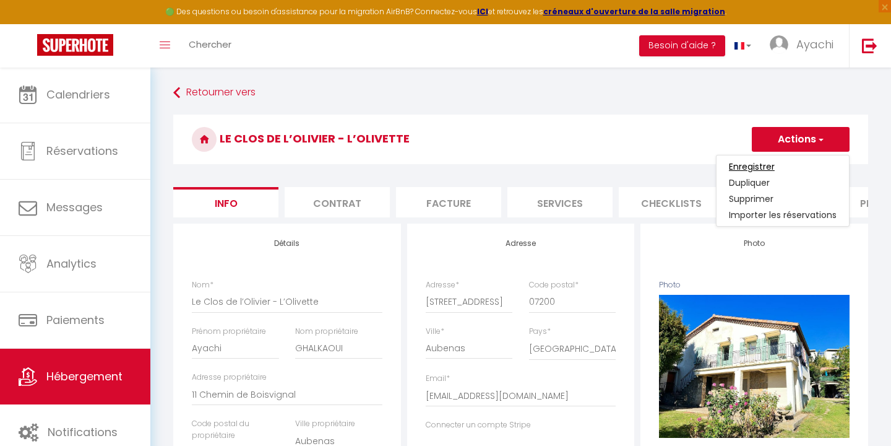
click at [756, 166] on input "Enregistrer" at bounding box center [752, 166] width 46 height 12
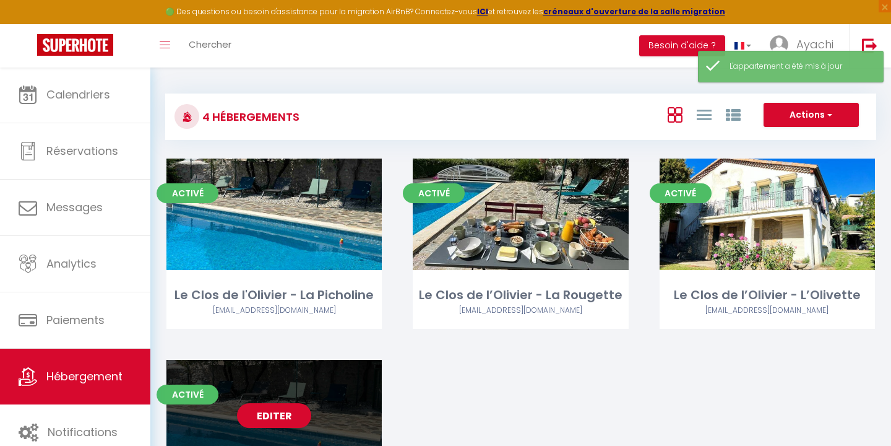
scroll to position [2, 0]
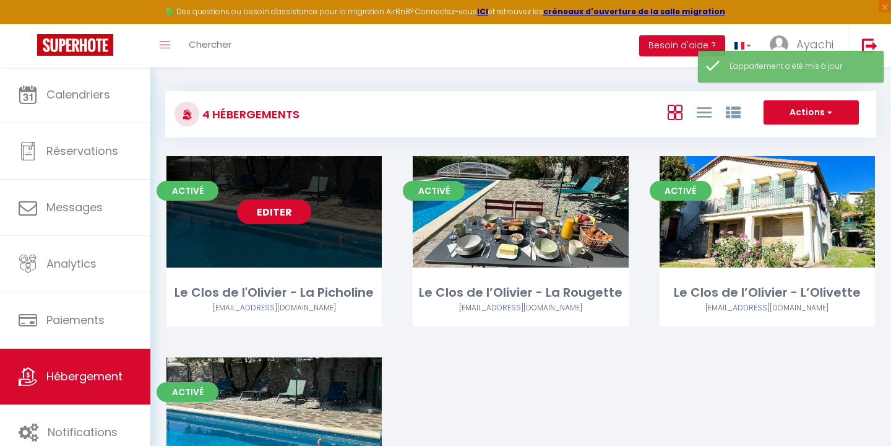
click at [295, 220] on link "Editer" at bounding box center [274, 211] width 74 height 25
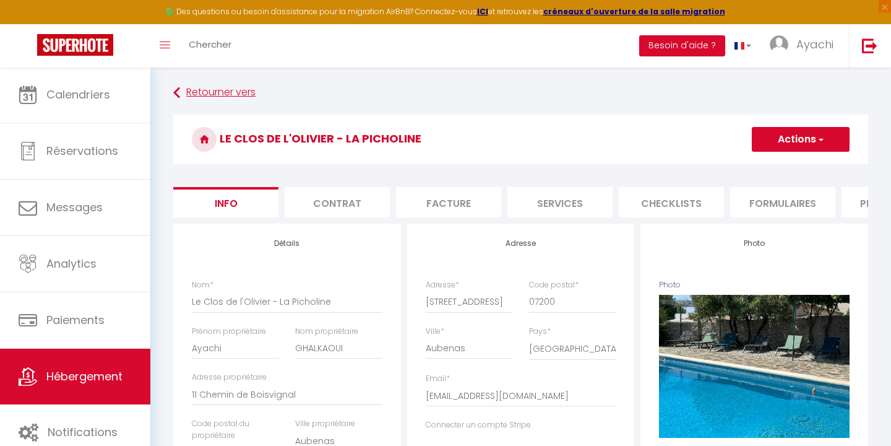
click at [179, 92] on icon at bounding box center [176, 93] width 7 height 22
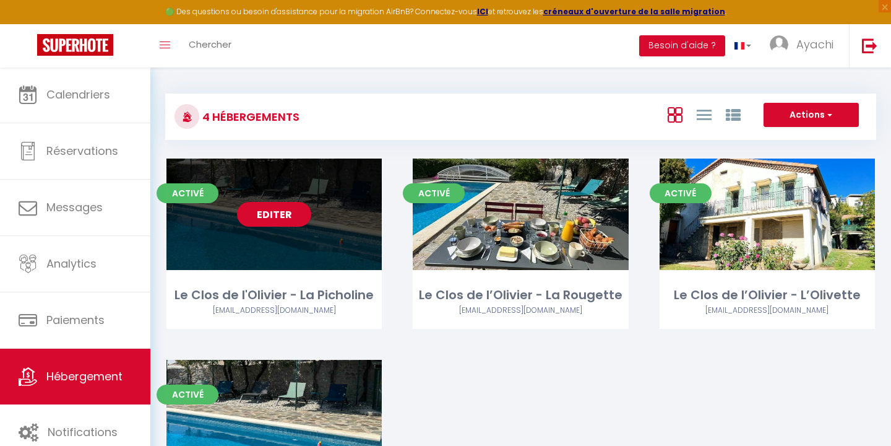
scroll to position [147, 0]
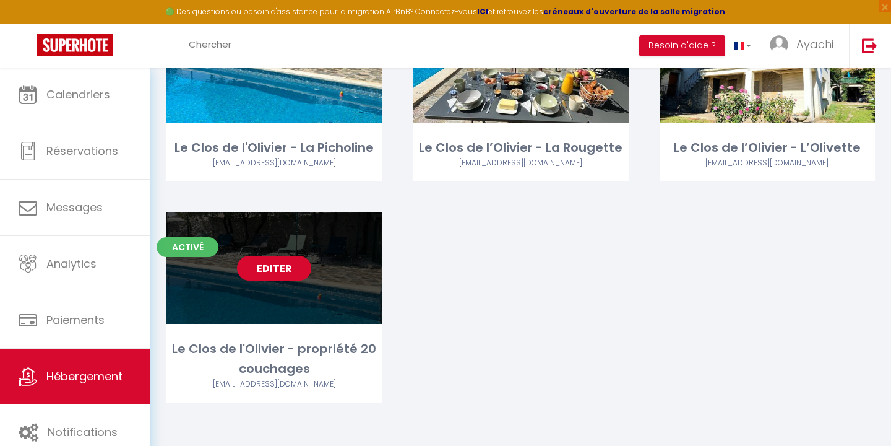
click at [269, 268] on link "Editer" at bounding box center [274, 268] width 74 height 25
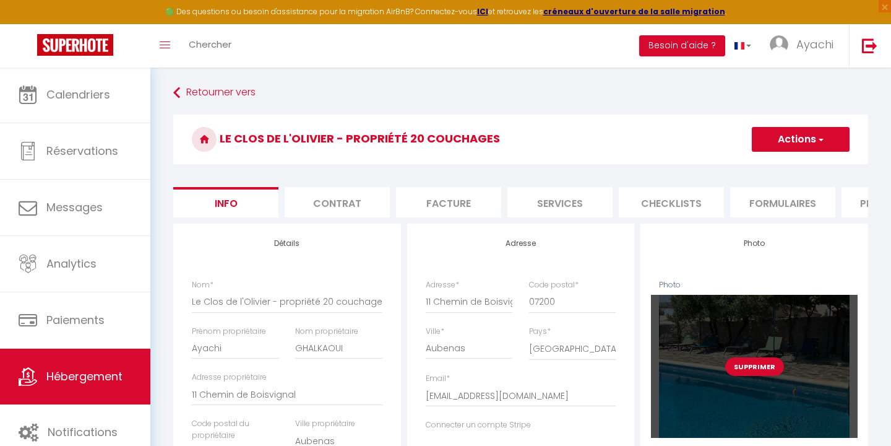
scroll to position [238, 0]
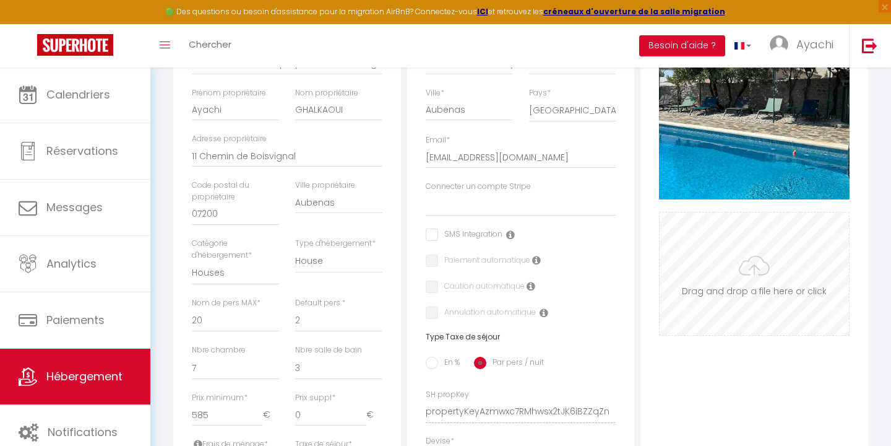
click at [759, 269] on input "Photo" at bounding box center [754, 273] width 189 height 123
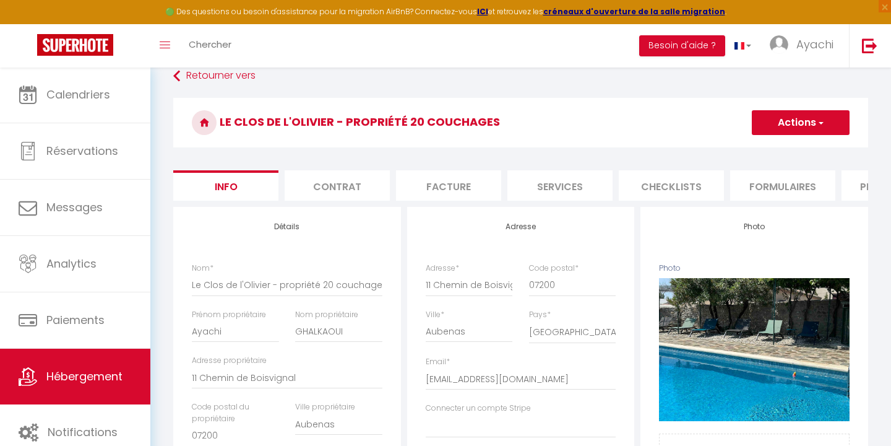
scroll to position [1, 0]
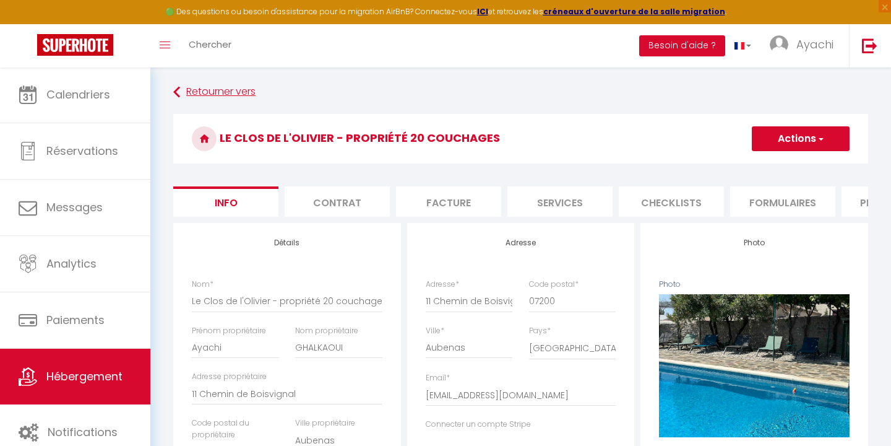
click at [188, 93] on link "Retourner vers" at bounding box center [520, 92] width 695 height 22
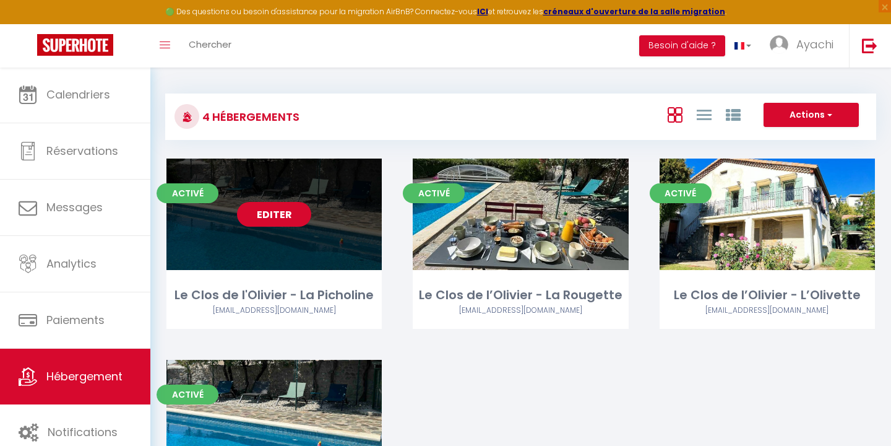
click at [274, 214] on link "Editer" at bounding box center [274, 214] width 74 height 25
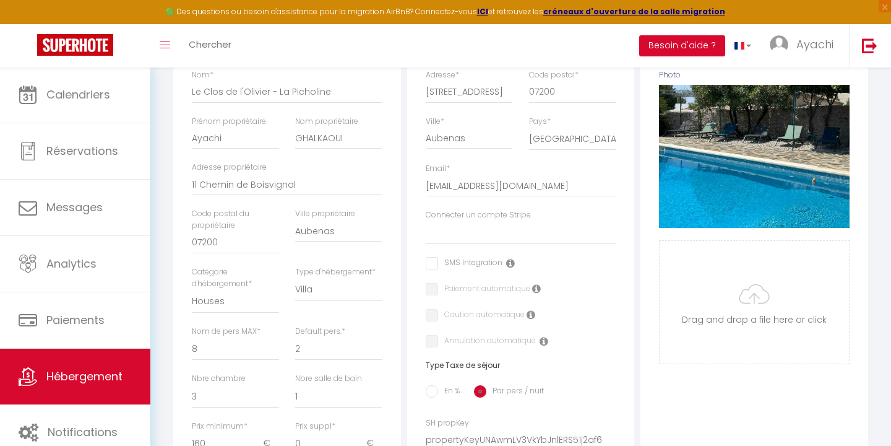
scroll to position [215, 0]
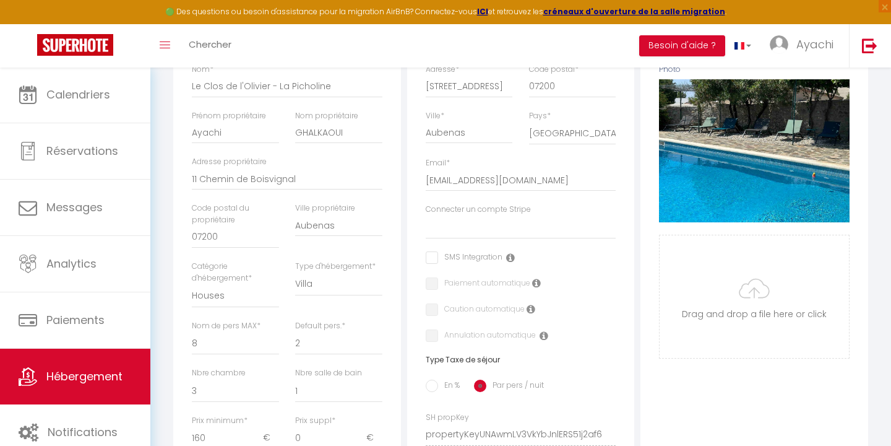
click at [489, 208] on label "Connecter un compte Stripe" at bounding box center [478, 210] width 105 height 12
click at [489, 215] on select "Connecter un compte Stripe" at bounding box center [521, 227] width 191 height 24
click at [495, 207] on label "Connecter un compte Stripe" at bounding box center [478, 210] width 105 height 12
click at [495, 215] on select "Connecter un compte Stripe" at bounding box center [521, 227] width 191 height 24
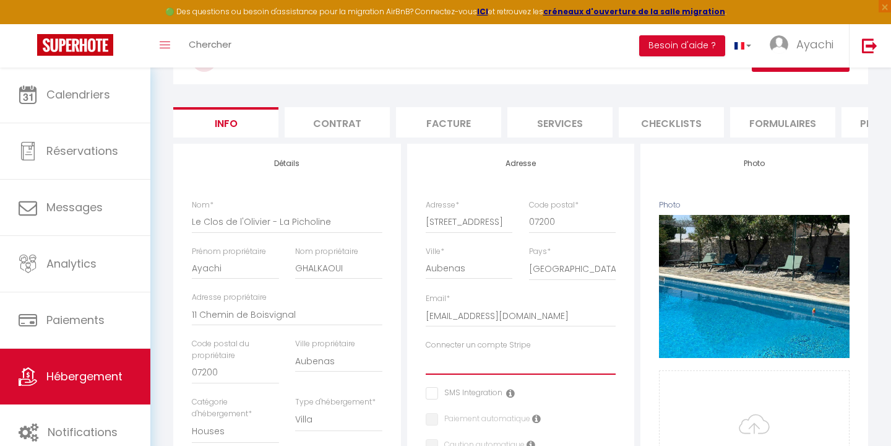
scroll to position [0, 0]
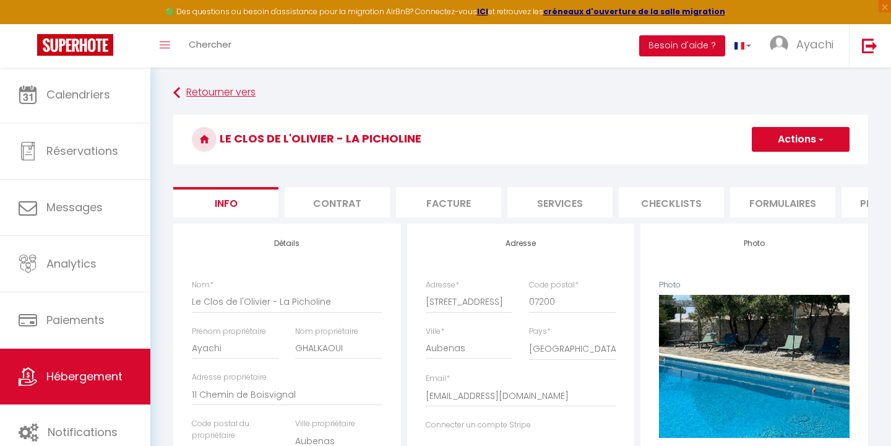
click at [201, 90] on link "Retourner vers" at bounding box center [520, 93] width 695 height 22
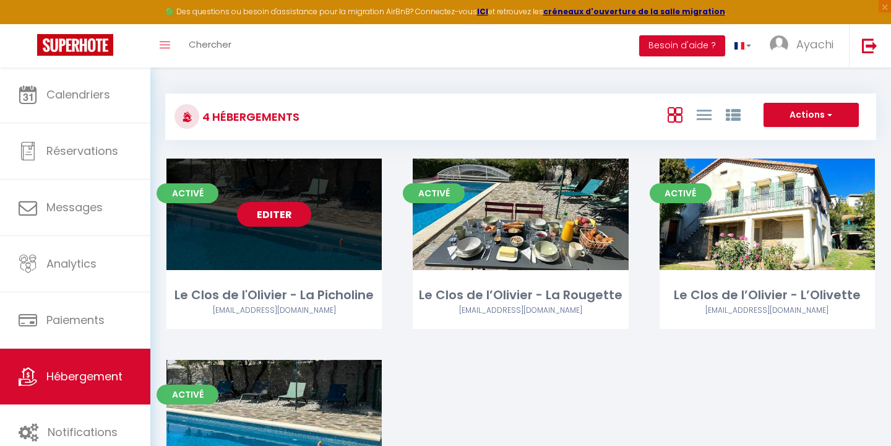
click at [272, 217] on link "Editer" at bounding box center [274, 214] width 74 height 25
click at [285, 216] on link "Editer" at bounding box center [274, 214] width 74 height 25
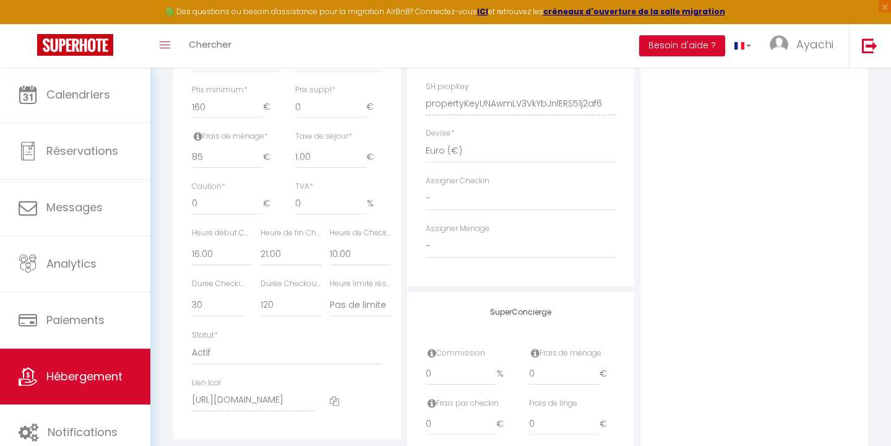
scroll to position [524, 0]
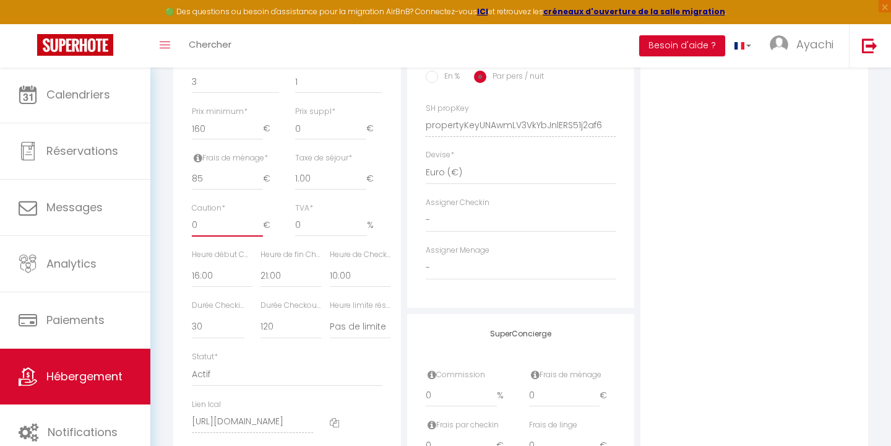
click at [215, 220] on input "0" at bounding box center [227, 225] width 71 height 22
click at [366, 203] on div "TVA * 0 %" at bounding box center [338, 219] width 87 height 34
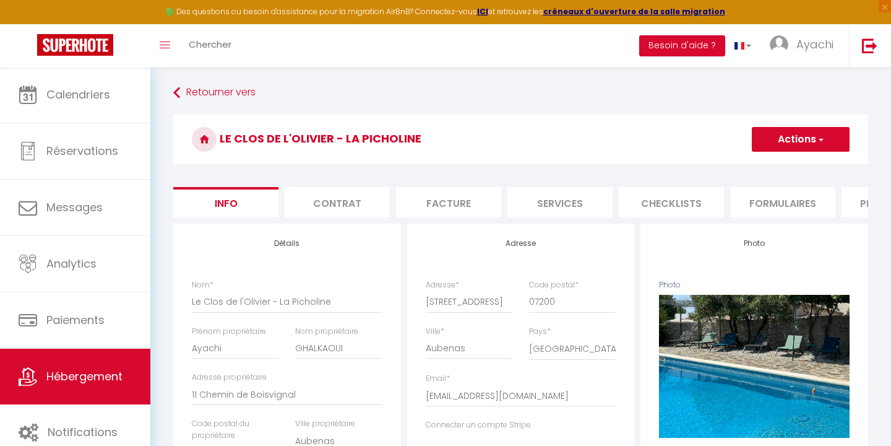
click at [826, 138] on button "Actions" at bounding box center [801, 139] width 98 height 25
click at [743, 163] on input "Enregistrer" at bounding box center [752, 166] width 46 height 12
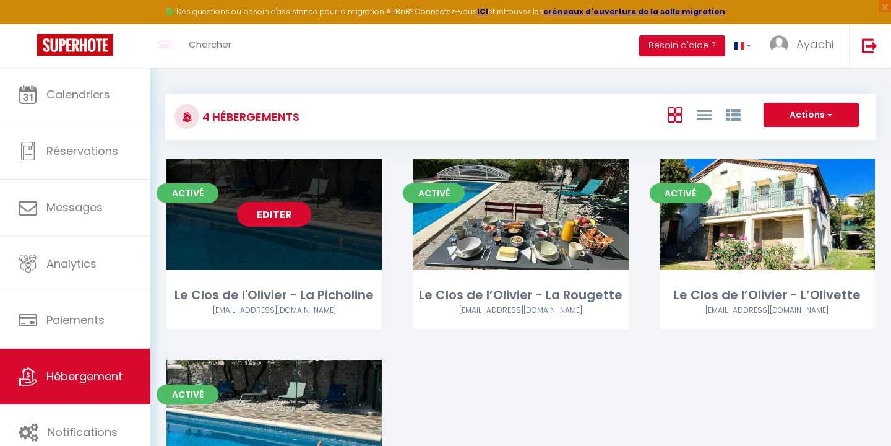
click at [277, 215] on link "Editer" at bounding box center [274, 214] width 74 height 25
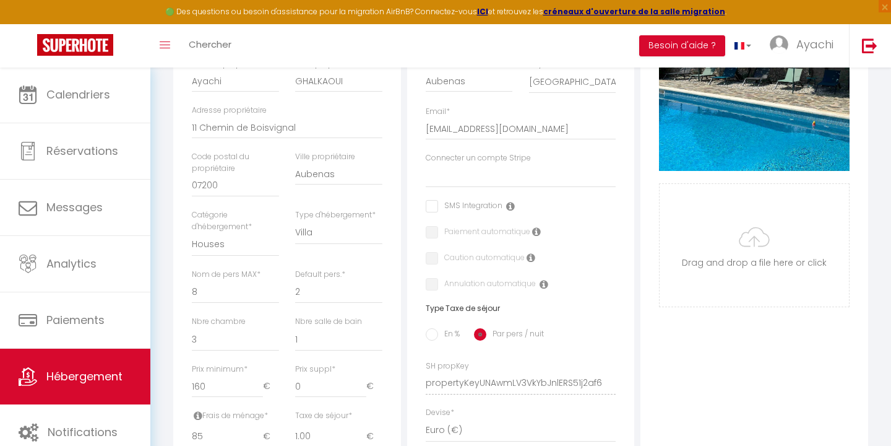
scroll to position [360, 0]
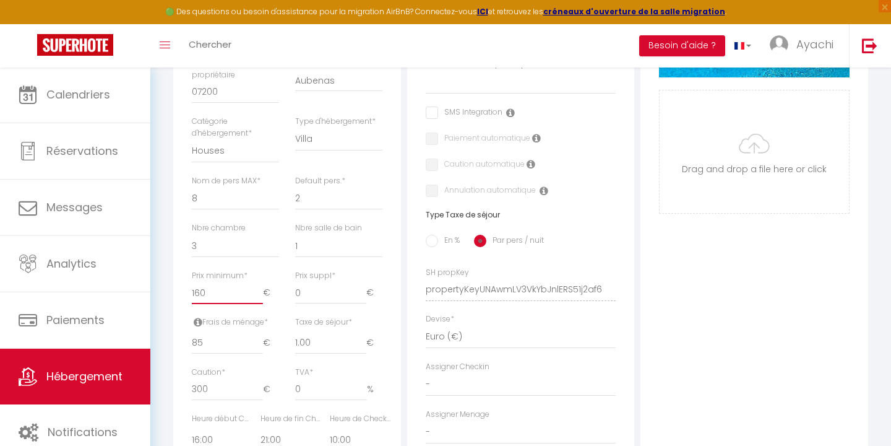
click at [219, 288] on input "160" at bounding box center [227, 293] width 71 height 22
click at [675, 290] on div "Photo Photo Supprimer Drag and drop a file here or click Ooops, something wrong…" at bounding box center [755, 280] width 228 height 835
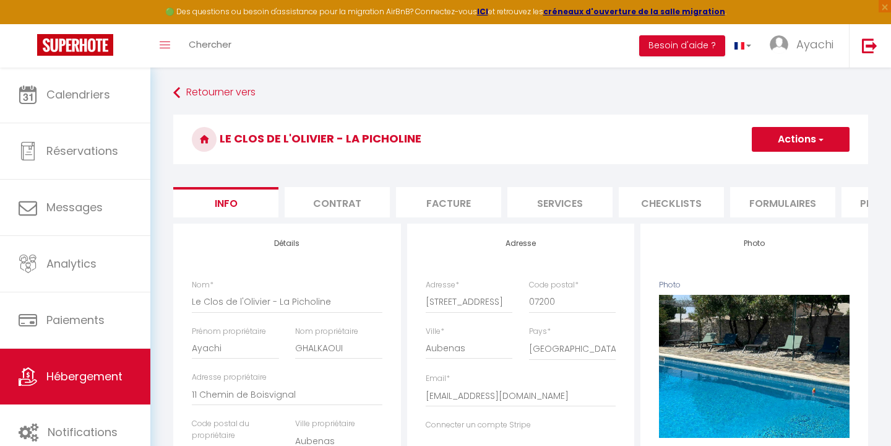
click at [821, 137] on span "button" at bounding box center [820, 139] width 8 height 12
click at [758, 168] on input "Enregistrer" at bounding box center [752, 166] width 46 height 12
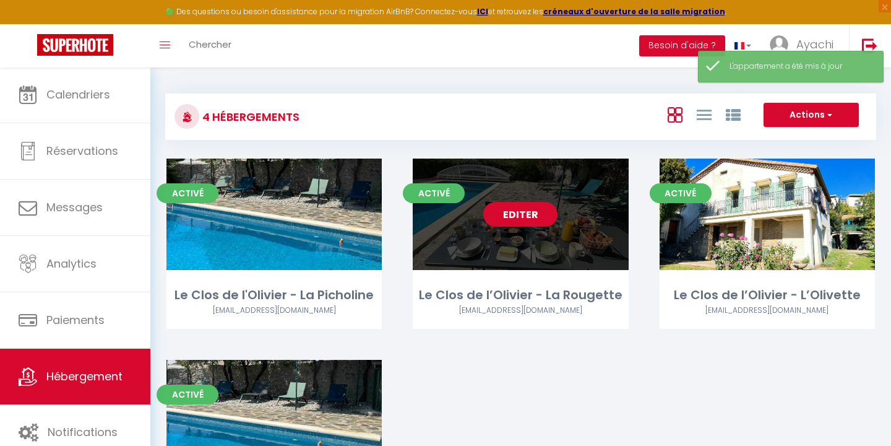
click at [527, 212] on link "Editer" at bounding box center [520, 214] width 74 height 25
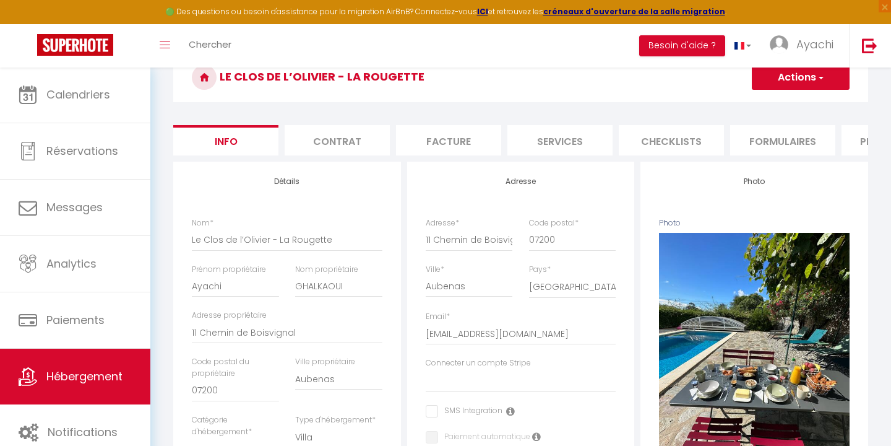
scroll to position [48, 0]
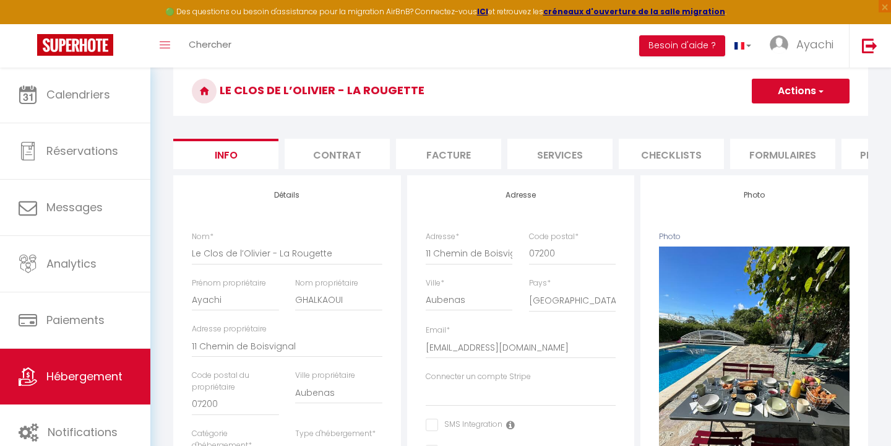
click at [822, 91] on span "button" at bounding box center [820, 91] width 8 height 12
click at [756, 121] on input "Enregistrer" at bounding box center [752, 118] width 46 height 12
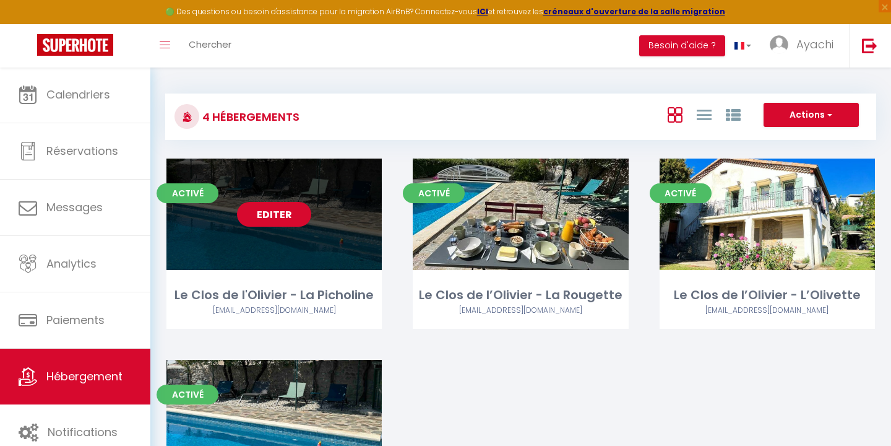
click at [276, 215] on link "Editer" at bounding box center [274, 214] width 74 height 25
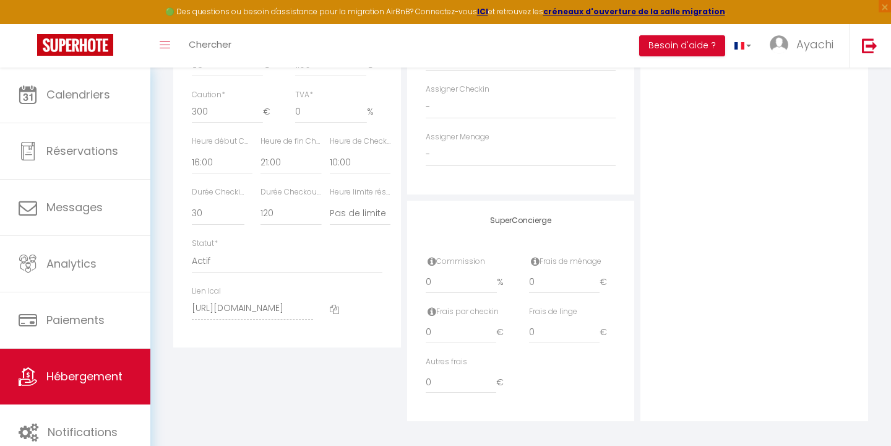
scroll to position [15, 0]
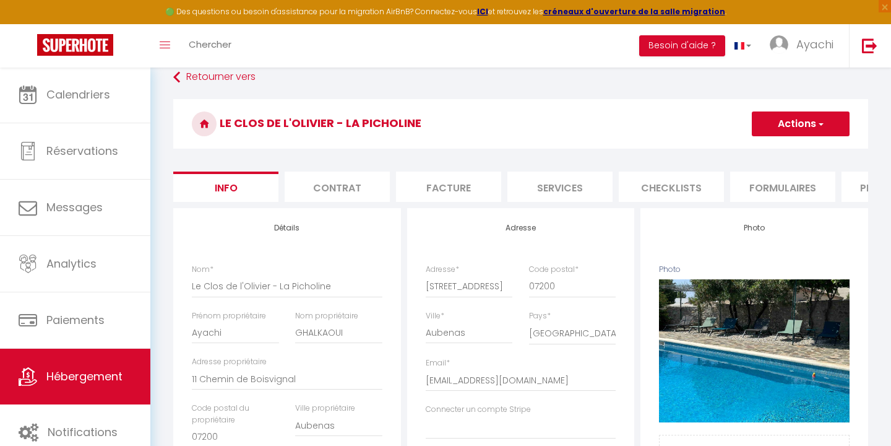
click at [860, 192] on li "Plateformes" at bounding box center [894, 186] width 105 height 30
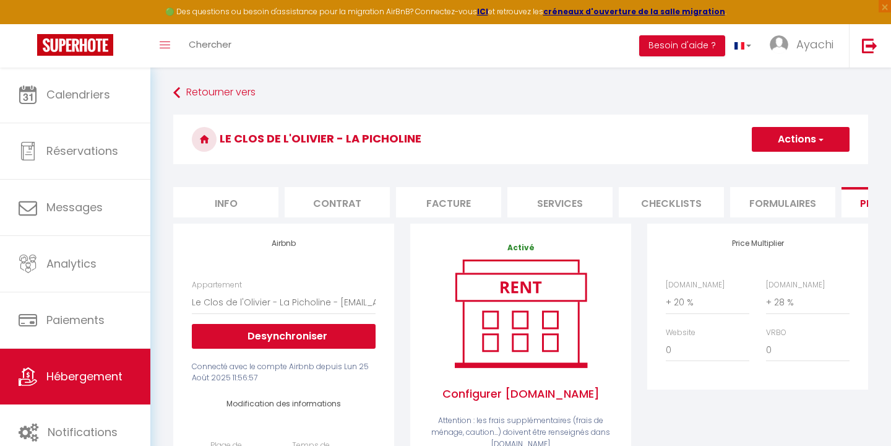
click at [820, 140] on span "button" at bounding box center [820, 139] width 8 height 12
click at [167, 43] on icon "Toggle menubar" at bounding box center [165, 44] width 11 height 7
click at [411, 47] on div "Toggle menubar Chercher BUTTON Besoin d'aide ? Ayachi Paramètres Équipe" at bounding box center [486, 45] width 792 height 43
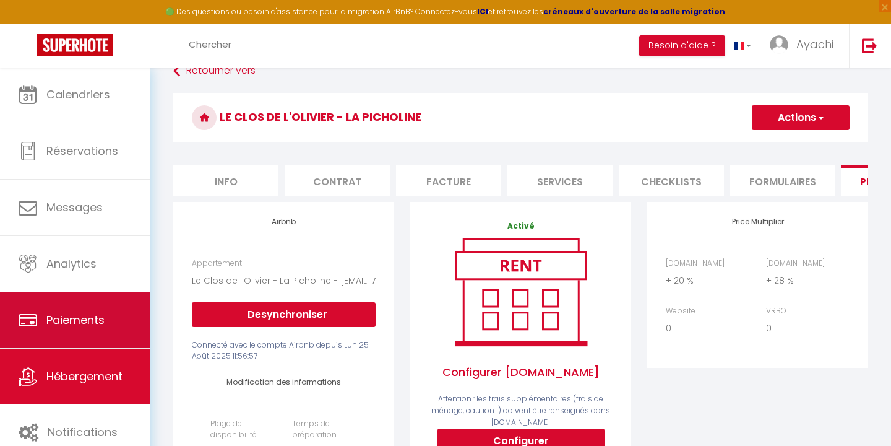
scroll to position [56, 0]
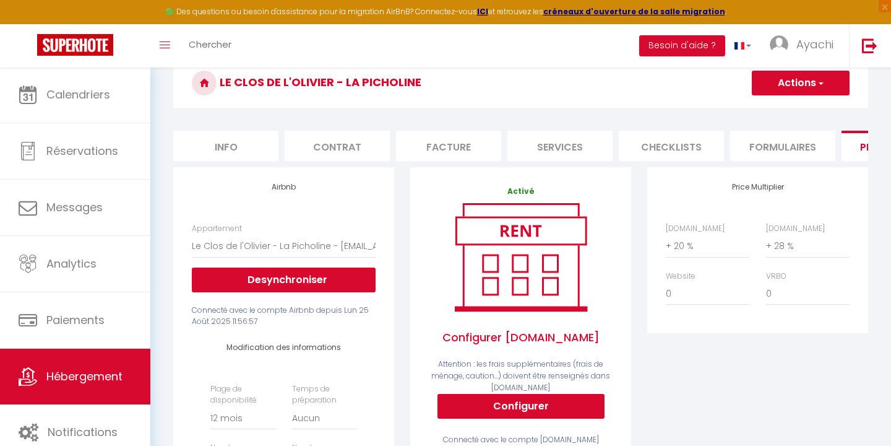
click at [81, 381] on span "Hébergement" at bounding box center [84, 375] width 76 height 15
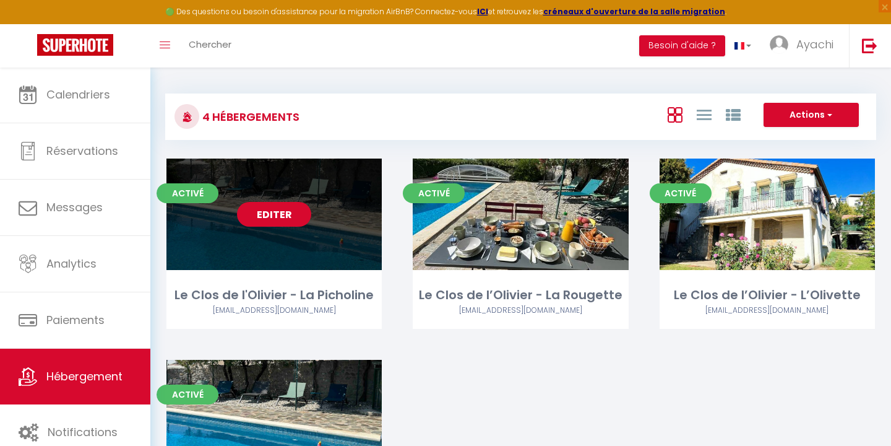
click at [275, 208] on link "Editer" at bounding box center [274, 214] width 74 height 25
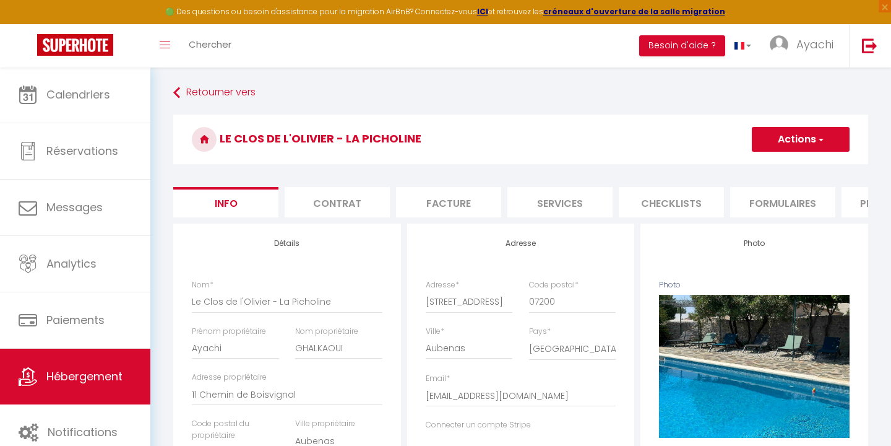
click at [862, 209] on li "Plateformes" at bounding box center [894, 202] width 105 height 30
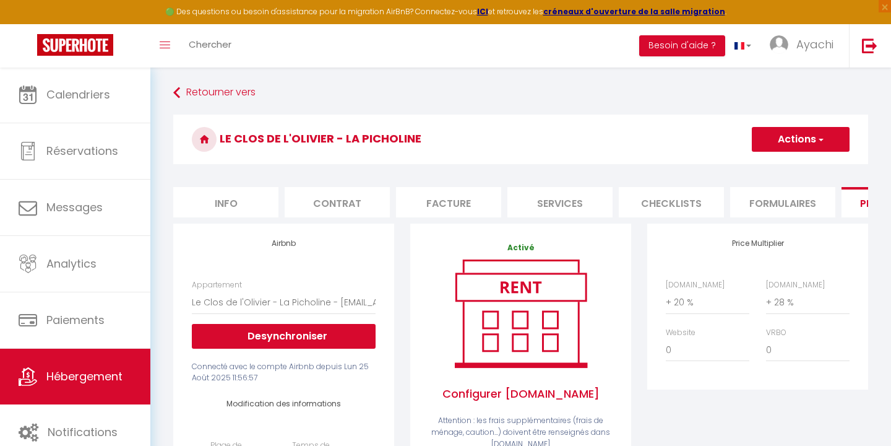
click at [774, 204] on li "Formulaires" at bounding box center [782, 202] width 105 height 30
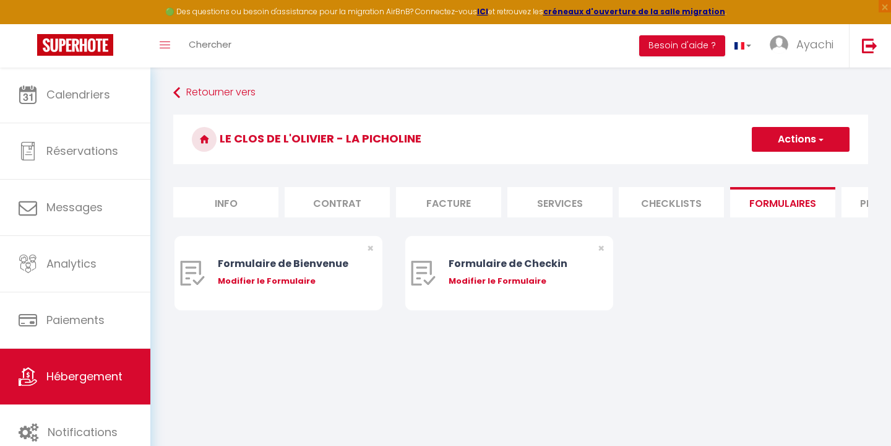
click at [672, 202] on li "Checklists" at bounding box center [671, 202] width 105 height 30
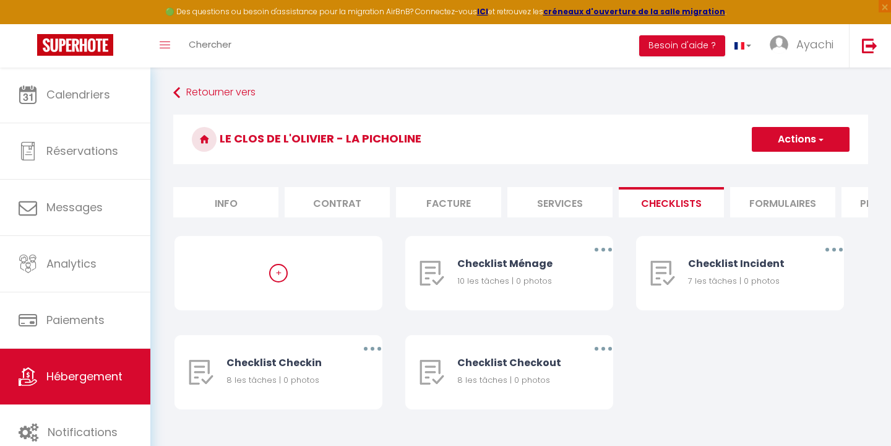
click at [555, 200] on li "Services" at bounding box center [559, 202] width 105 height 30
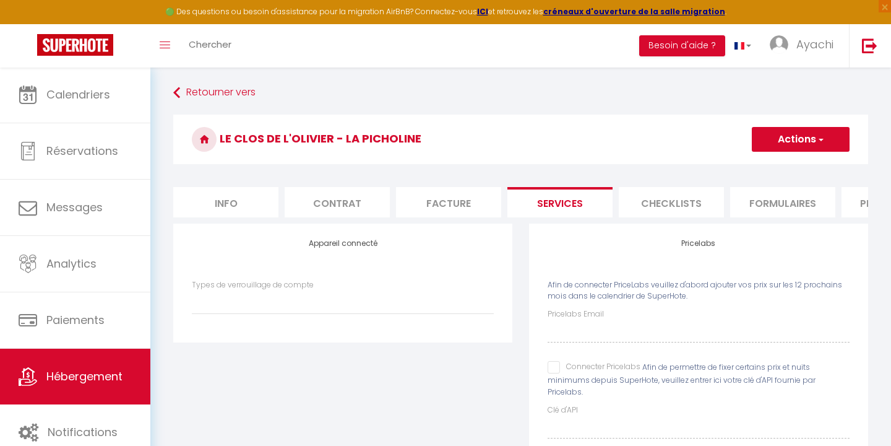
click at [675, 201] on li "Checklists" at bounding box center [671, 202] width 105 height 30
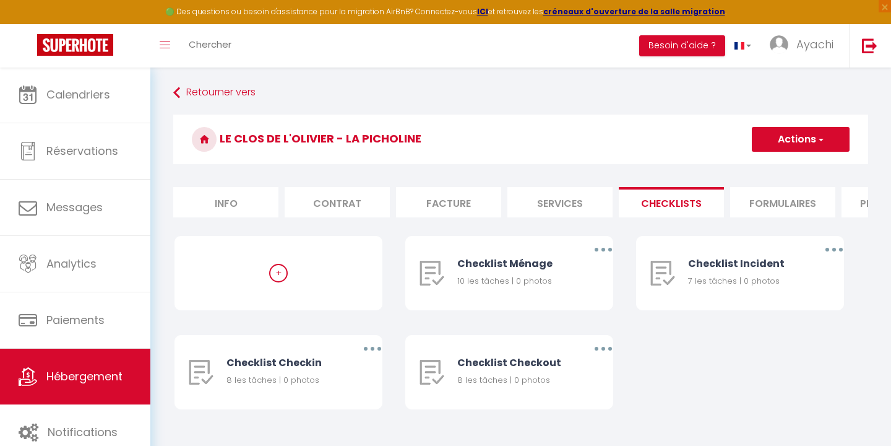
click at [431, 197] on li "Facture" at bounding box center [448, 202] width 105 height 30
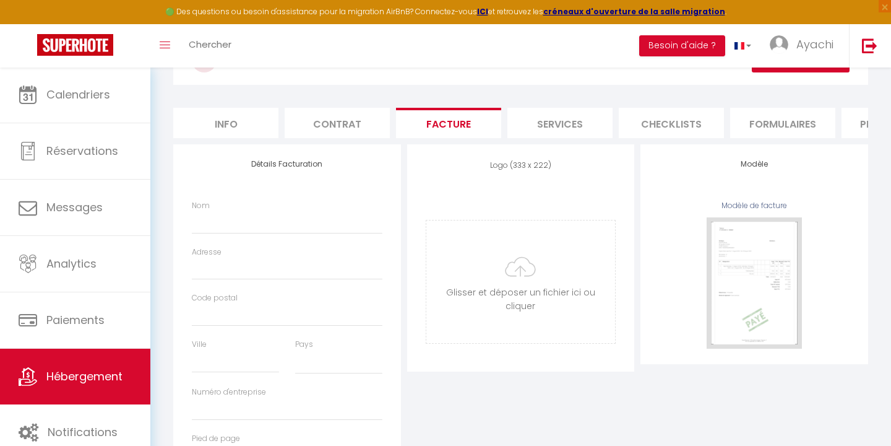
scroll to position [55, 0]
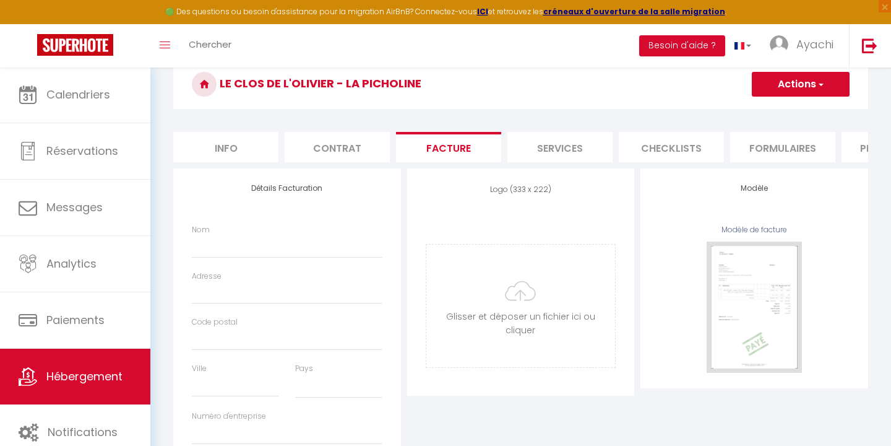
click at [339, 148] on li "Contrat" at bounding box center [337, 147] width 105 height 30
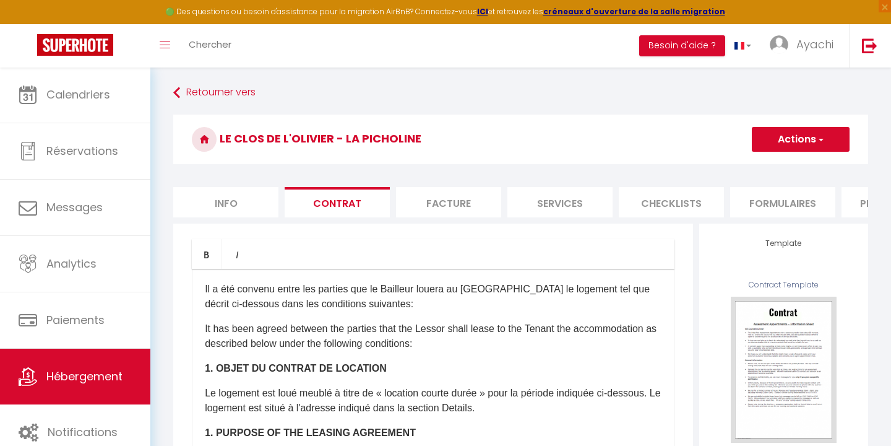
scroll to position [2, 0]
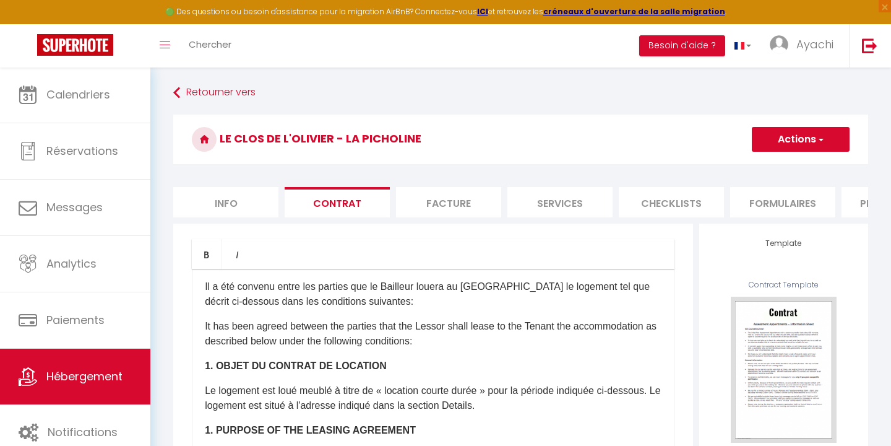
click at [364, 301] on p "​Il a été convenu entre les parties que le Bailleur louera au [GEOGRAPHIC_DATA]…" at bounding box center [433, 294] width 457 height 30
click at [234, 204] on li "Info" at bounding box center [225, 202] width 105 height 30
